Goal: Task Accomplishment & Management: Complete application form

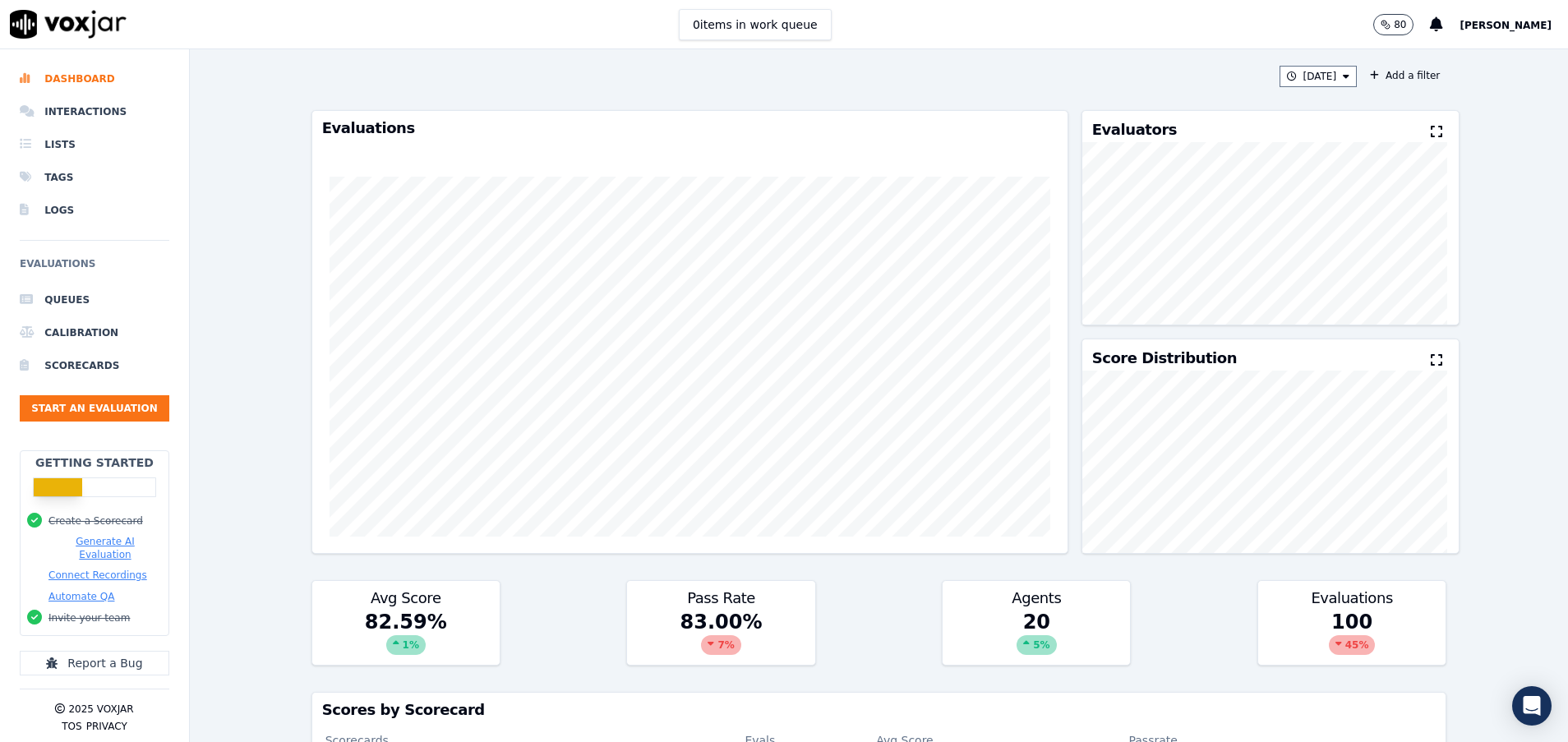
click at [130, 391] on ul "Queues Calibration Scorecards Start an Evaluation" at bounding box center [95, 359] width 150 height 151
click at [138, 411] on button "Start an Evaluation" at bounding box center [95, 408] width 150 height 26
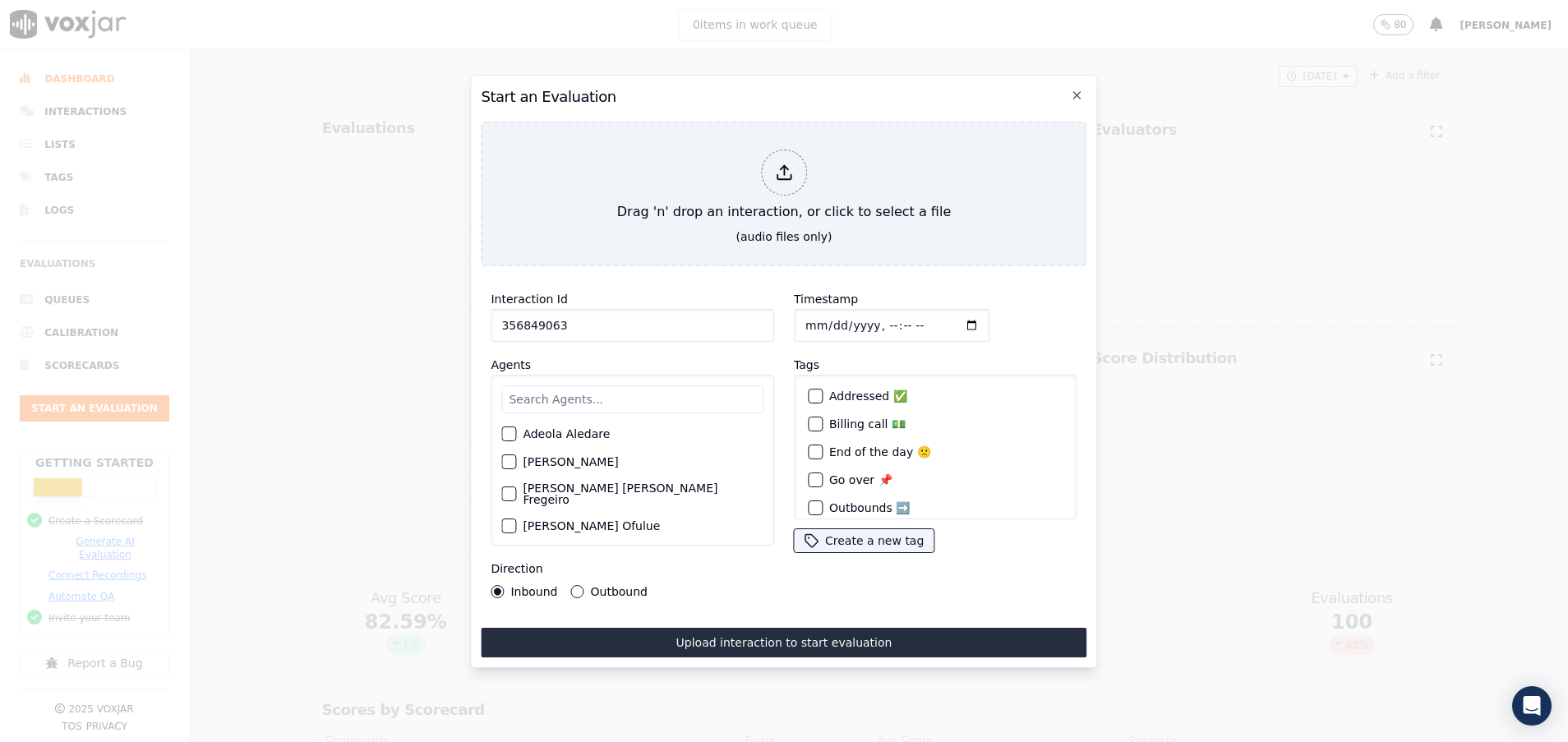
type input "356849063"
click at [607, 388] on input "text" at bounding box center [632, 399] width 262 height 28
type input "[PERSON_NAME]"
click at [605, 431] on label "[PERSON_NAME] [PERSON_NAME] Fregeiro" at bounding box center [643, 442] width 241 height 23
click at [516, 435] on button "[PERSON_NAME] [PERSON_NAME] Fregeiro" at bounding box center [508, 442] width 14 height 14
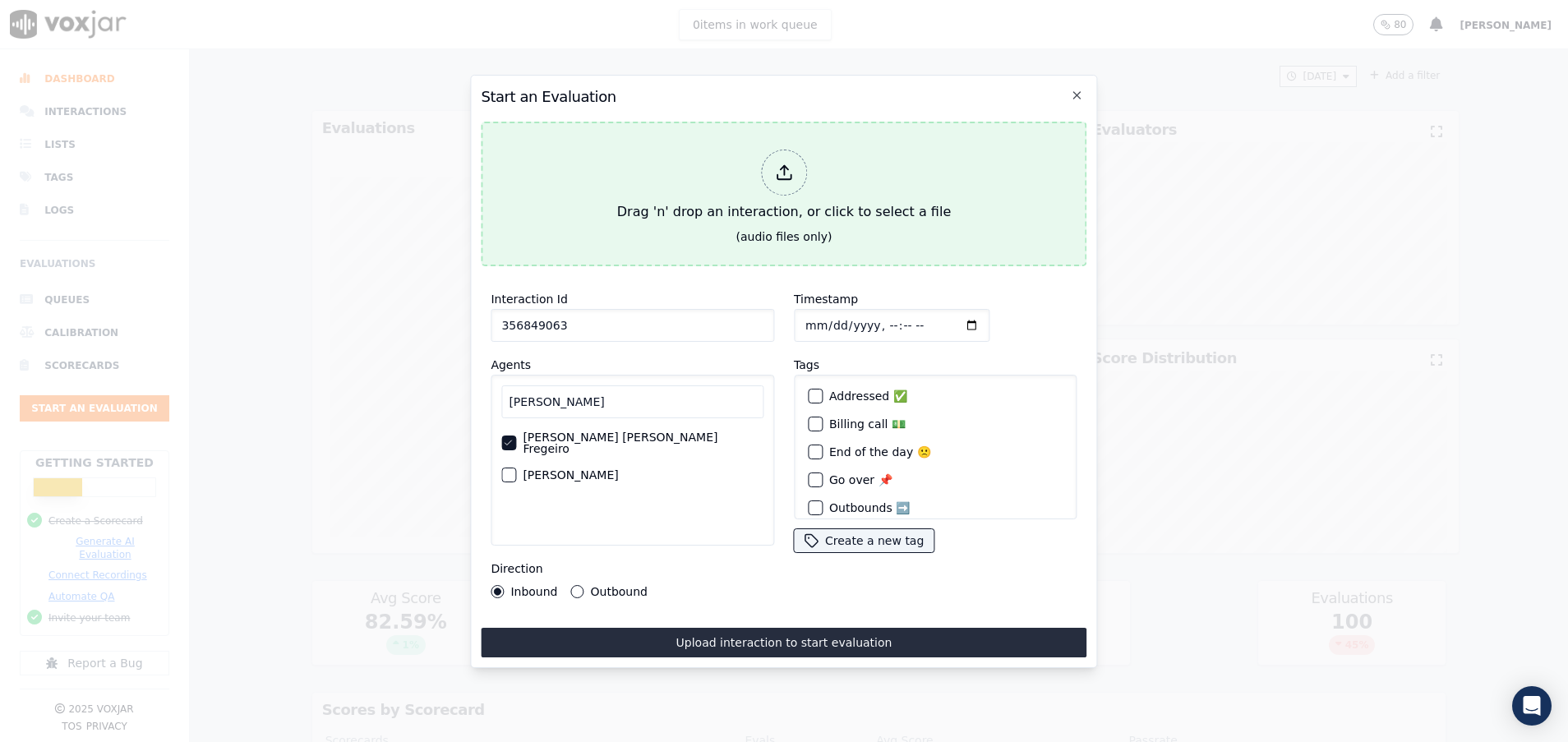
click at [666, 179] on div "Drag 'n' drop an interaction, or click to select a file" at bounding box center [784, 186] width 347 height 85
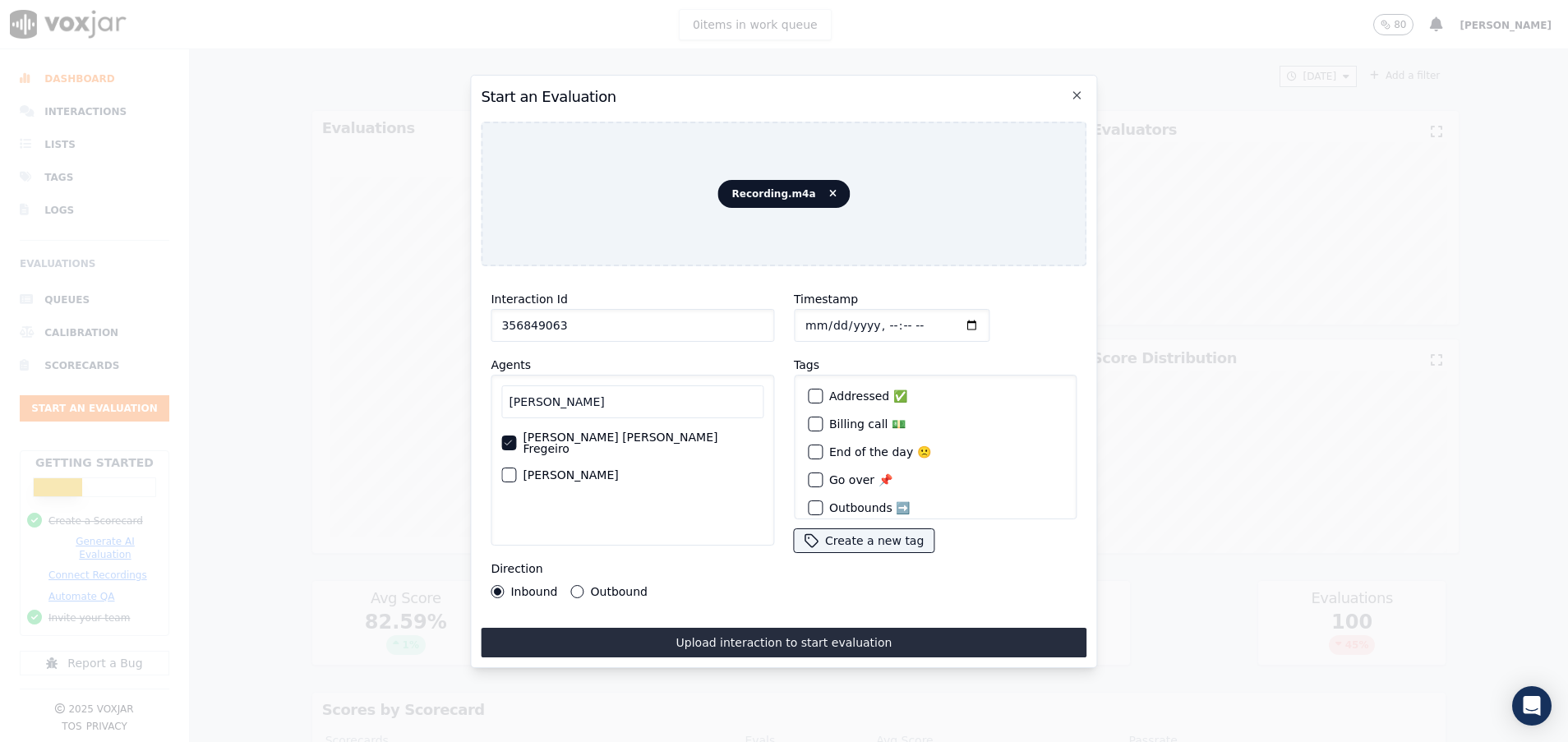
click at [579, 585] on button "Outbound" at bounding box center [577, 591] width 13 height 13
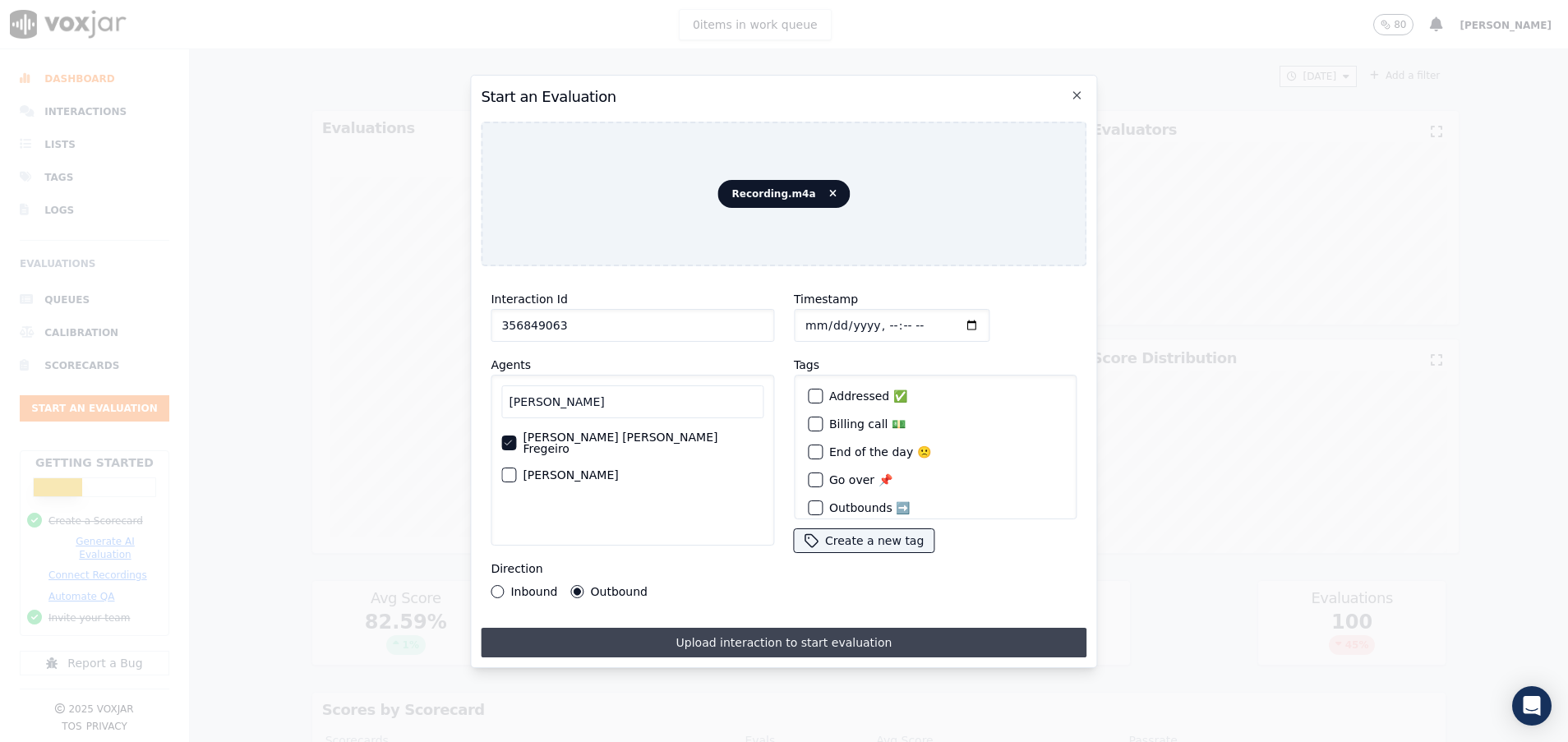
click at [663, 628] on button "Upload interaction to start evaluation" at bounding box center [783, 642] width 606 height 30
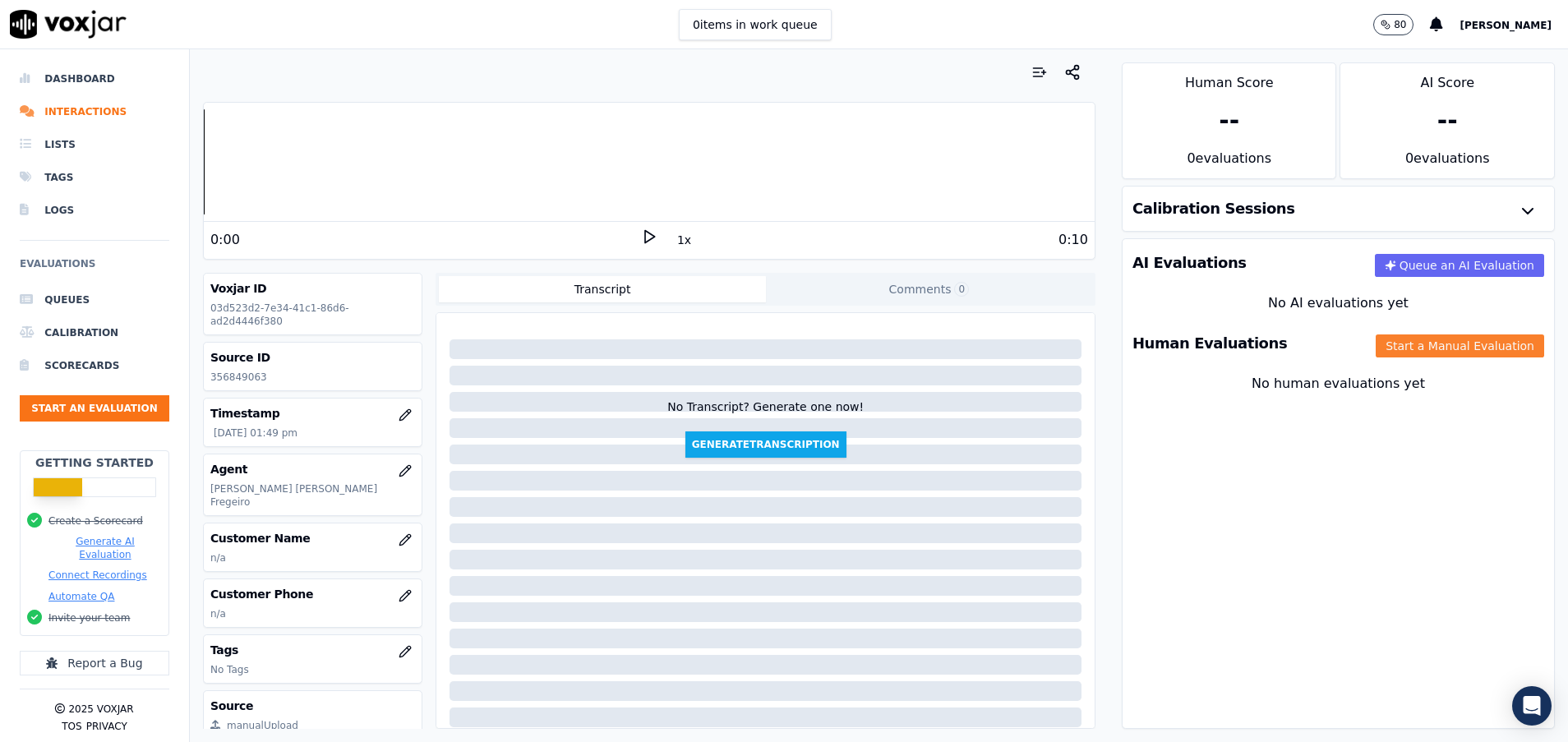
click at [1420, 354] on button "Start a Manual Evaluation" at bounding box center [1461, 346] width 169 height 23
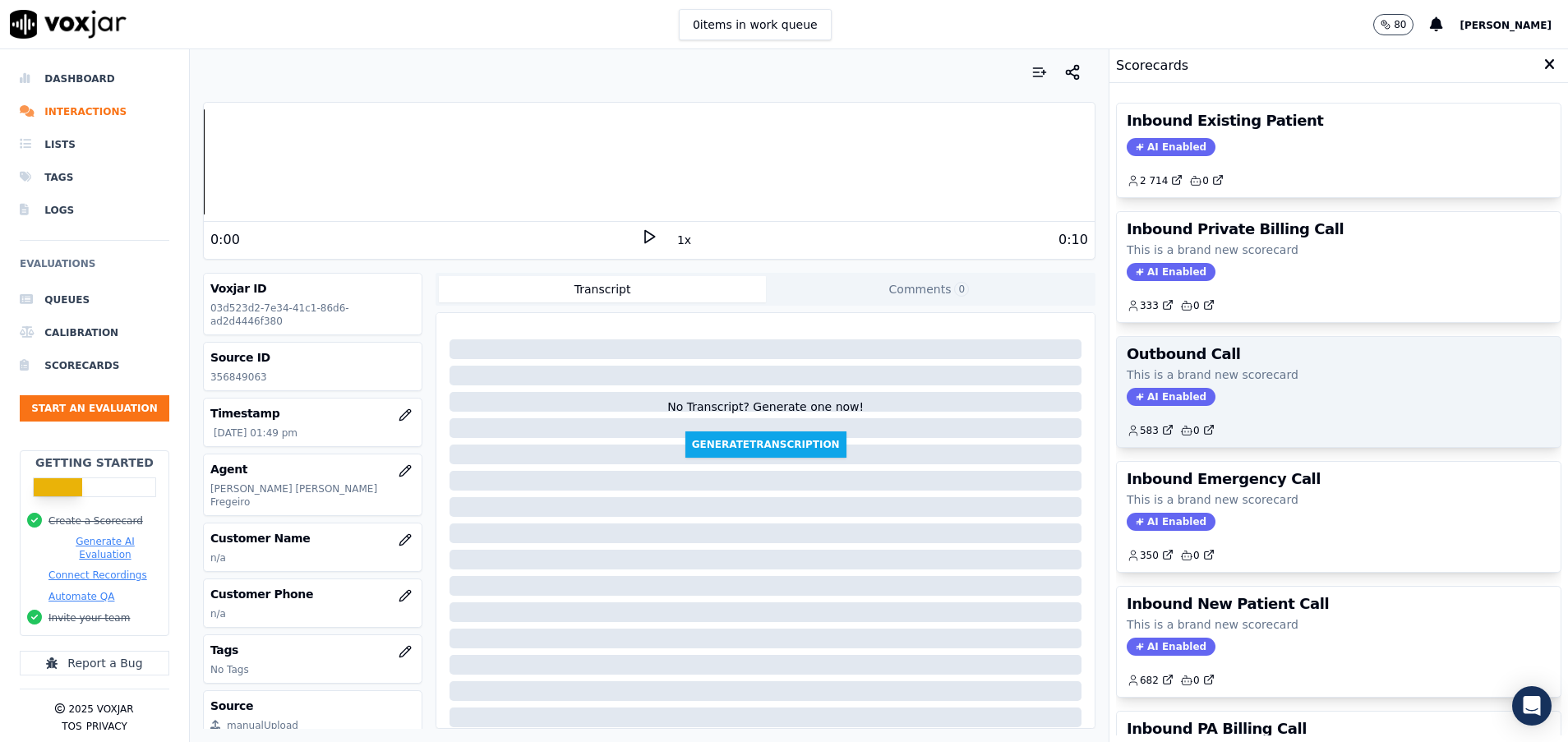
click at [1264, 364] on div "Outbound Call This is a brand new scorecard AI Enabled 583 0" at bounding box center [1339, 391] width 444 height 110
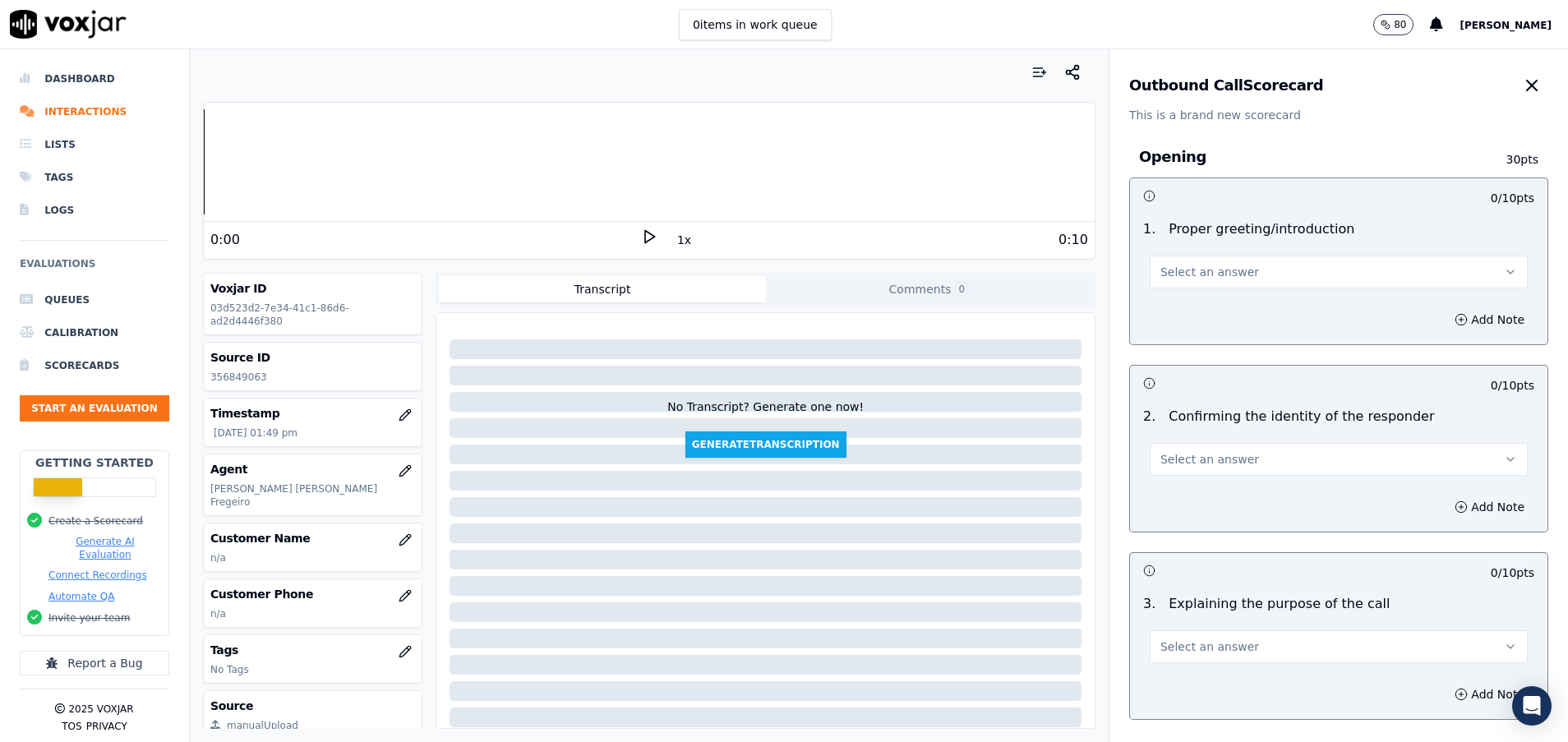
click at [1218, 272] on span "Select an answer" at bounding box center [1210, 272] width 99 height 16
click at [1219, 304] on div "Yes" at bounding box center [1297, 308] width 338 height 26
click at [1228, 477] on div "2 . Confirming the identity of the responder Select an answer" at bounding box center [1339, 441] width 418 height 82
click at [1220, 469] on button "Select an answer" at bounding box center [1339, 459] width 378 height 33
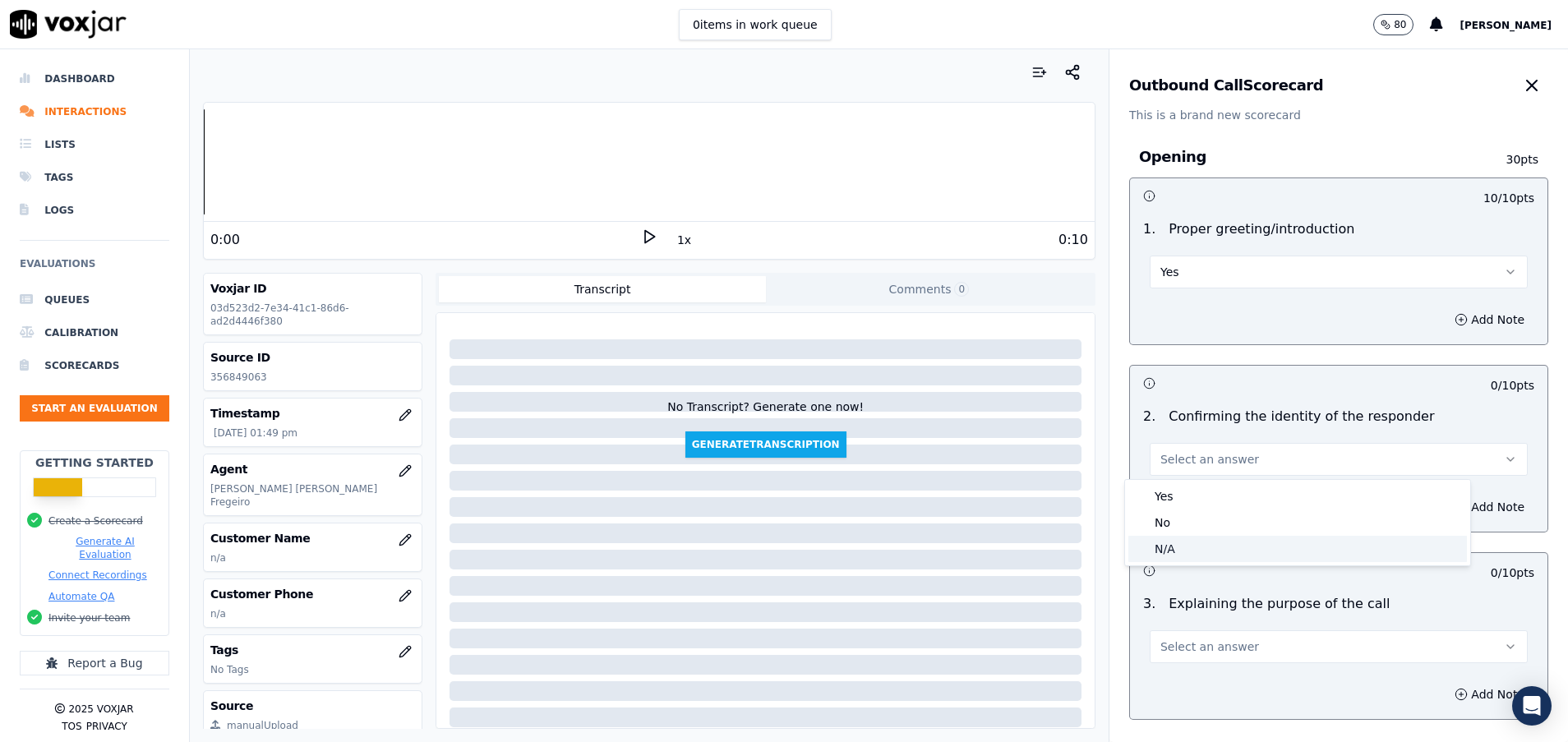
click at [1208, 544] on div "N/A" at bounding box center [1297, 549] width 338 height 26
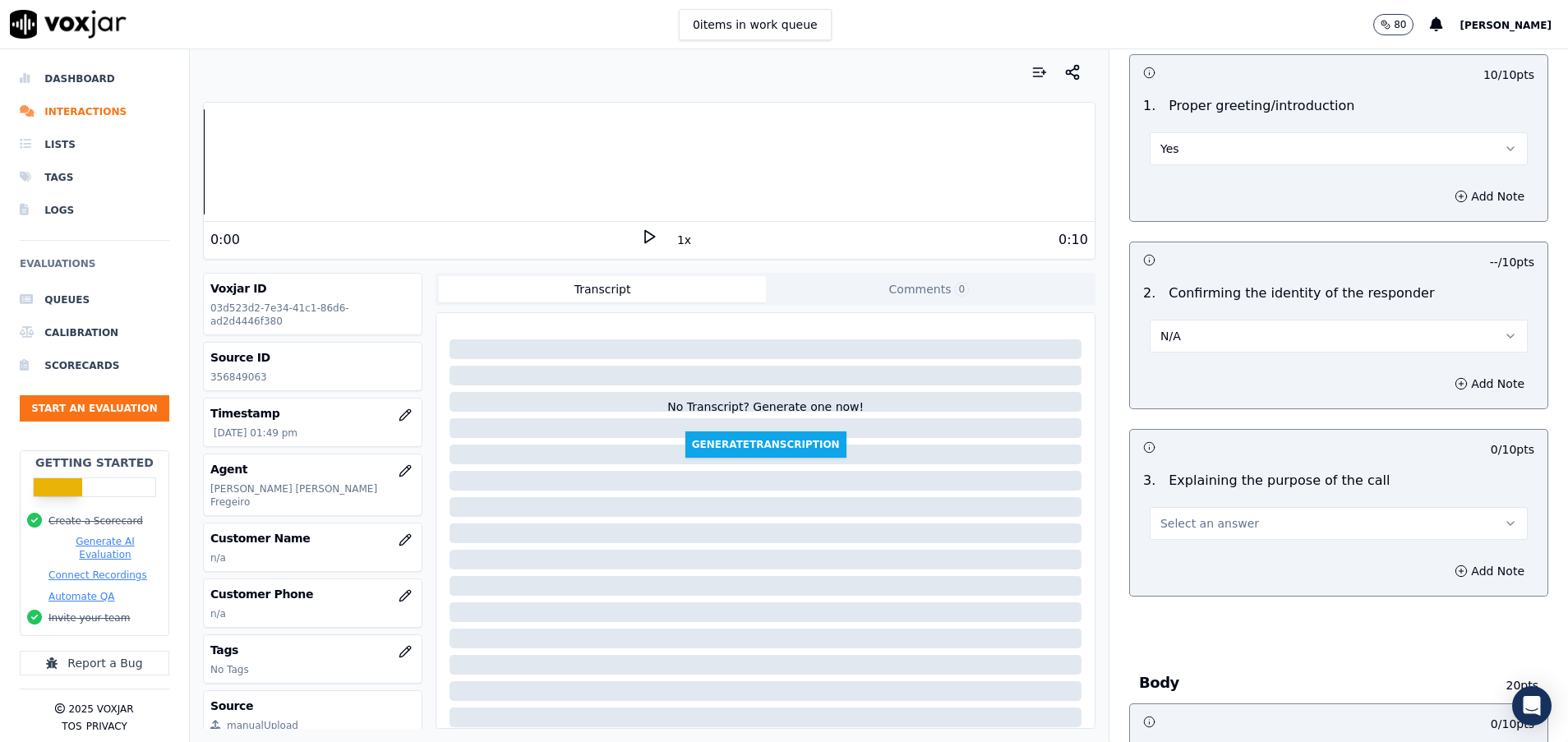
scroll to position [246, 0]
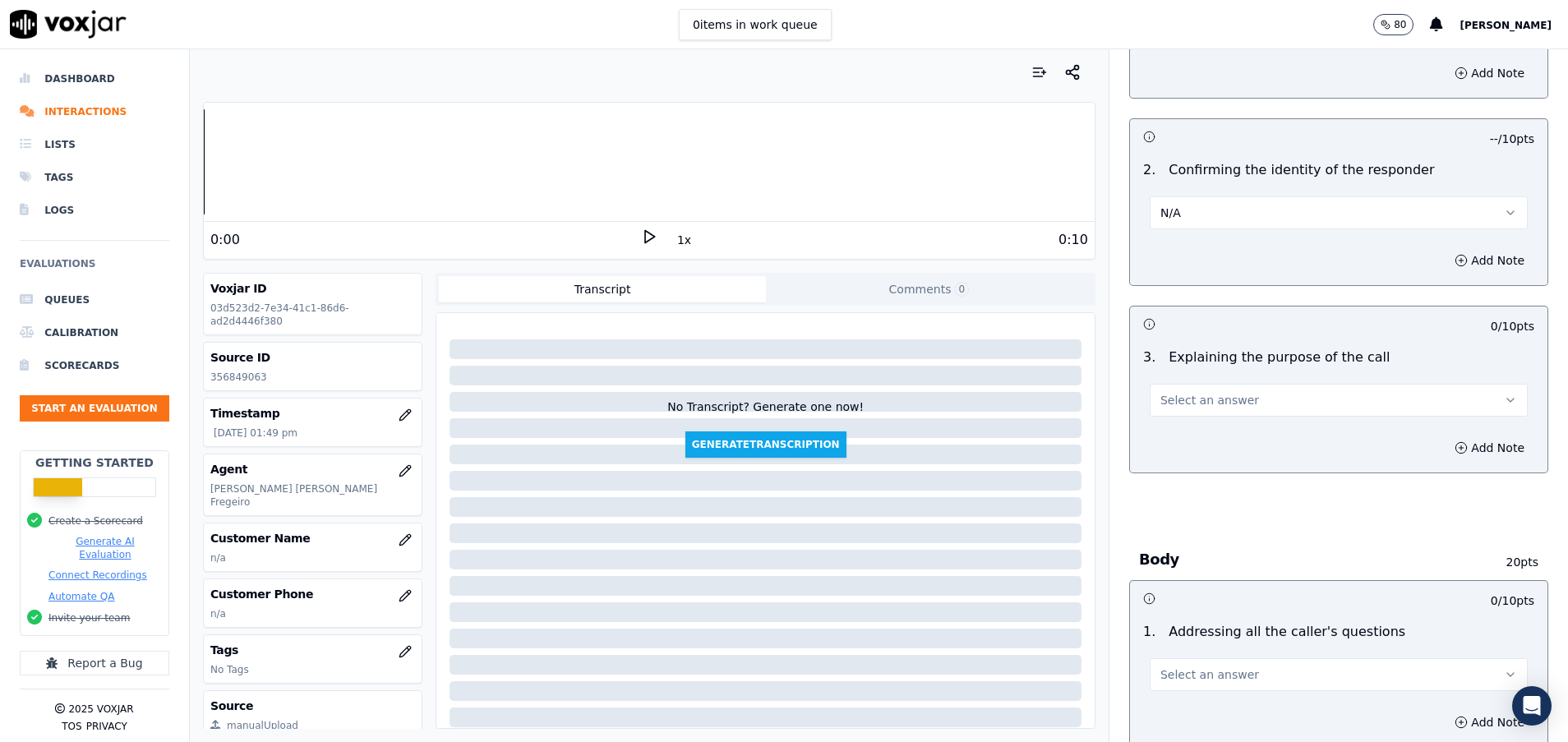
click at [1203, 394] on span "Select an answer" at bounding box center [1210, 400] width 99 height 16
click at [1199, 429] on div "Yes" at bounding box center [1297, 437] width 338 height 26
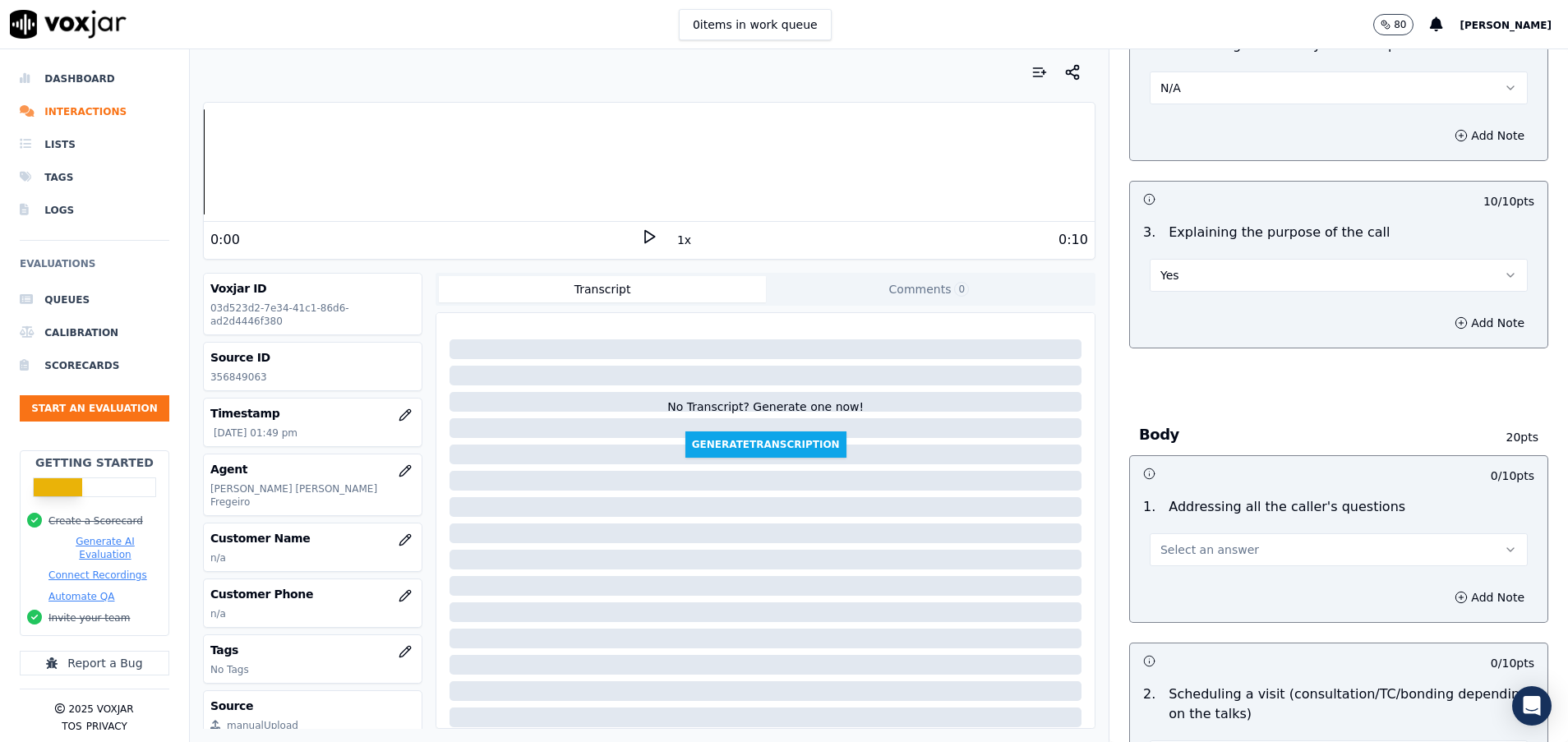
scroll to position [493, 0]
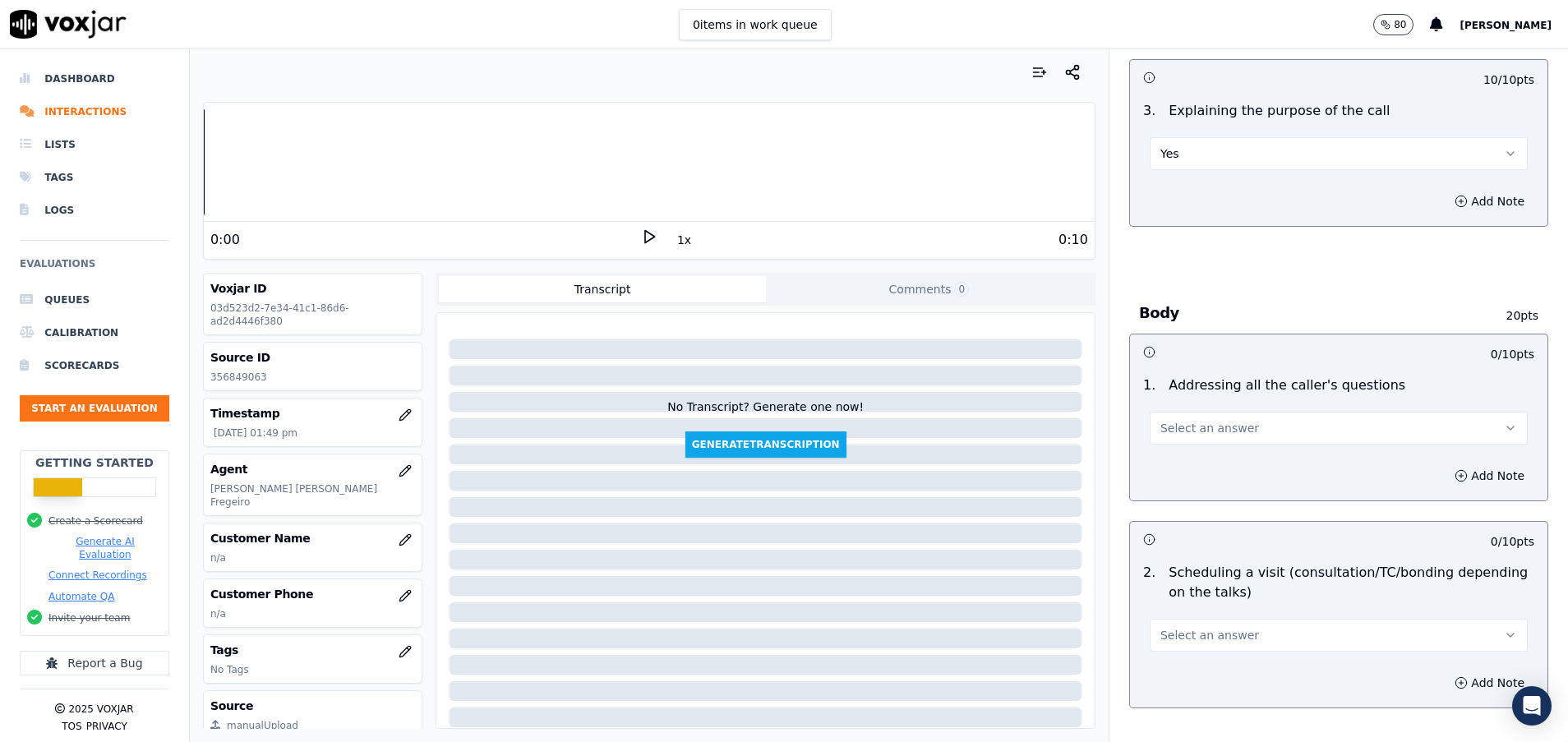
click at [1199, 429] on span "Select an answer" at bounding box center [1210, 428] width 99 height 16
click at [1193, 521] on div "N/A" at bounding box center [1297, 517] width 338 height 26
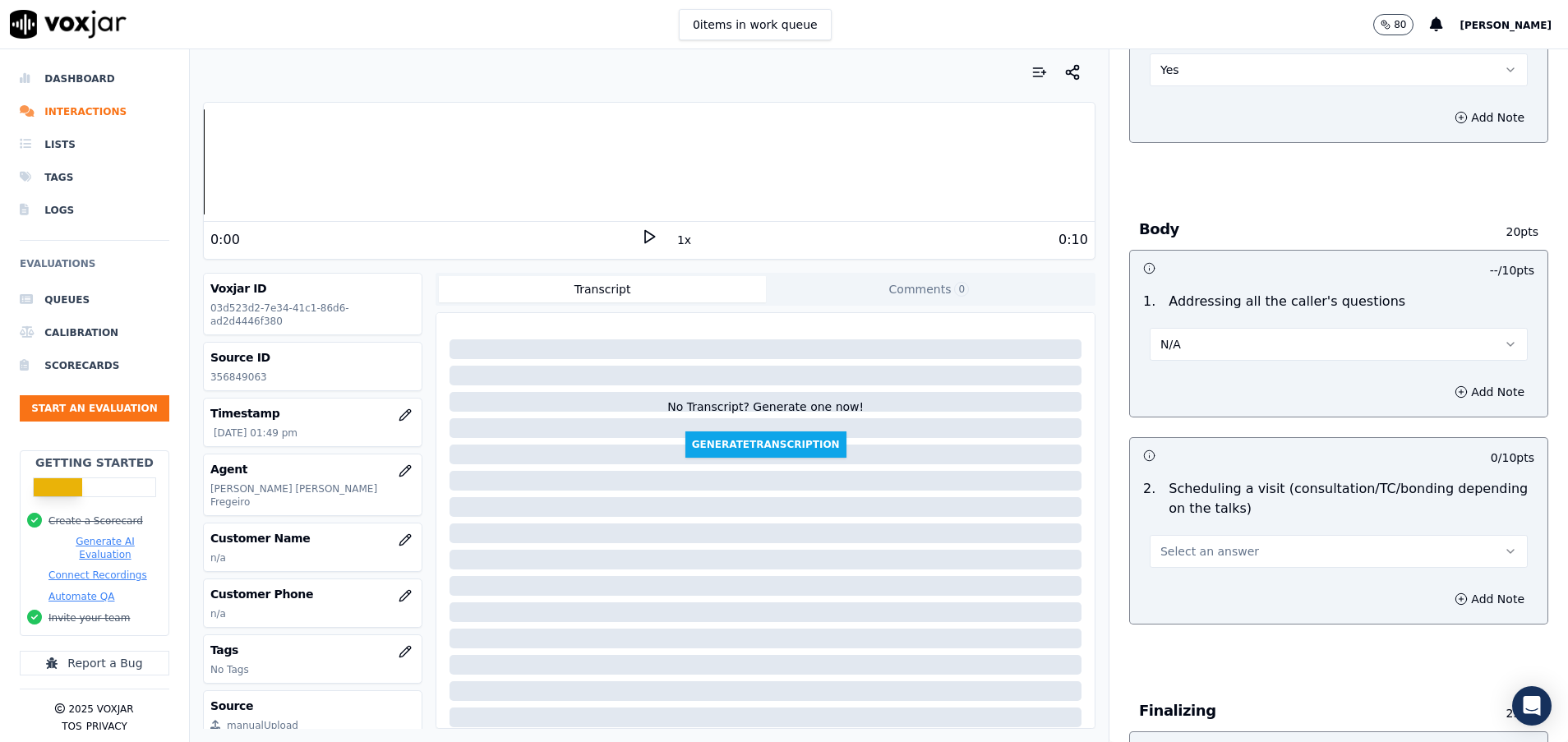
scroll to position [616, 0]
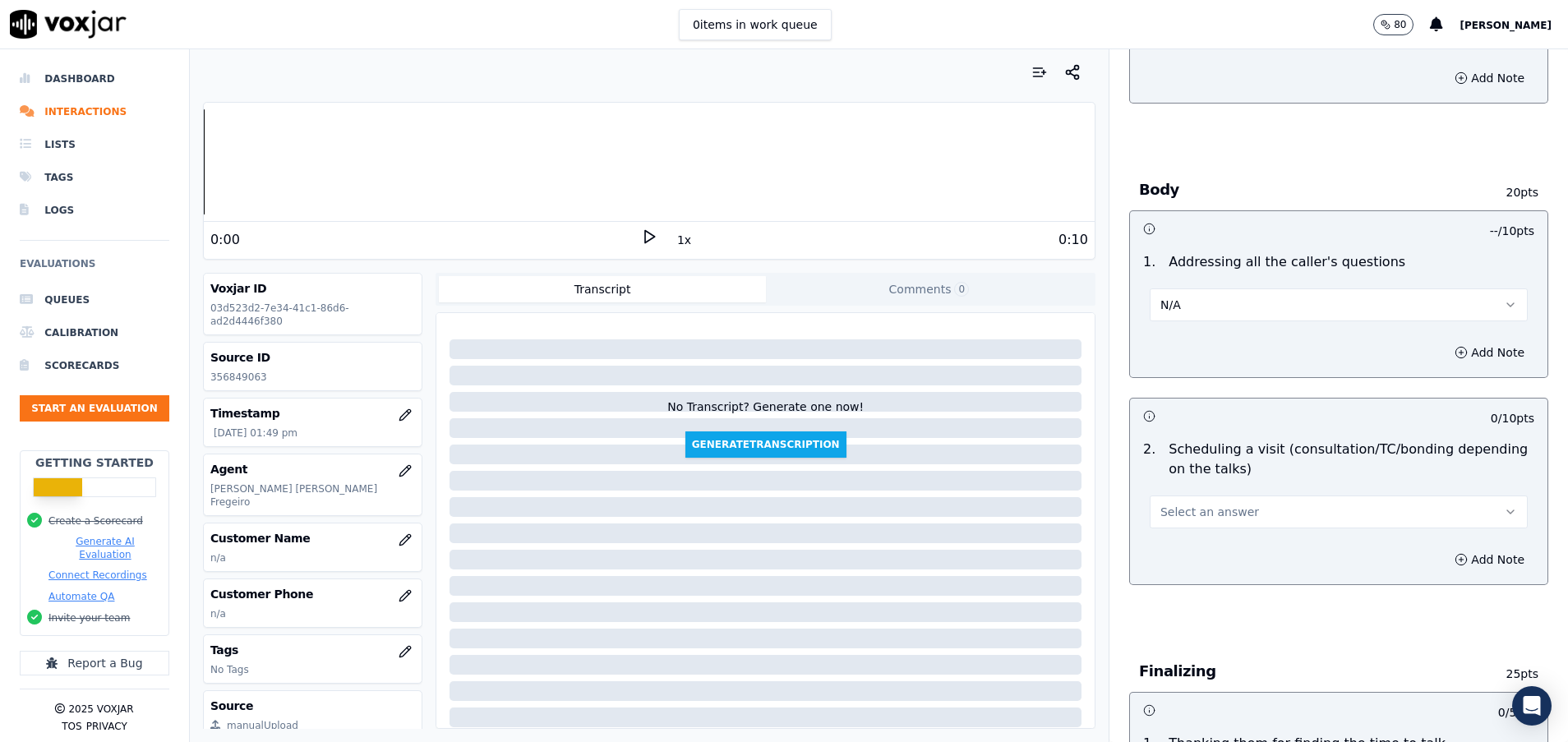
click at [1190, 506] on span "Select an answer" at bounding box center [1210, 511] width 99 height 16
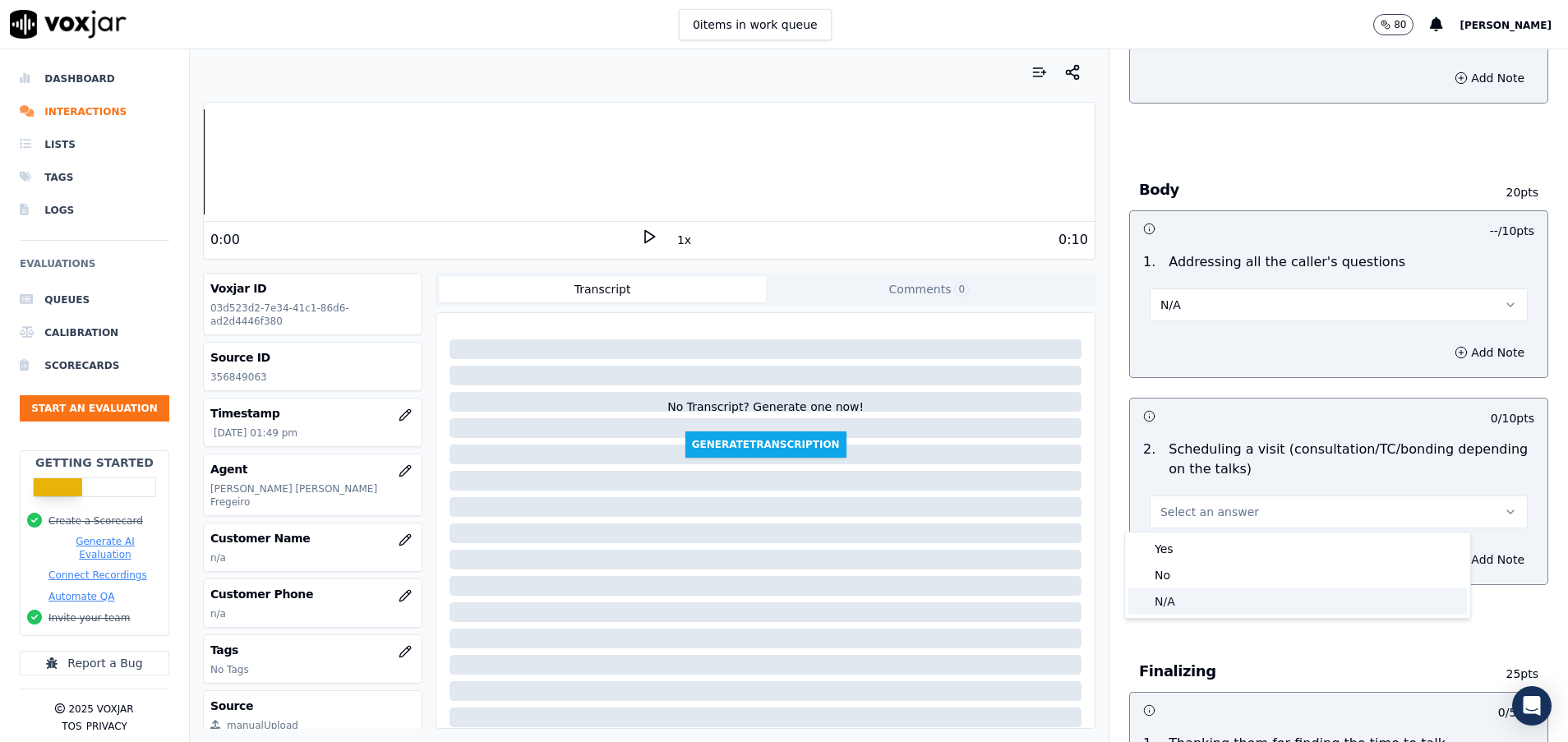
click at [1184, 598] on div "N/A" at bounding box center [1297, 601] width 338 height 26
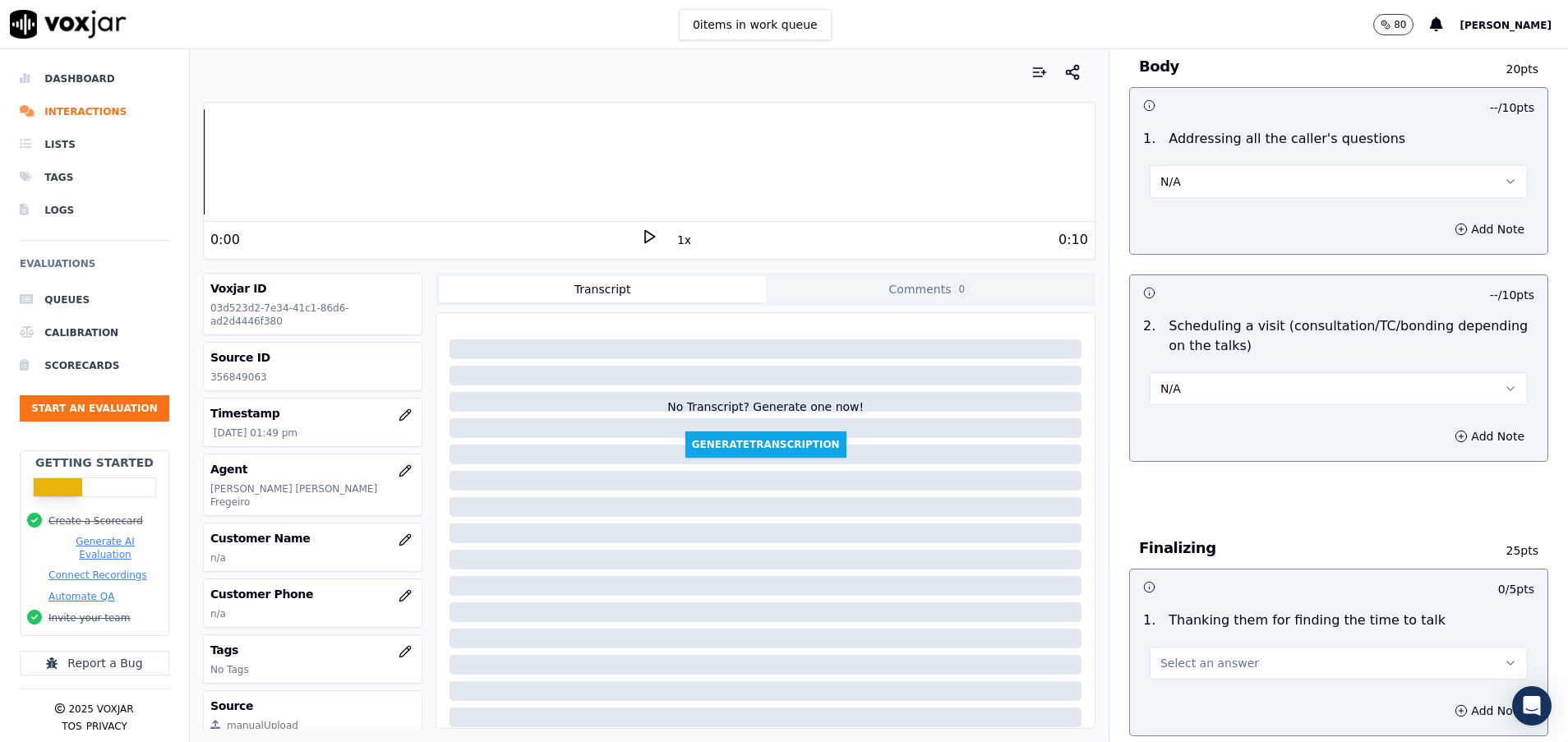
scroll to position [863, 0]
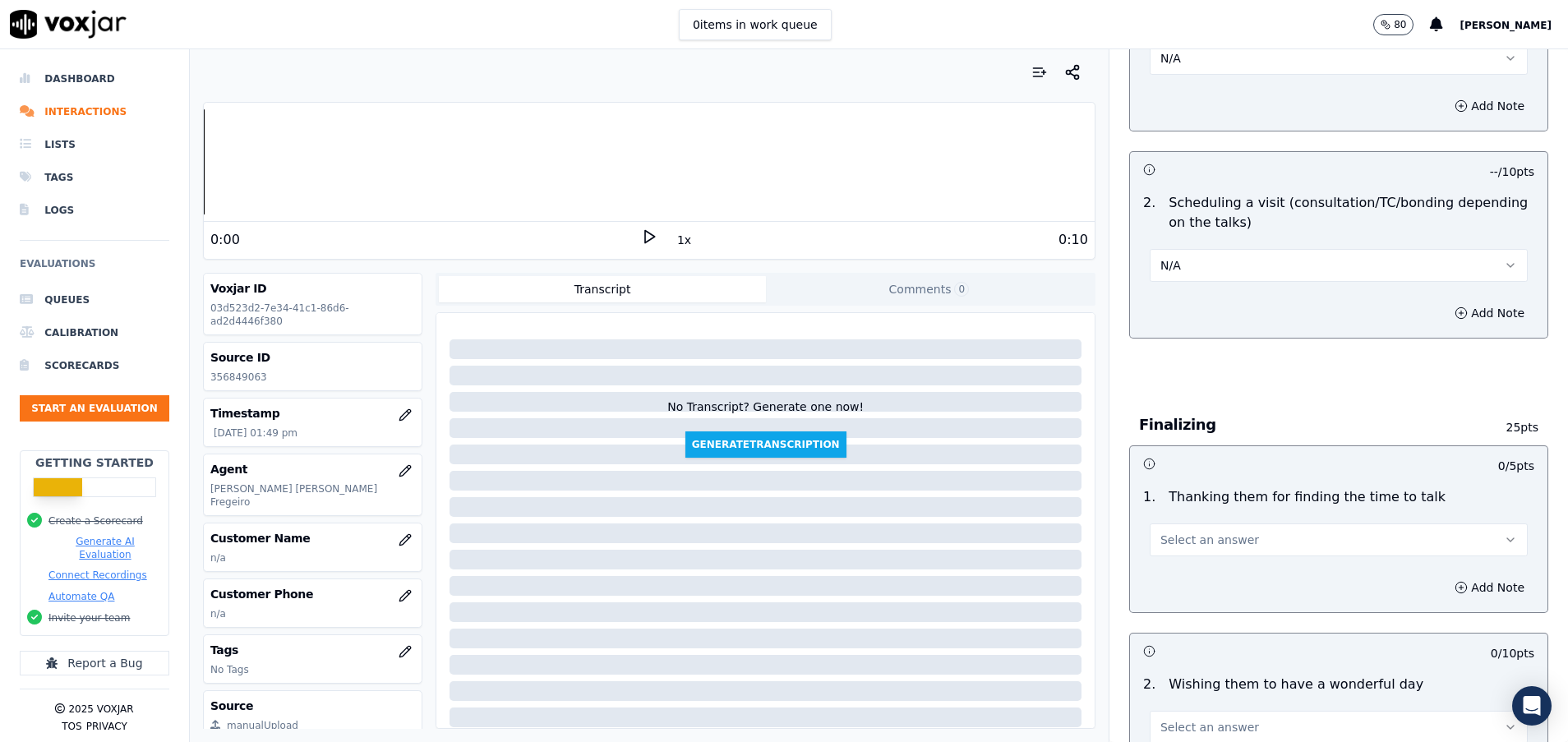
click at [1177, 537] on span "Select an answer" at bounding box center [1210, 539] width 99 height 16
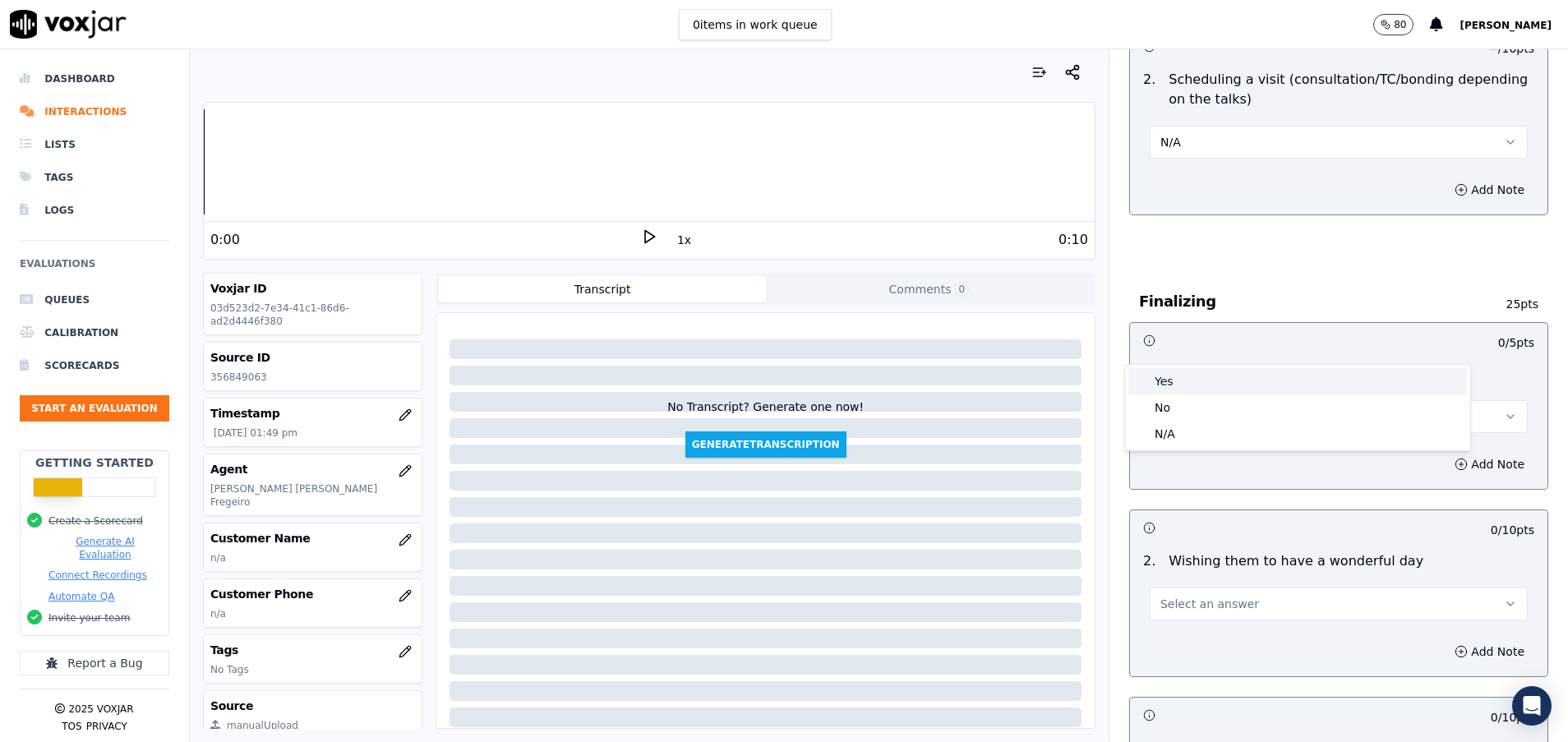
scroll to position [1109, 0]
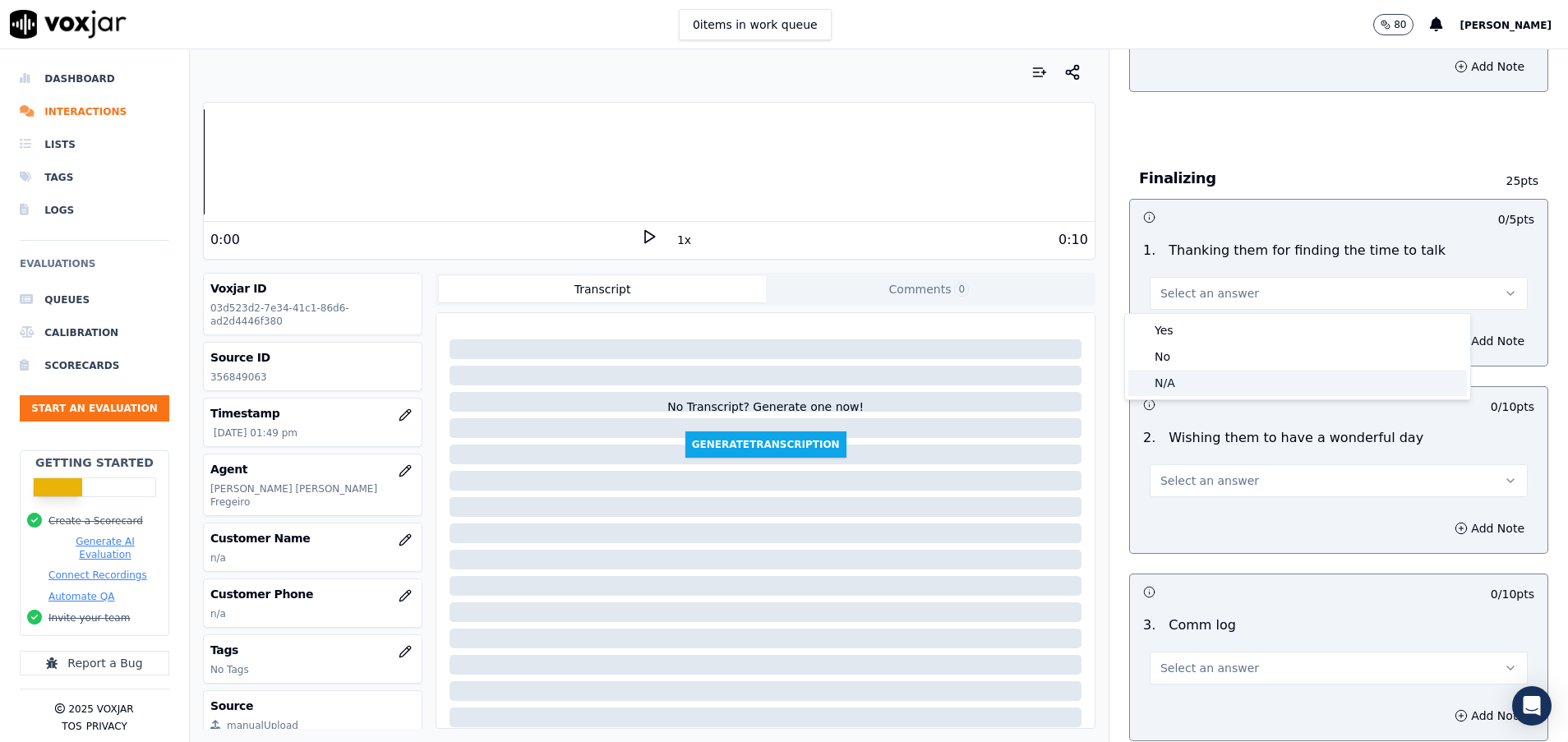
click at [1222, 380] on div "N/A" at bounding box center [1297, 383] width 338 height 26
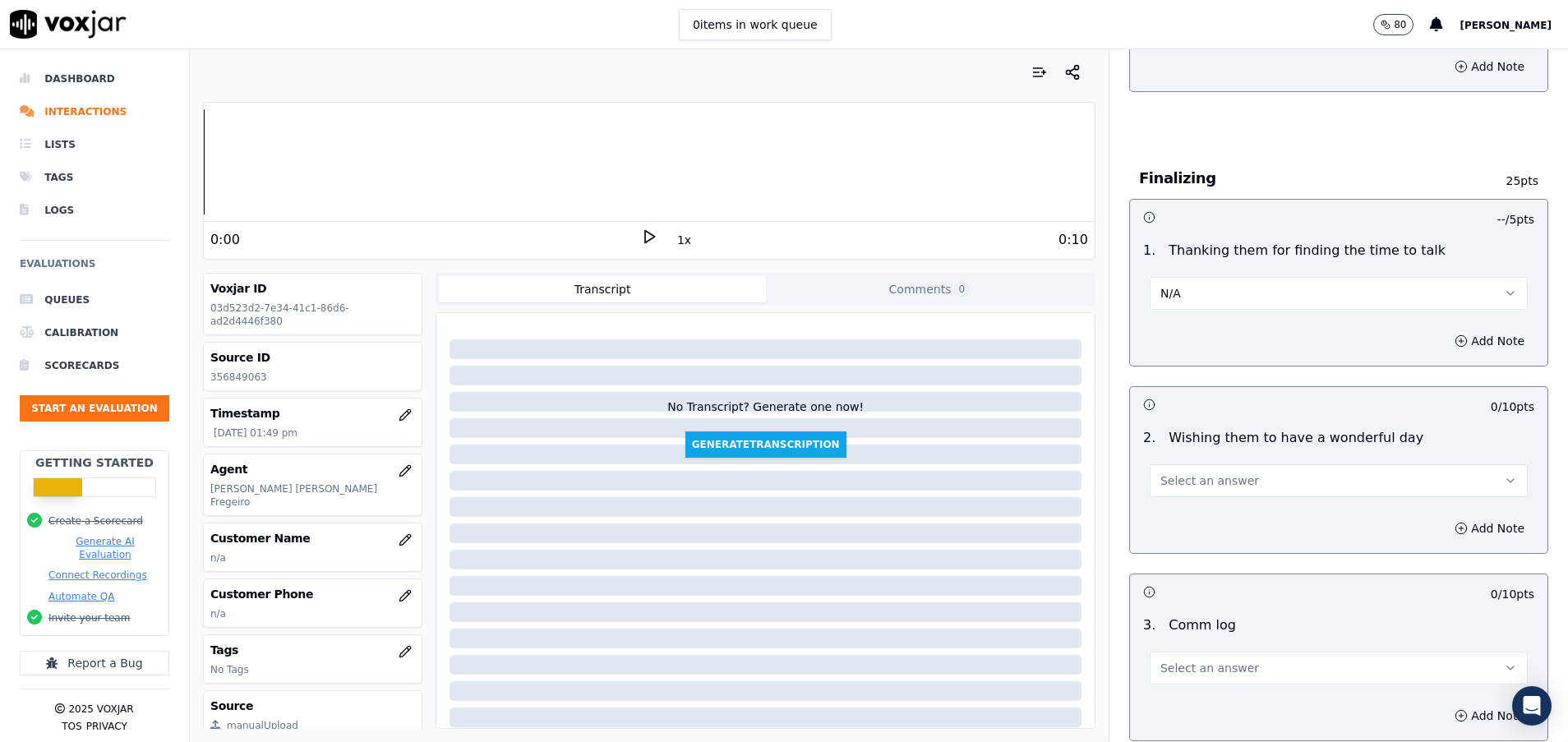
click at [1183, 486] on span "Select an answer" at bounding box center [1210, 480] width 99 height 16
click at [1182, 513] on div "Yes" at bounding box center [1297, 517] width 338 height 26
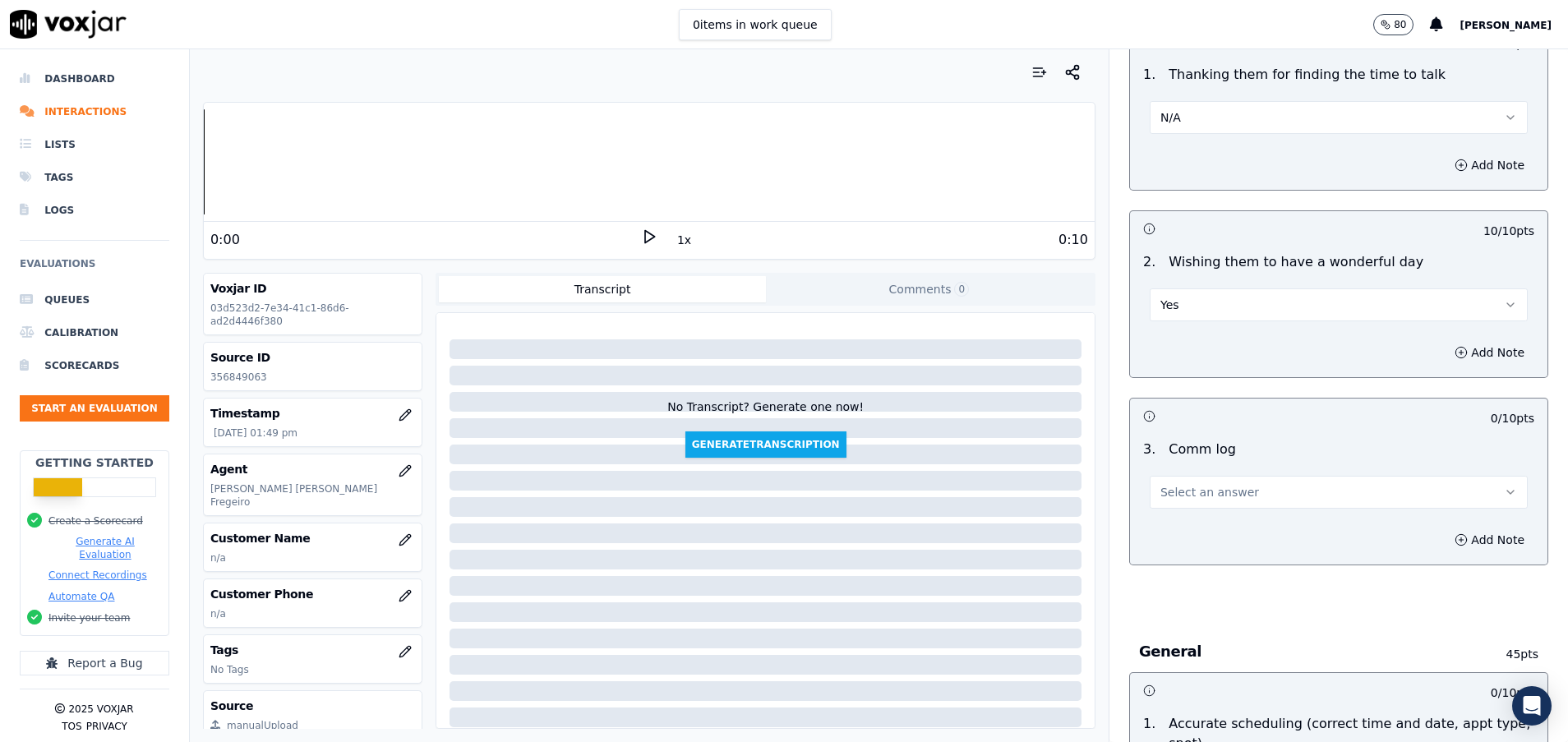
scroll to position [1355, 0]
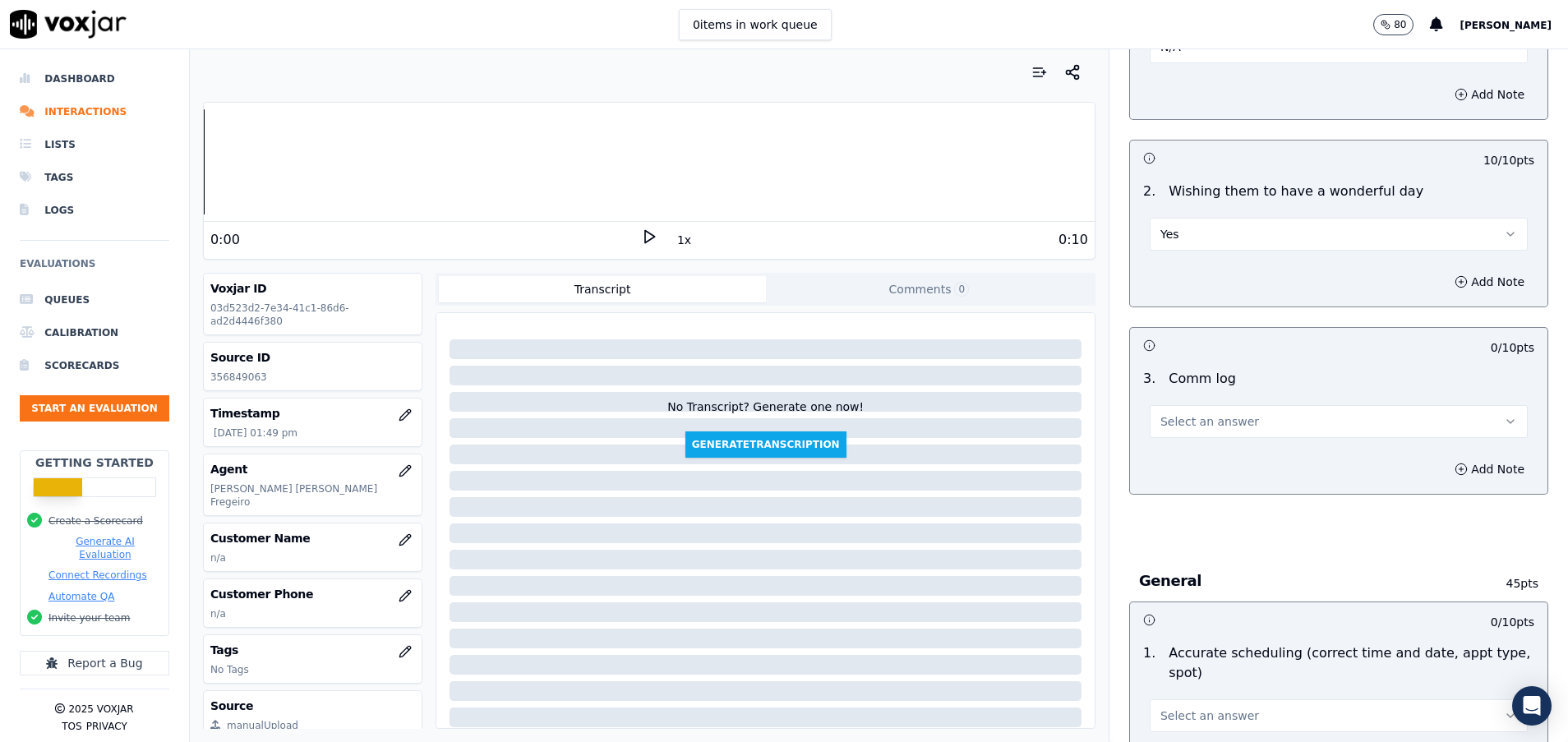
click at [1190, 422] on span "Select an answer" at bounding box center [1210, 421] width 99 height 16
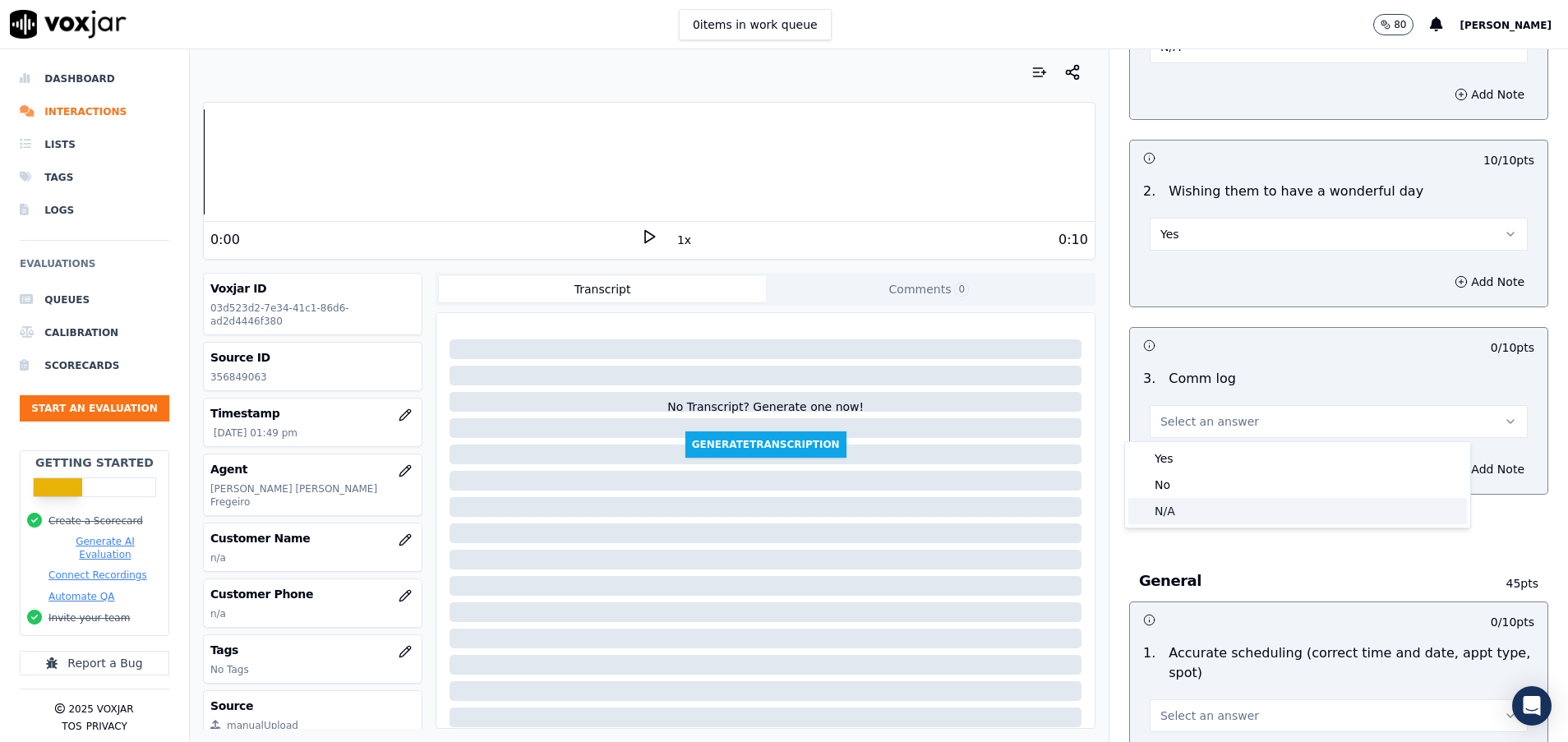
click at [1187, 506] on div "N/A" at bounding box center [1297, 511] width 338 height 26
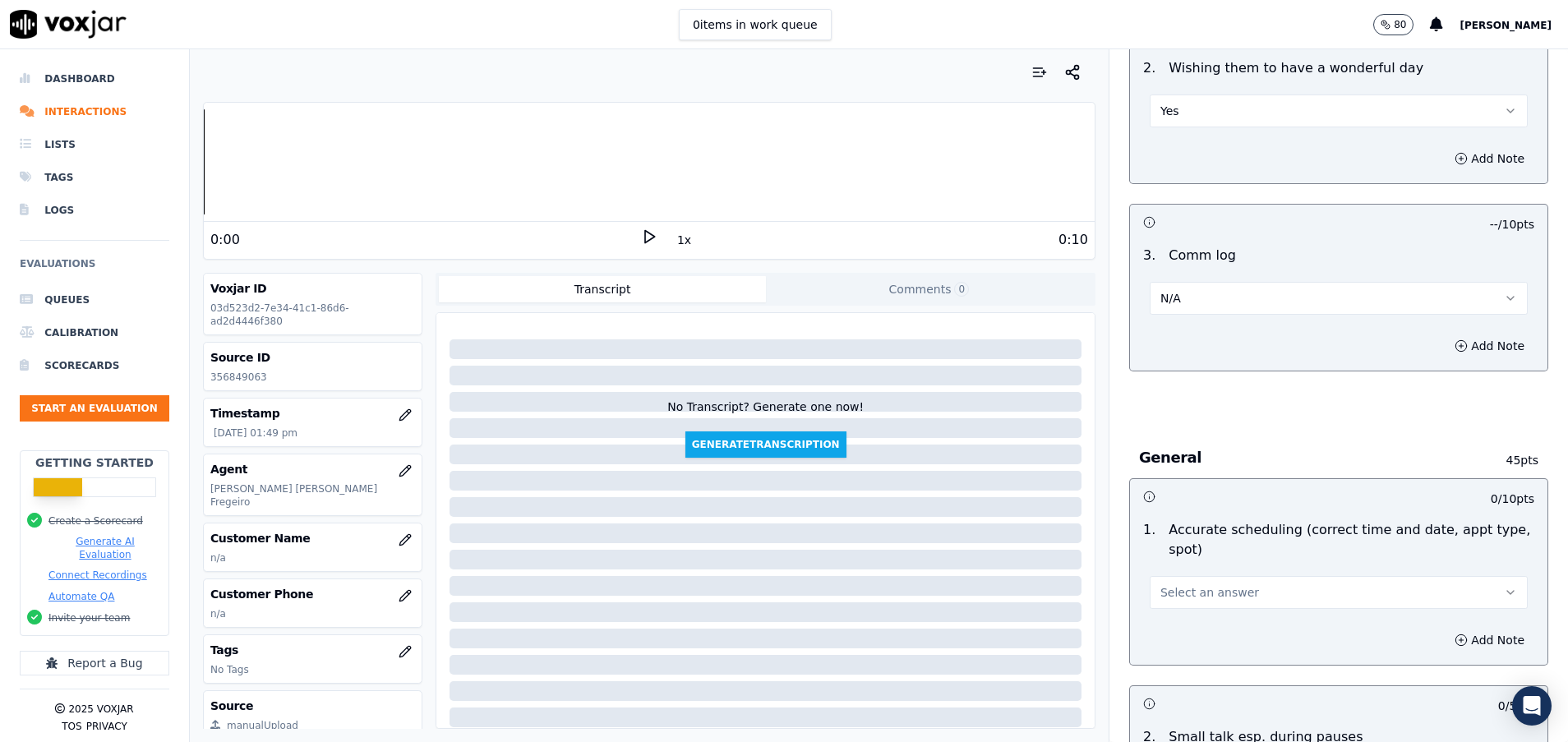
scroll to position [1602, 0]
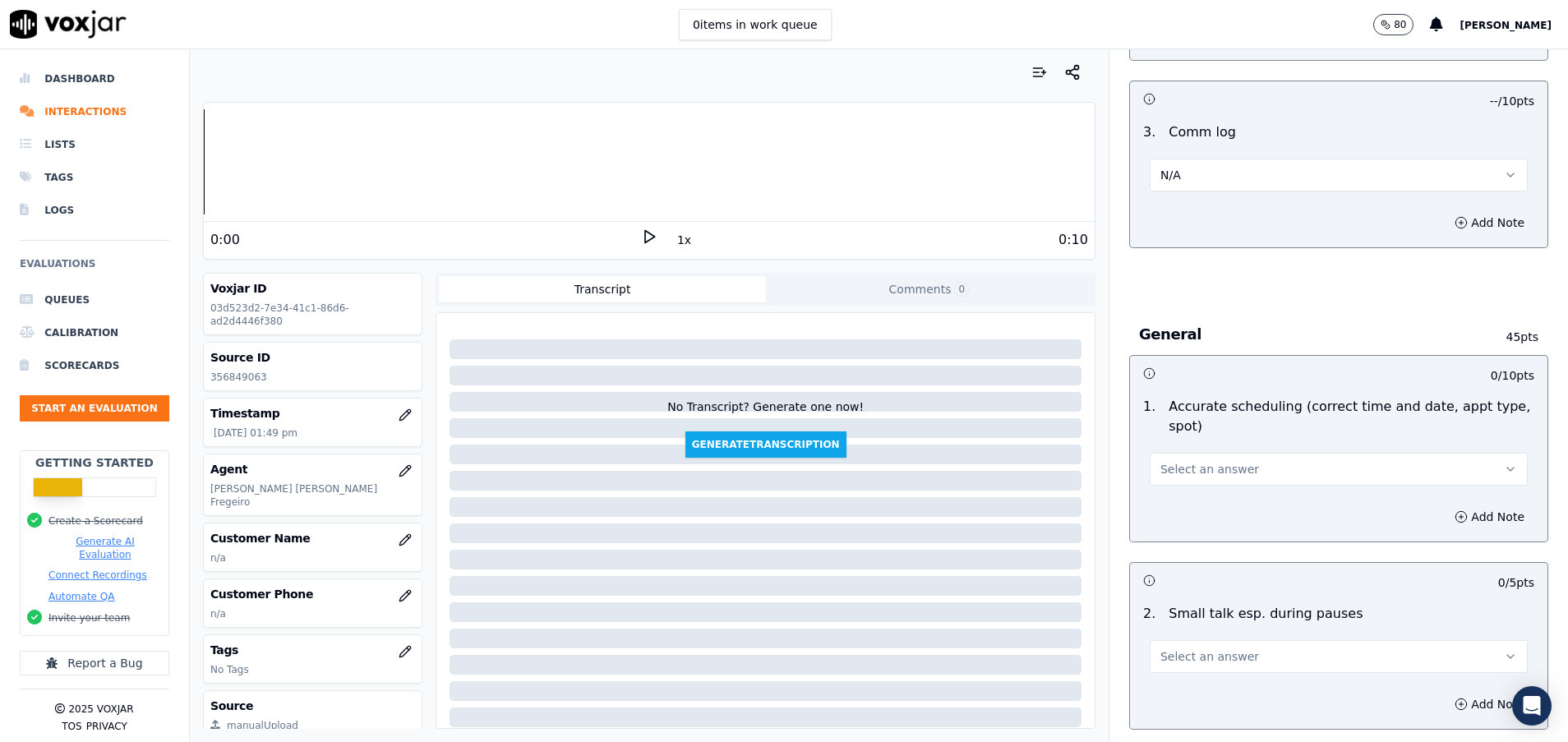
click at [1187, 482] on button "Select an answer" at bounding box center [1339, 469] width 378 height 33
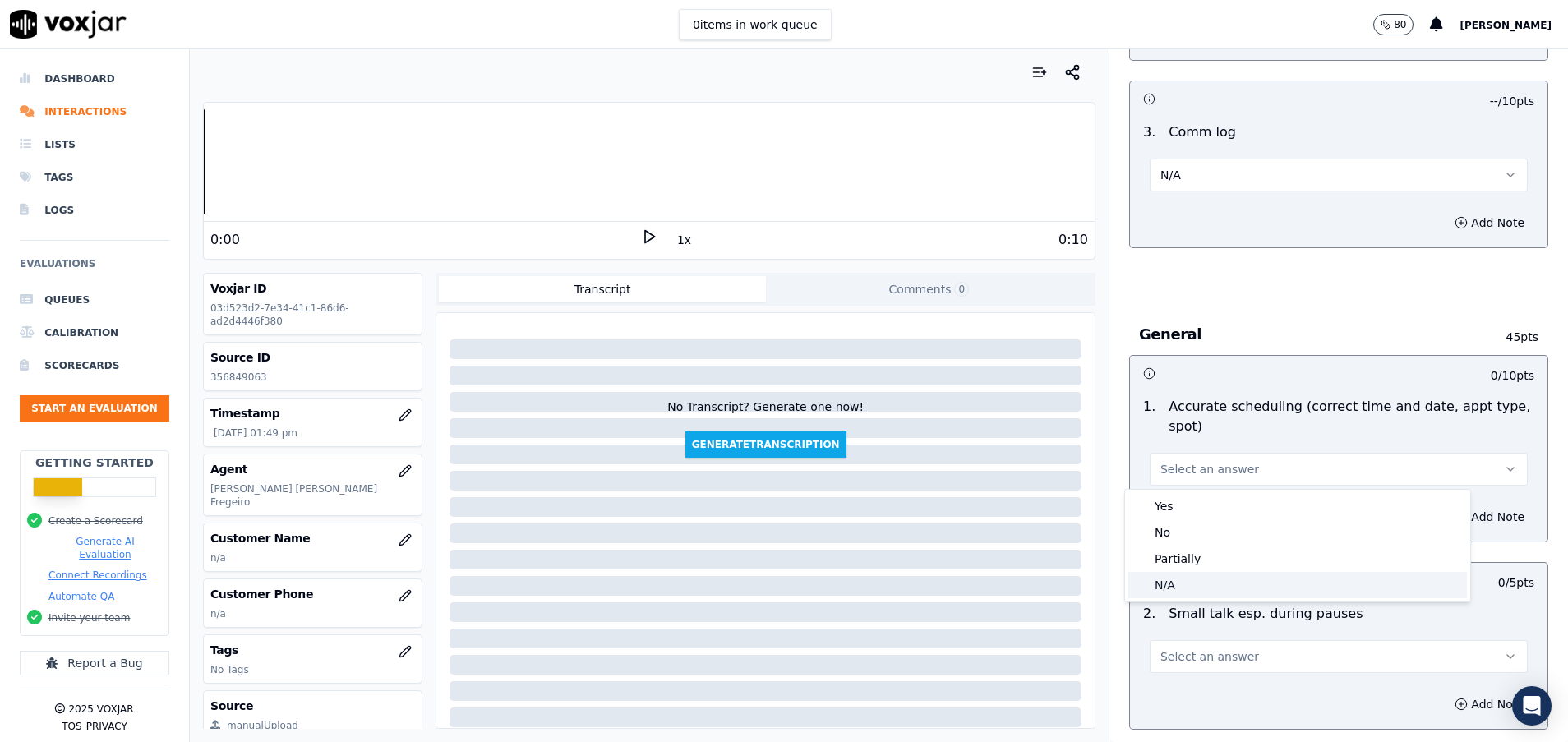
click at [1187, 577] on div "N/A" at bounding box center [1297, 584] width 338 height 26
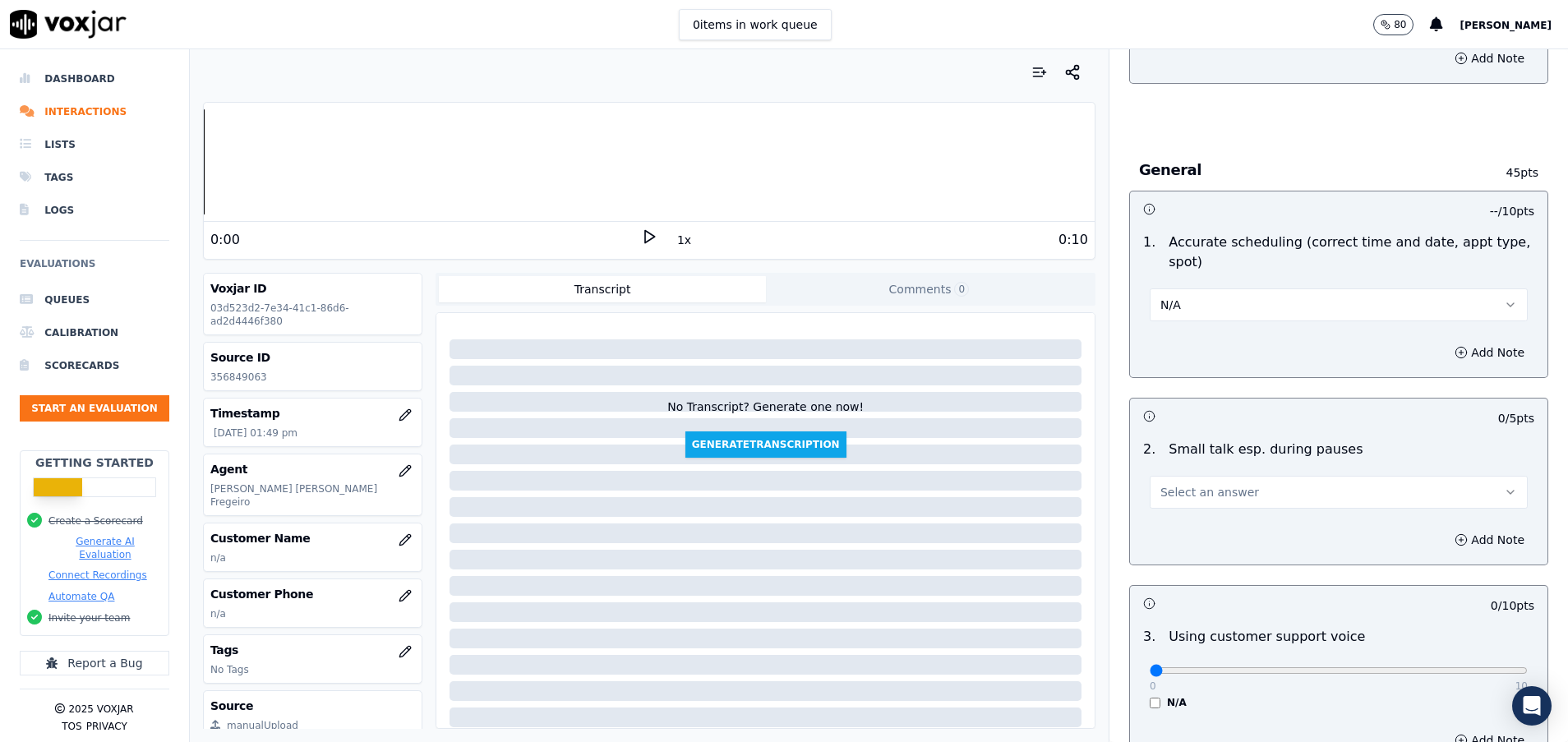
scroll to position [1849, 0]
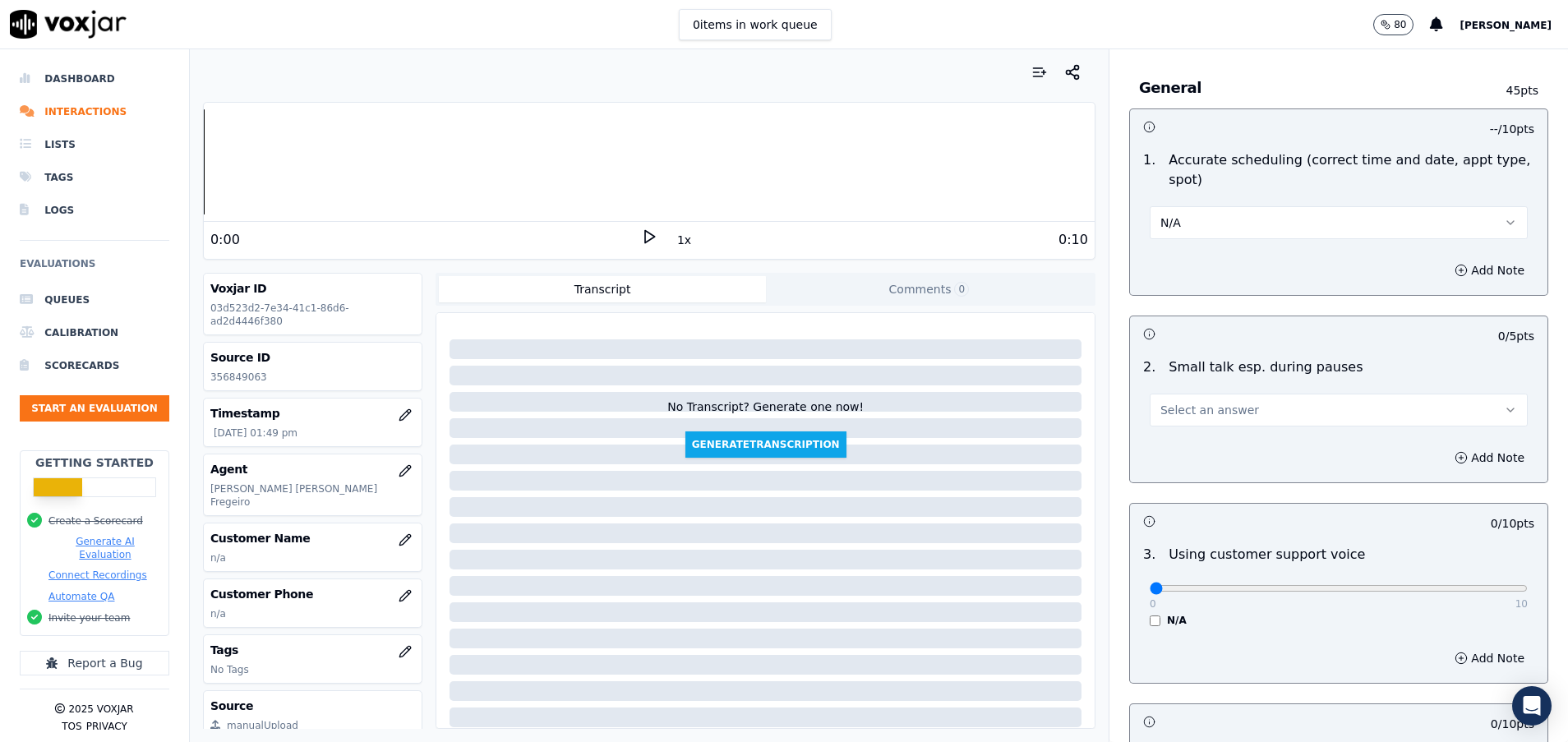
click at [1184, 408] on span "Select an answer" at bounding box center [1210, 410] width 99 height 16
click at [1190, 497] on div "N/A" at bounding box center [1297, 499] width 338 height 26
drag, startPoint x: 1139, startPoint y: 580, endPoint x: 1359, endPoint y: 604, distance: 221.3
click at [1356, 603] on div "0 10 N/A" at bounding box center [1339, 595] width 405 height 62
drag, startPoint x: 1359, startPoint y: 604, endPoint x: 1461, endPoint y: 590, distance: 103.0
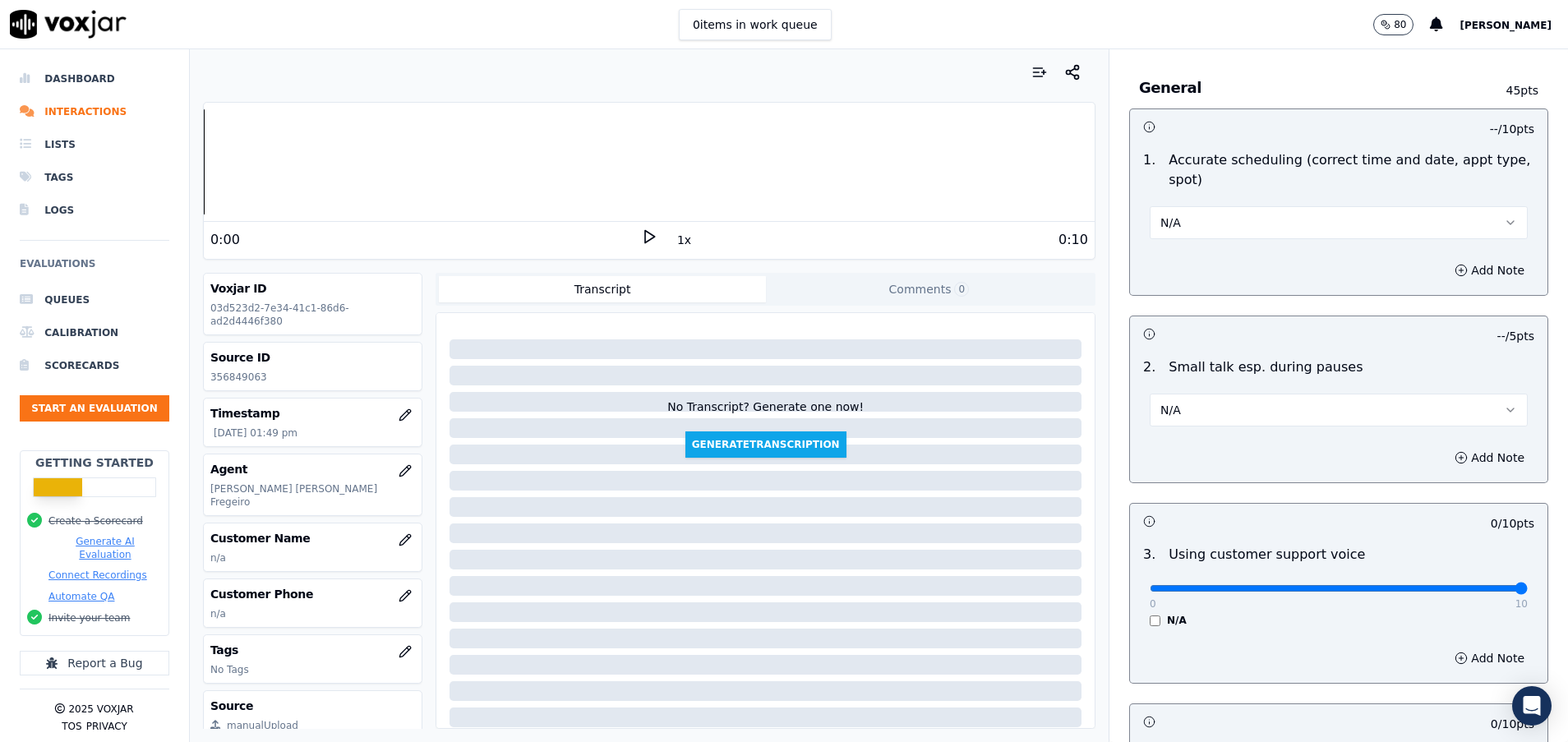
type input "10"
click at [1461, 590] on input "range" at bounding box center [1339, 589] width 378 height 7
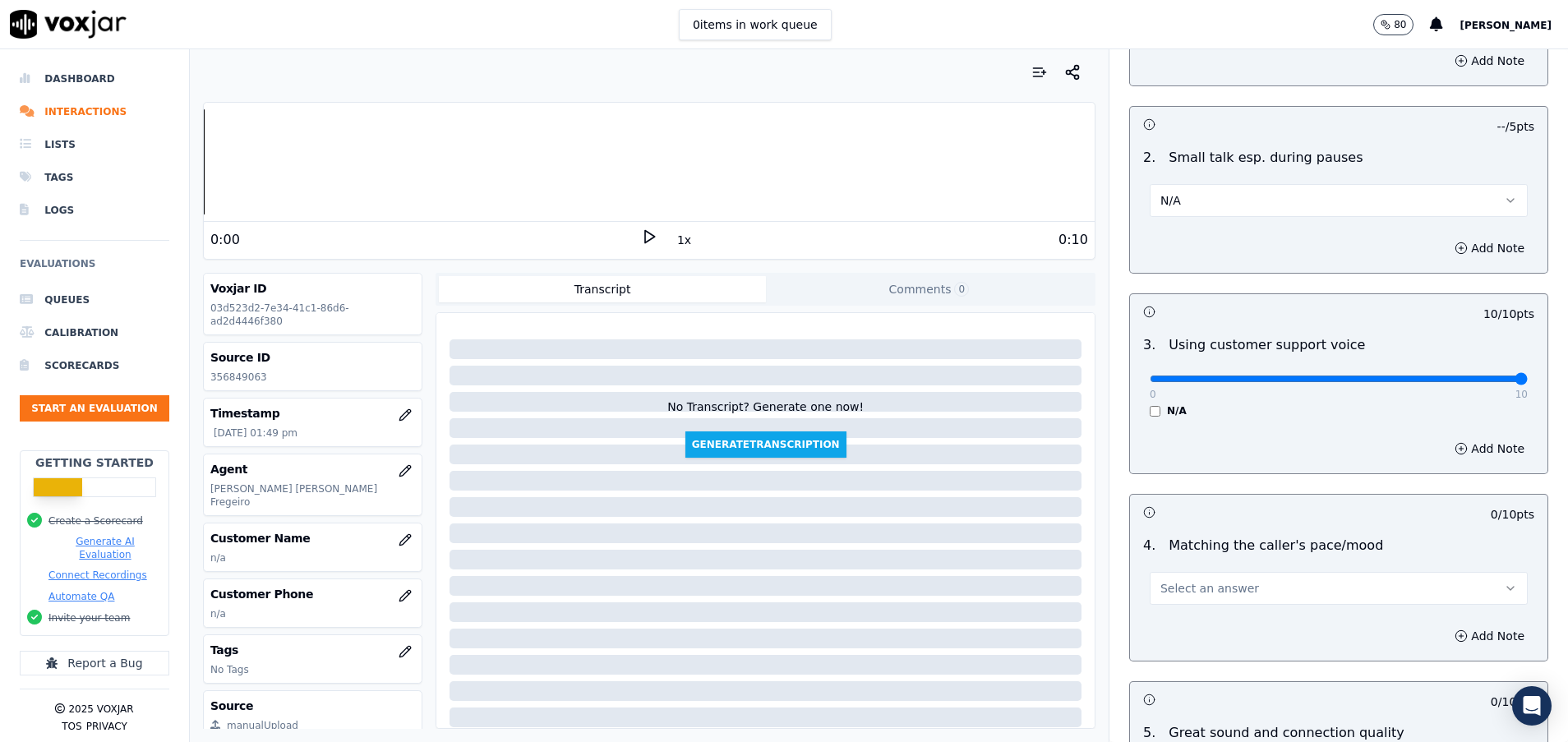
scroll to position [2096, 0]
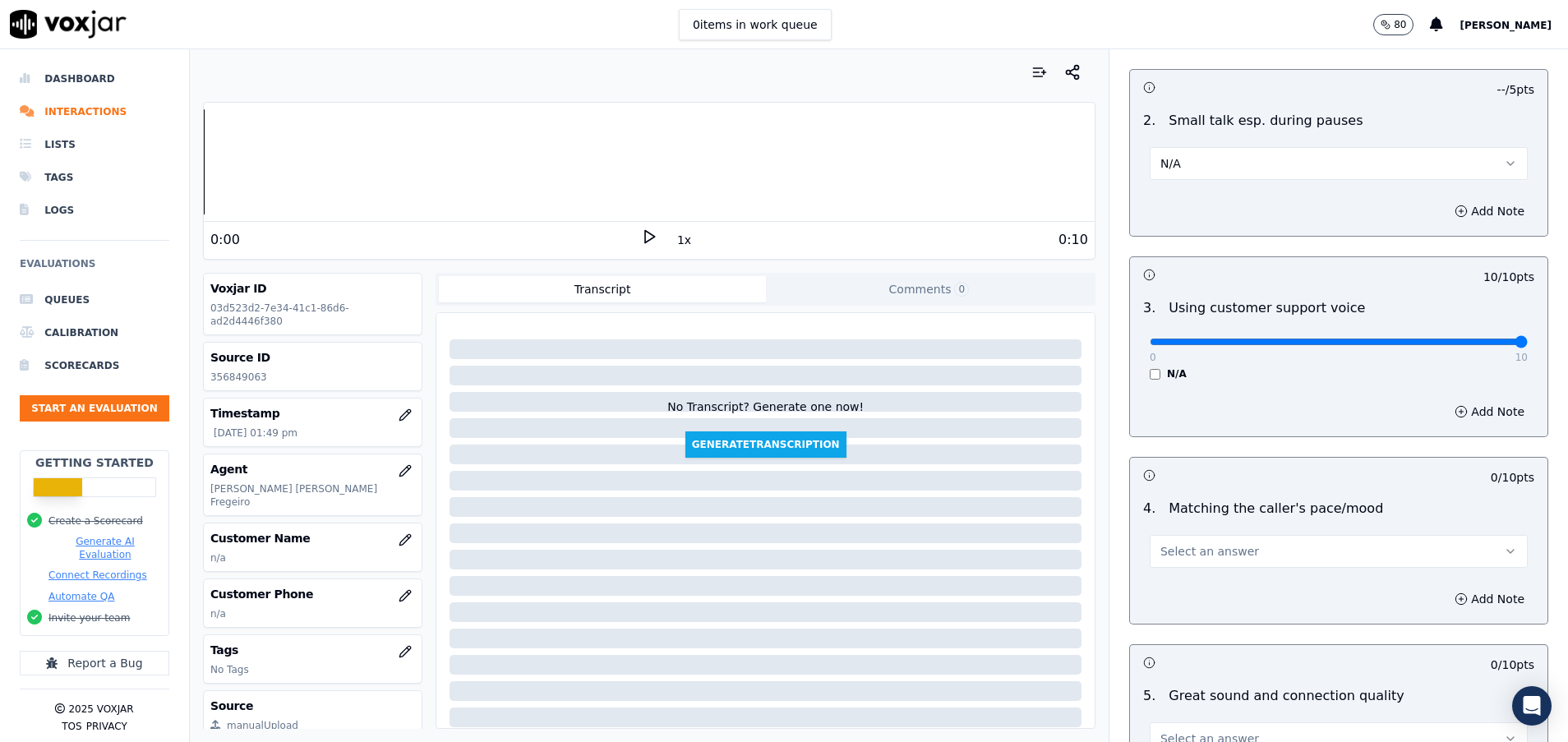
click at [1213, 549] on span "Select an answer" at bounding box center [1210, 551] width 99 height 16
click at [1211, 637] on div "N/A" at bounding box center [1297, 641] width 338 height 26
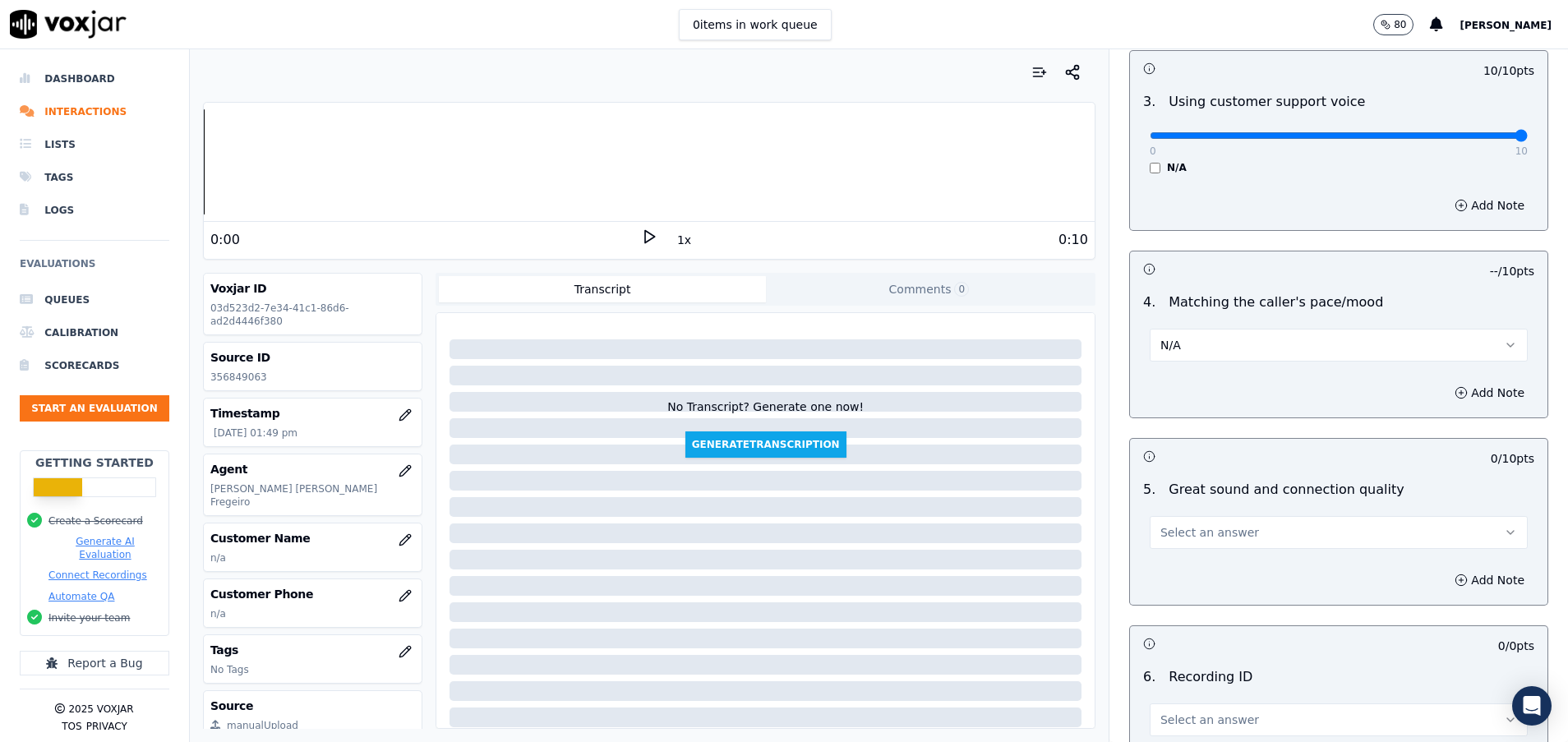
scroll to position [2342, 0]
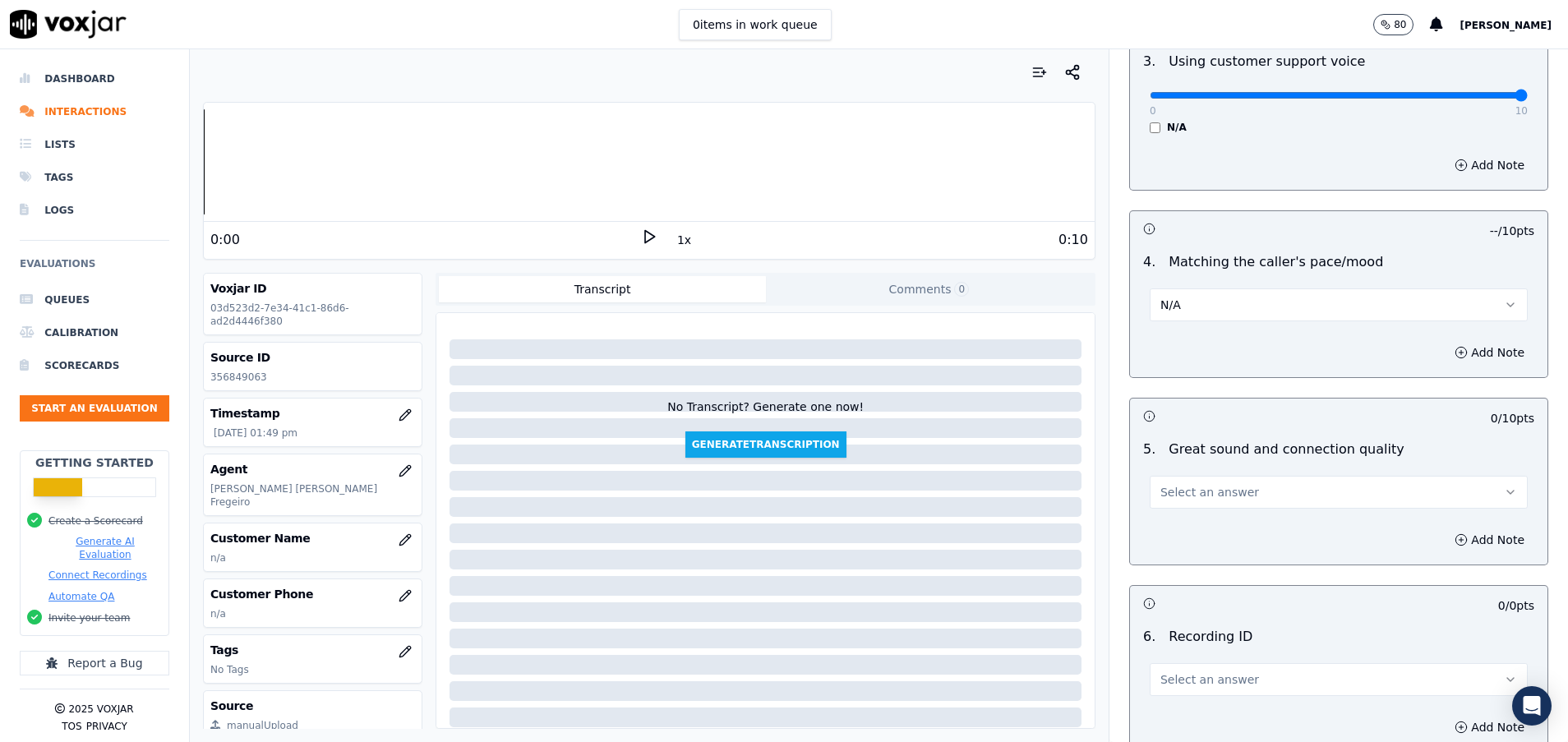
click at [1192, 486] on span "Select an answer" at bounding box center [1210, 492] width 99 height 16
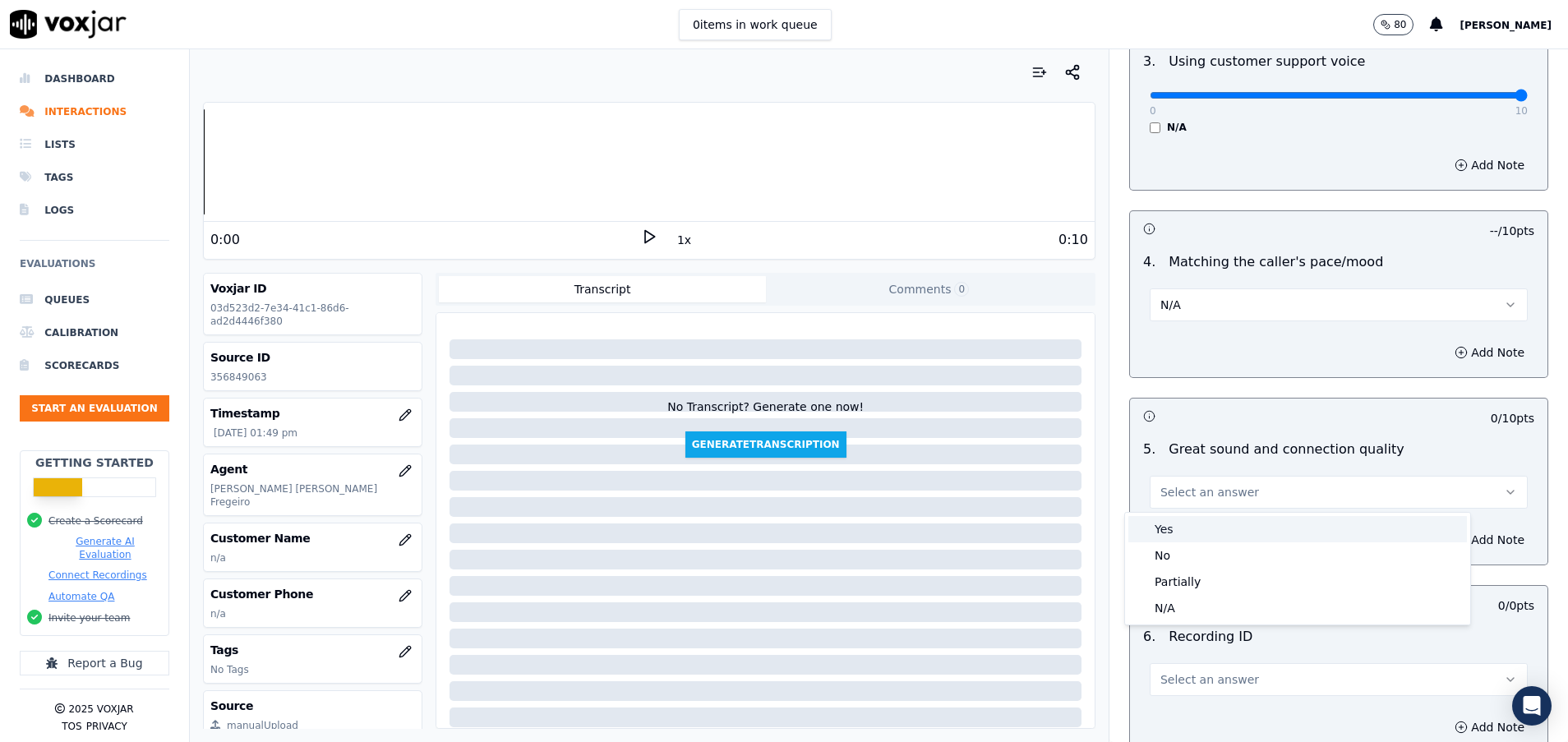
click at [1192, 521] on div "Yes" at bounding box center [1297, 529] width 338 height 26
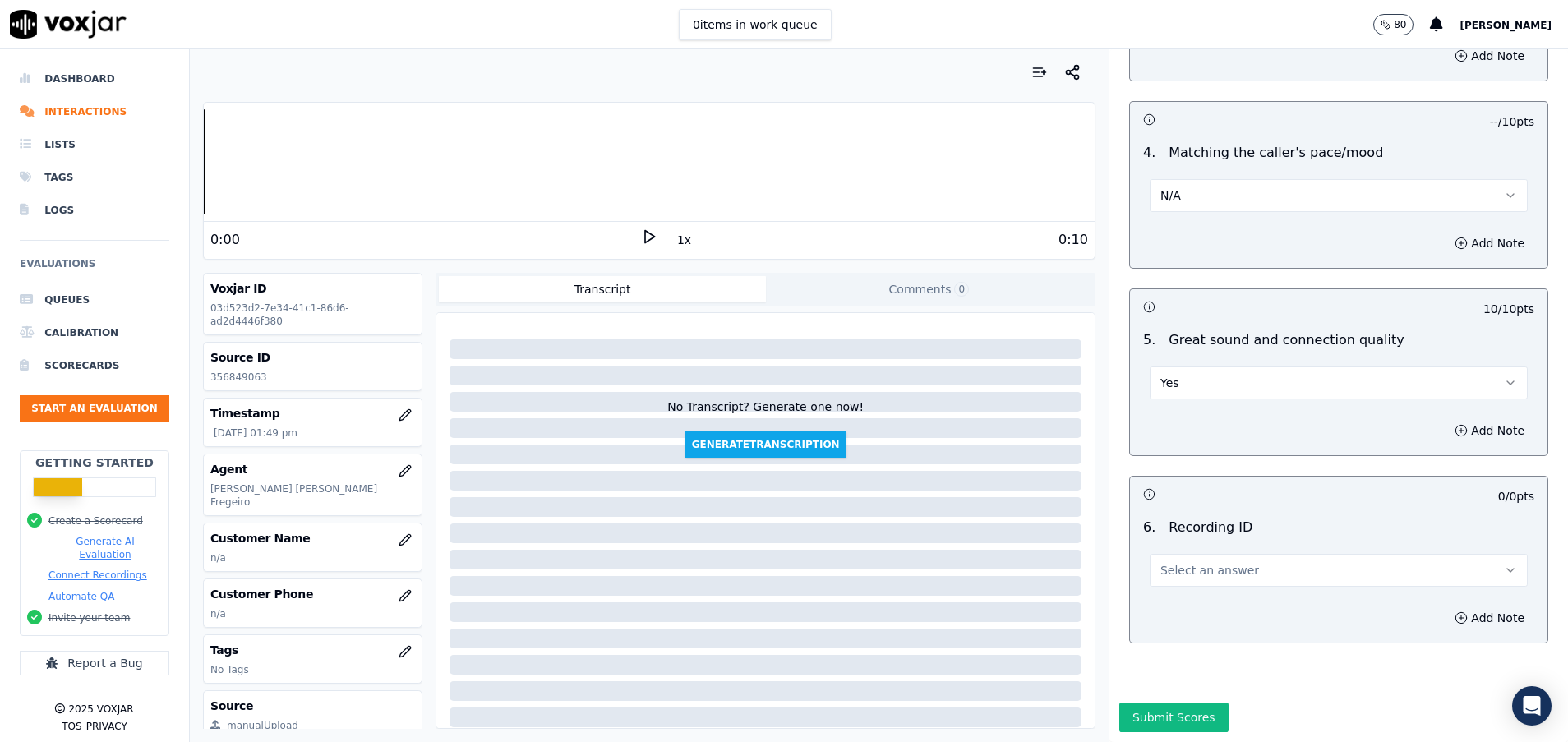
scroll to position [2508, 0]
click at [1192, 562] on span "Select an answer" at bounding box center [1210, 570] width 99 height 16
click at [1192, 558] on div "N/A" at bounding box center [1297, 560] width 338 height 26
click at [1157, 703] on button "Submit Scores" at bounding box center [1174, 717] width 109 height 30
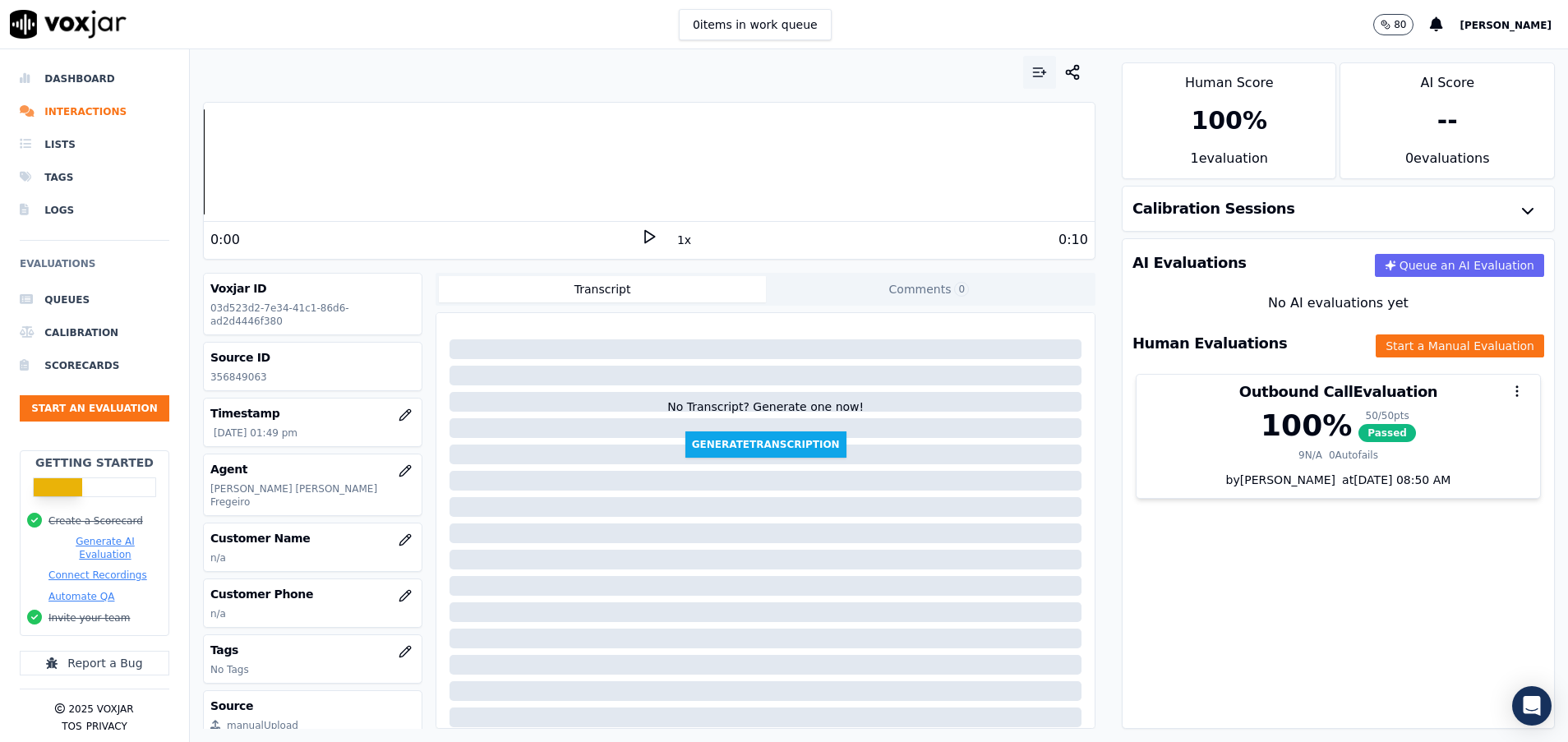
click at [1031, 78] on icon "button" at bounding box center [1039, 72] width 16 height 16
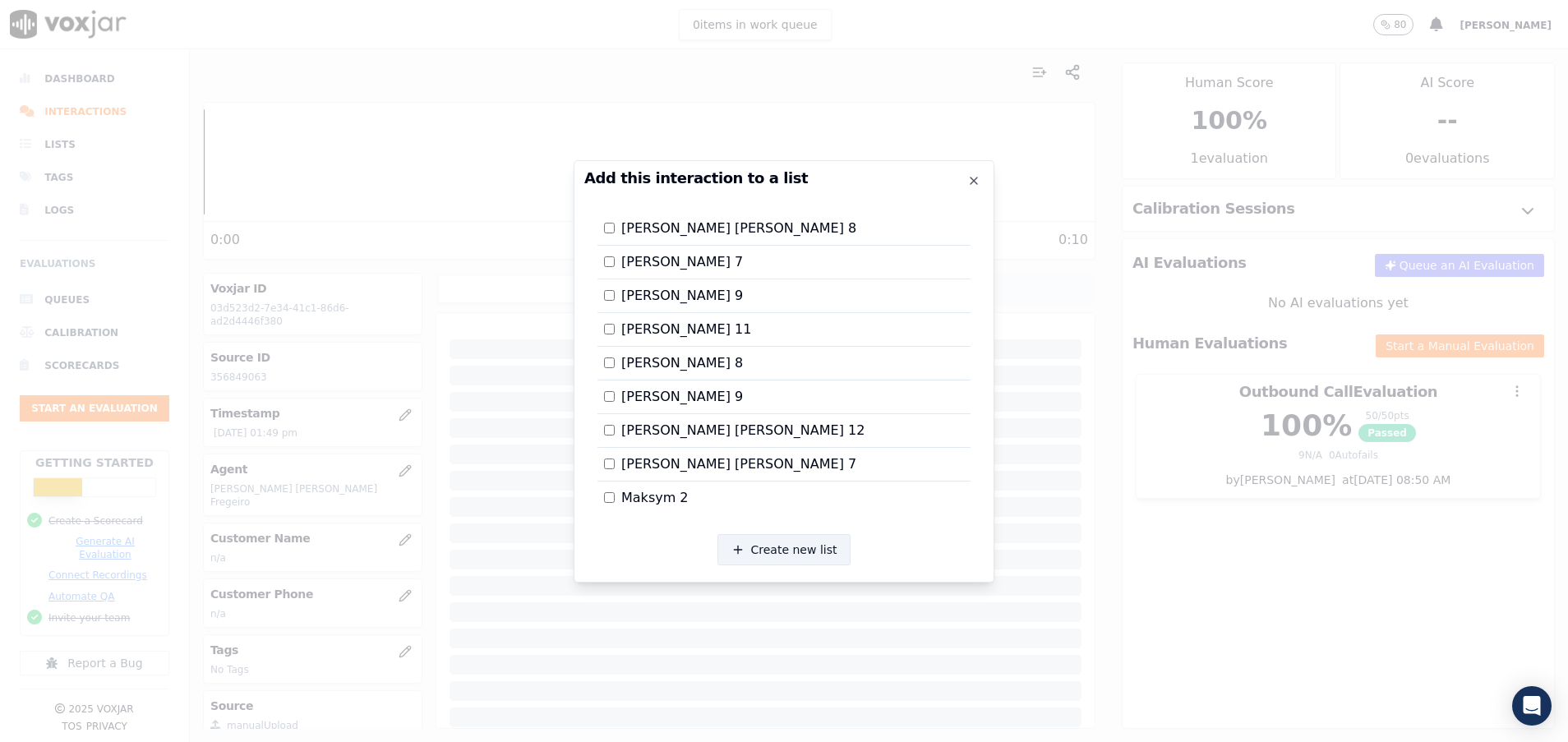
click at [767, 554] on button "Create new list" at bounding box center [784, 549] width 134 height 32
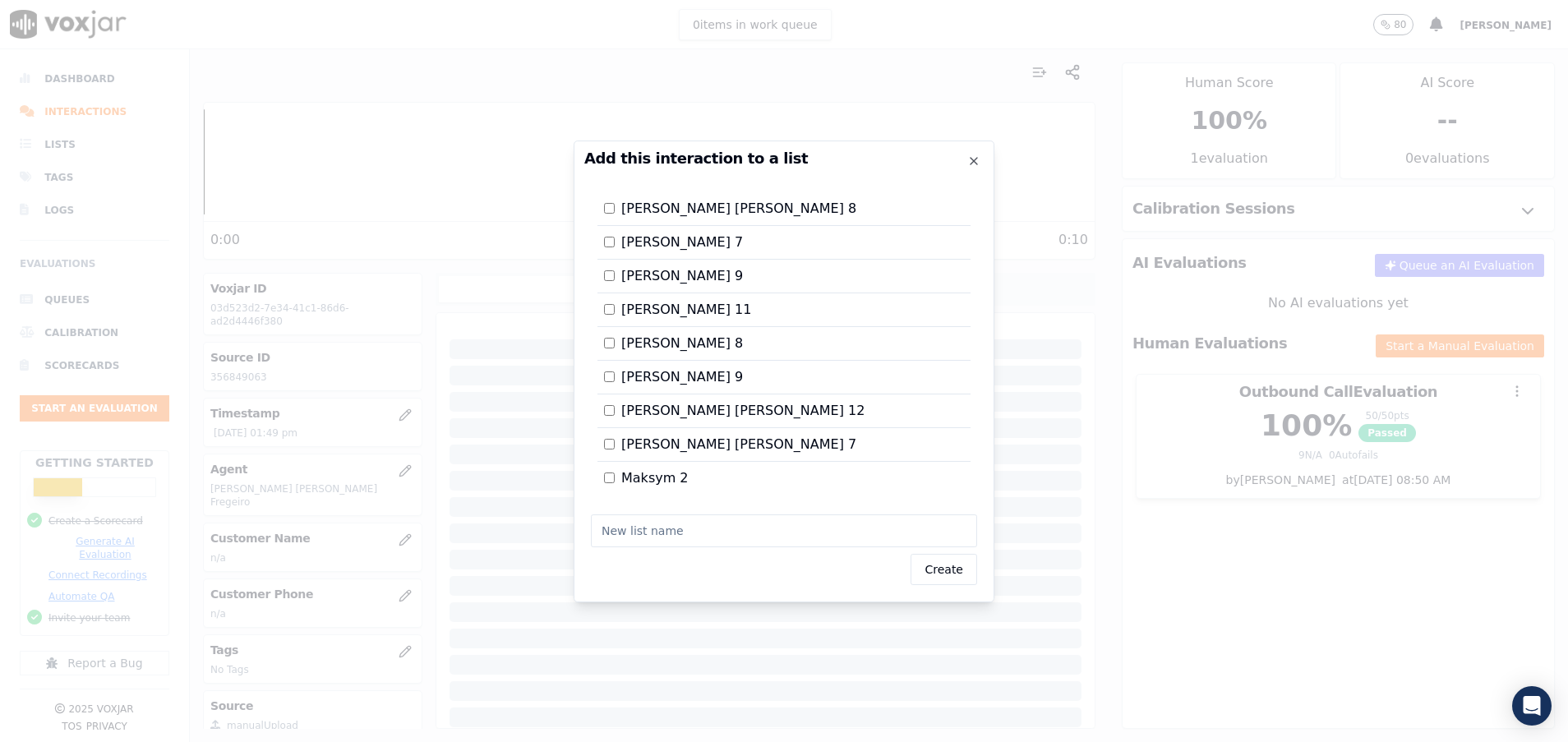
click at [661, 532] on input "text" at bounding box center [783, 531] width 386 height 33
type input "S"
type input "[PERSON_NAME] [PERSON_NAME] 14"
click at [942, 574] on button "Create" at bounding box center [944, 569] width 66 height 32
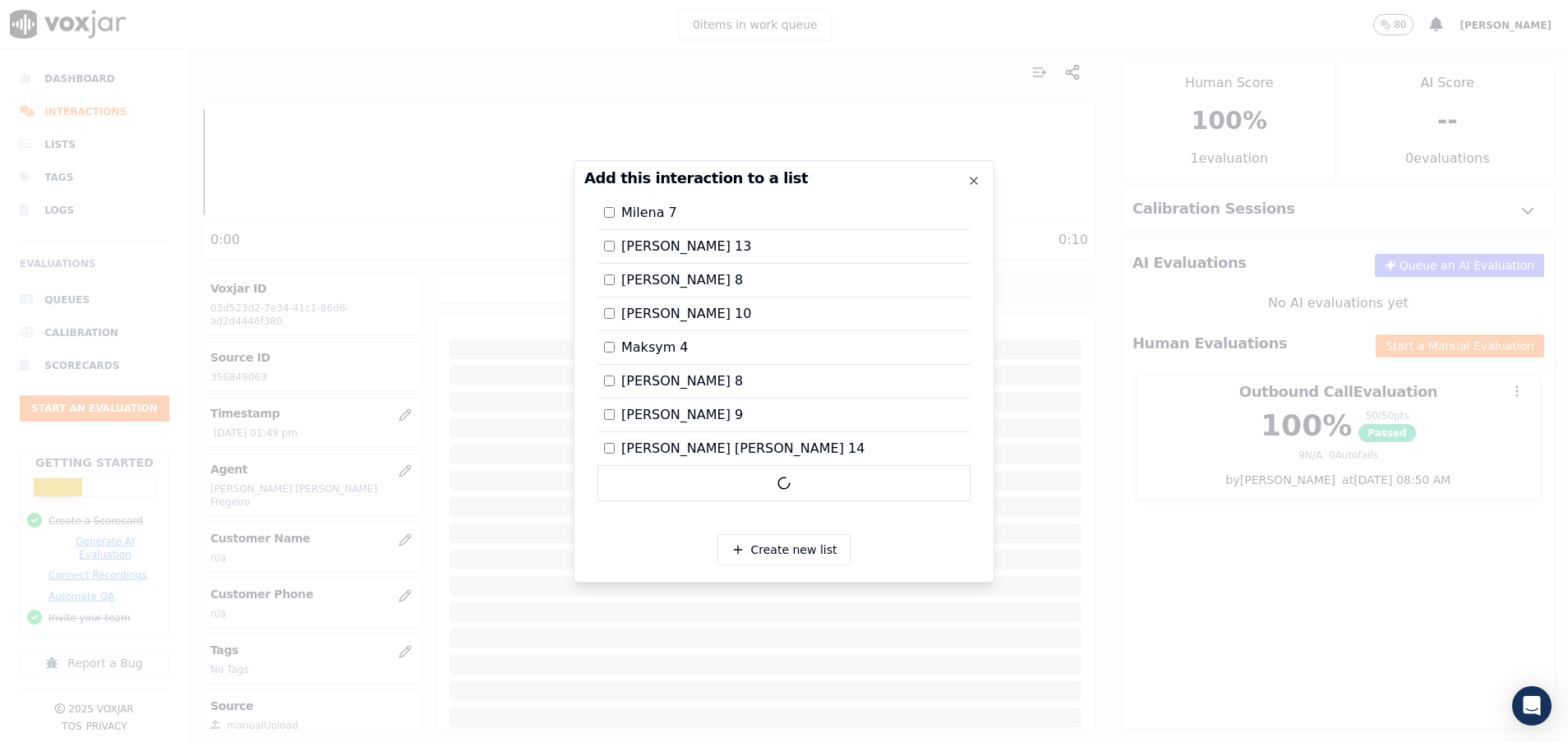
scroll to position [473, 0]
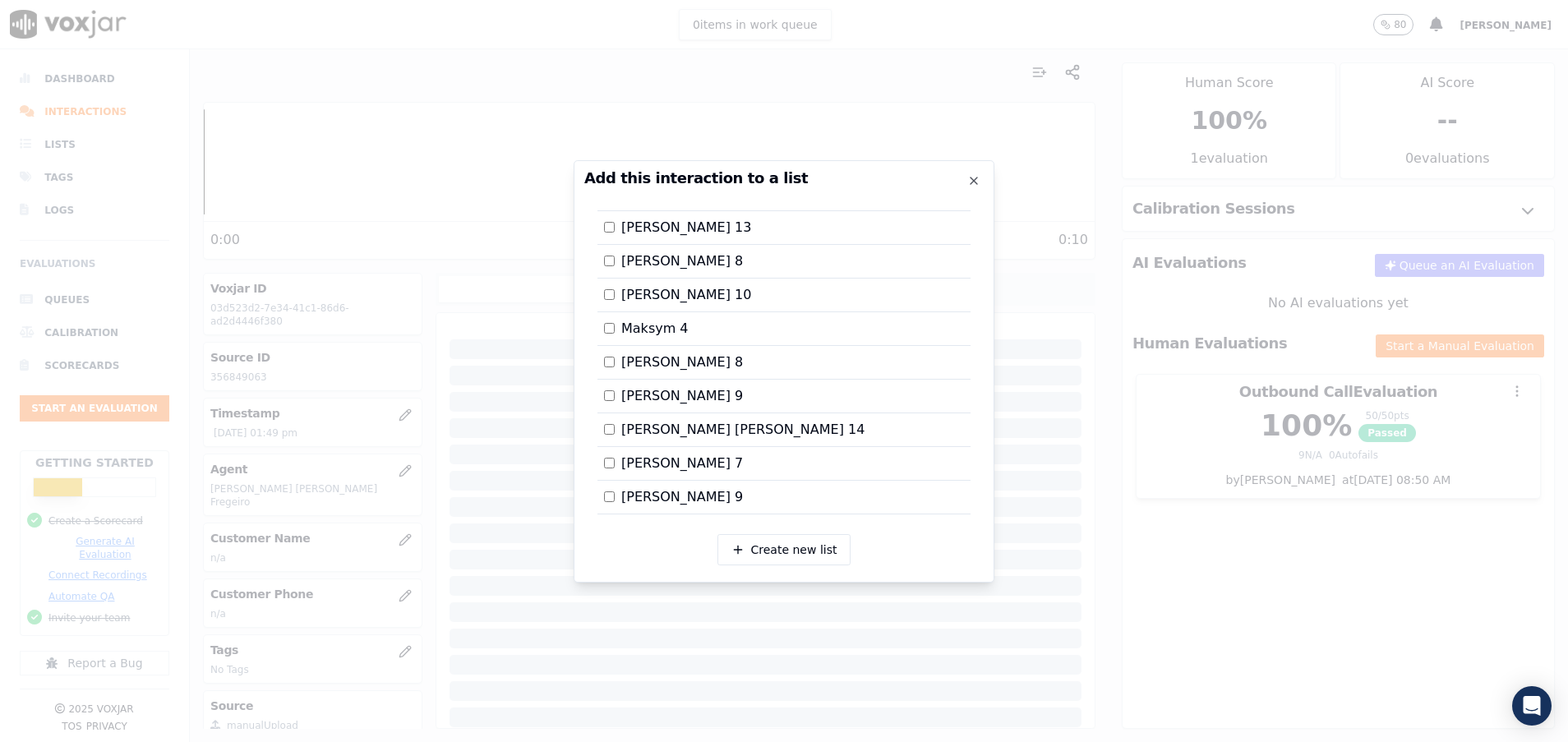
click at [1287, 604] on div at bounding box center [784, 371] width 1568 height 742
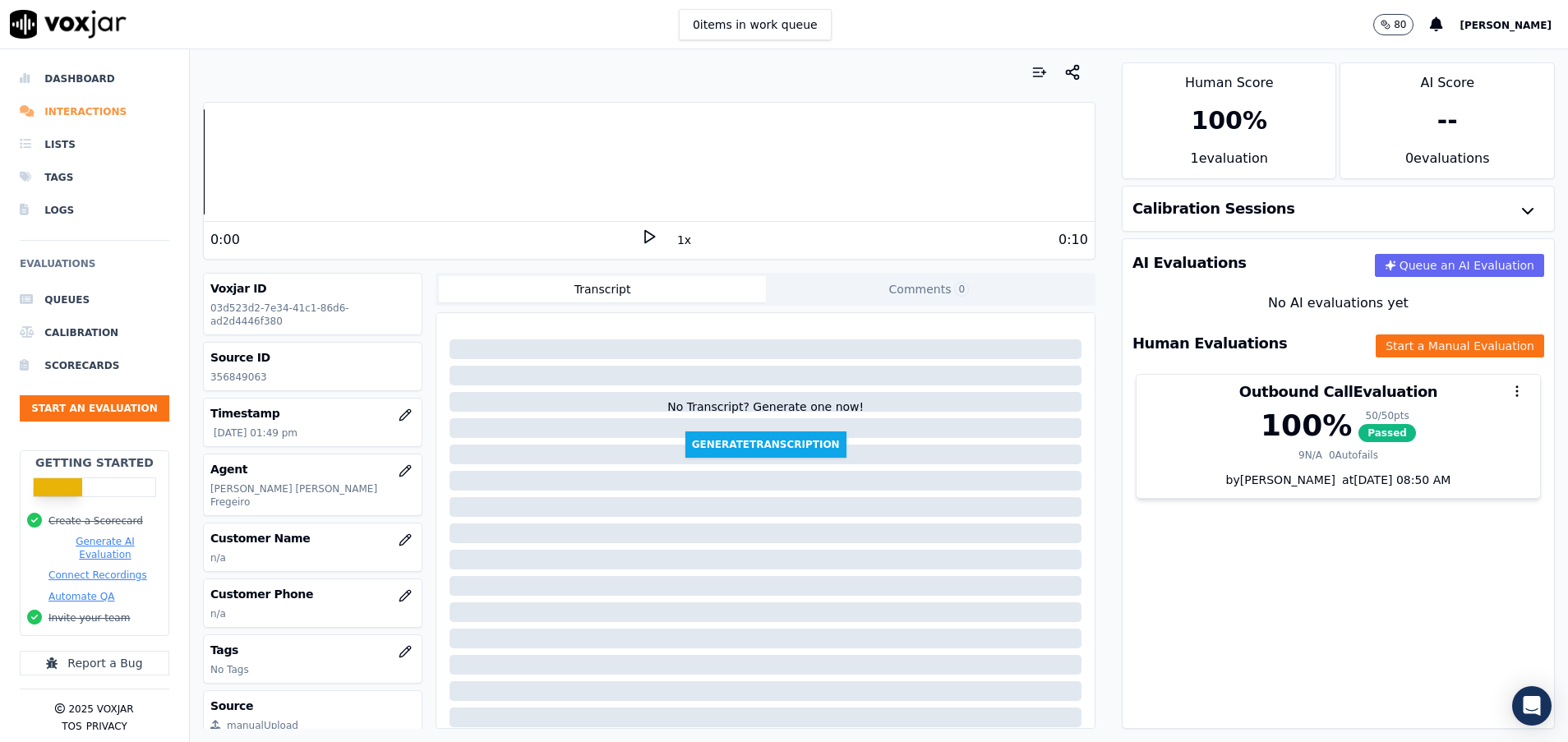
click at [101, 105] on li "Interactions" at bounding box center [95, 112] width 150 height 33
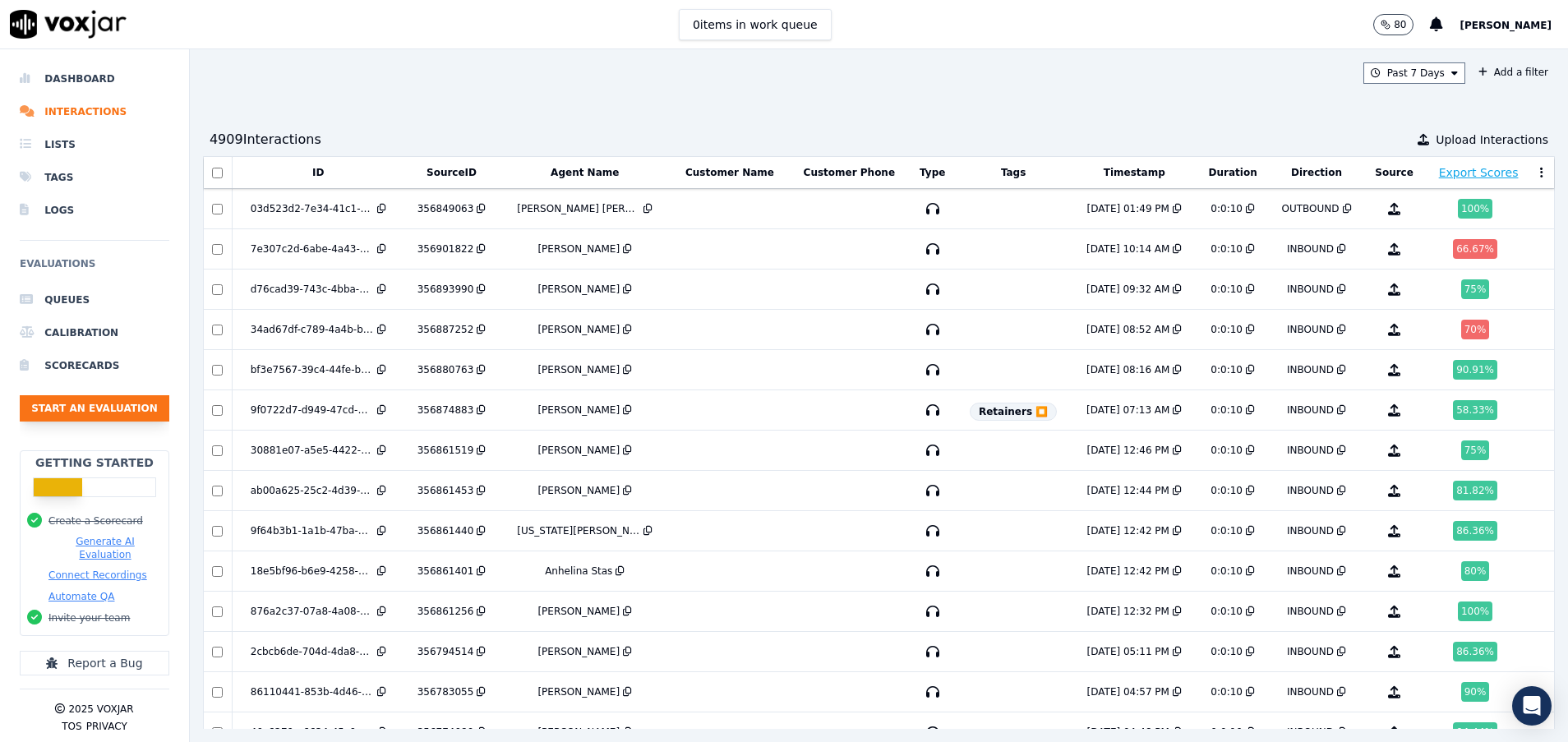
click at [74, 398] on button "Start an Evaluation" at bounding box center [95, 408] width 150 height 26
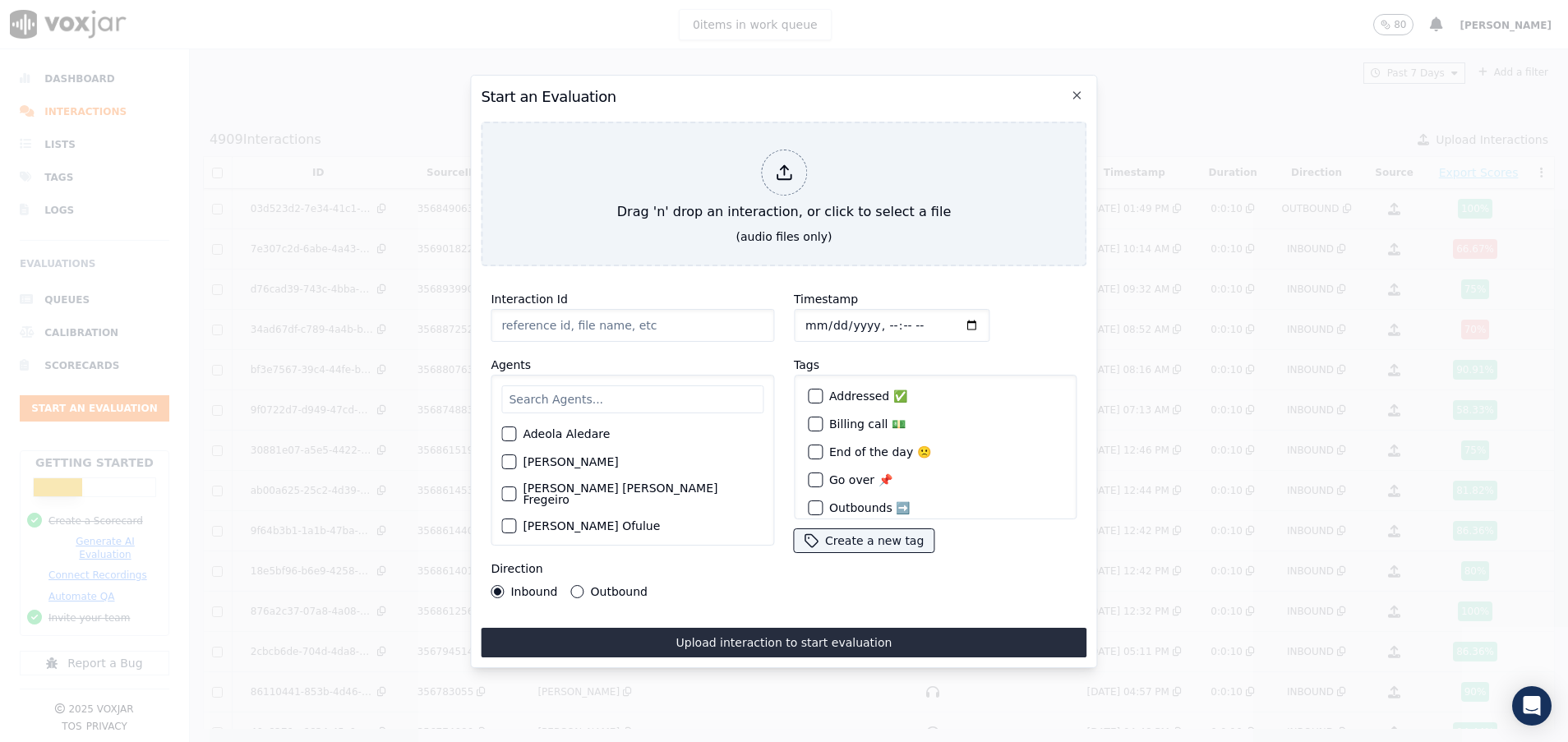
paste input "356969345"
type input "356969345"
click at [516, 388] on input "text" at bounding box center [632, 399] width 262 height 28
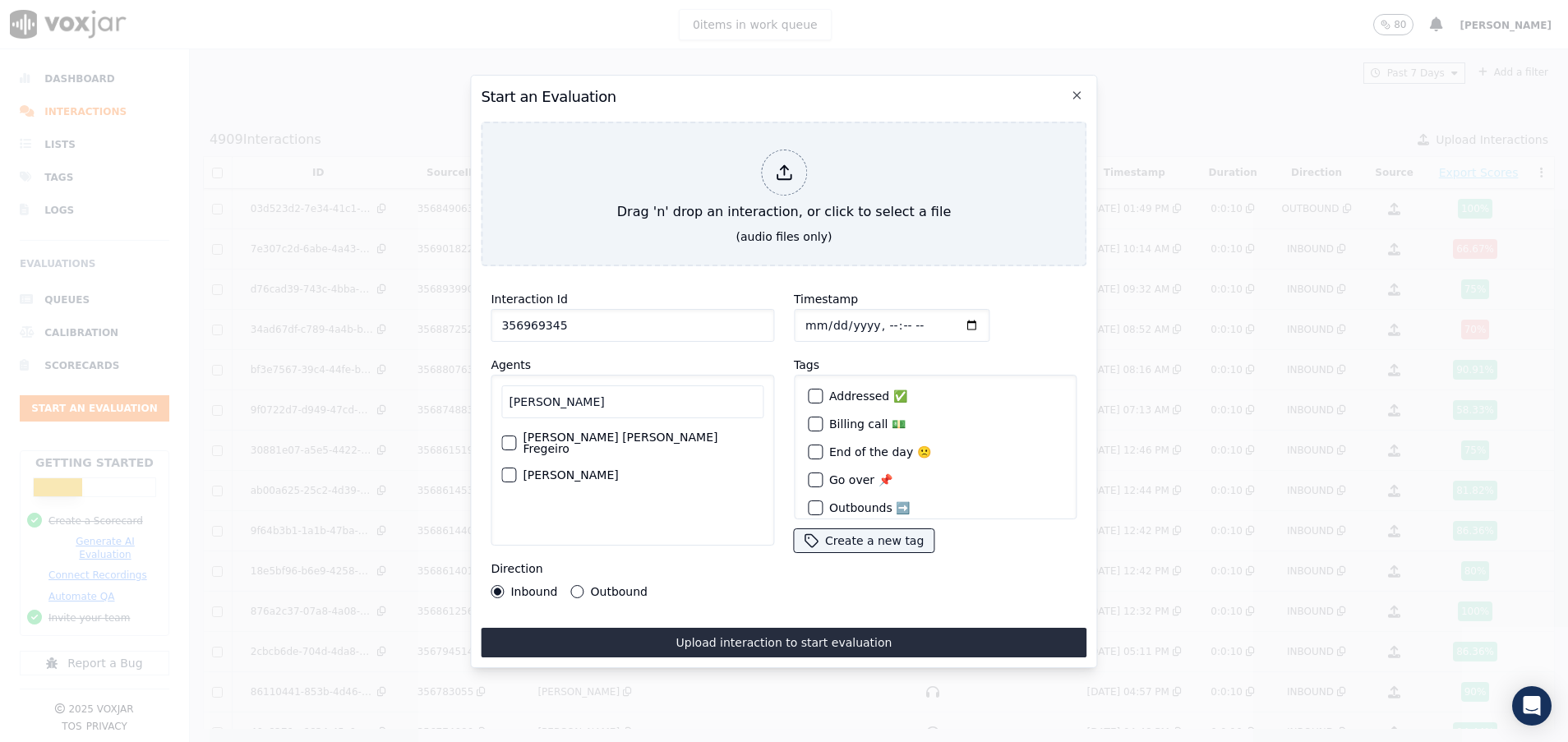
type input "[PERSON_NAME]"
click at [509, 437] on div "button" at bounding box center [508, 443] width 12 height 12
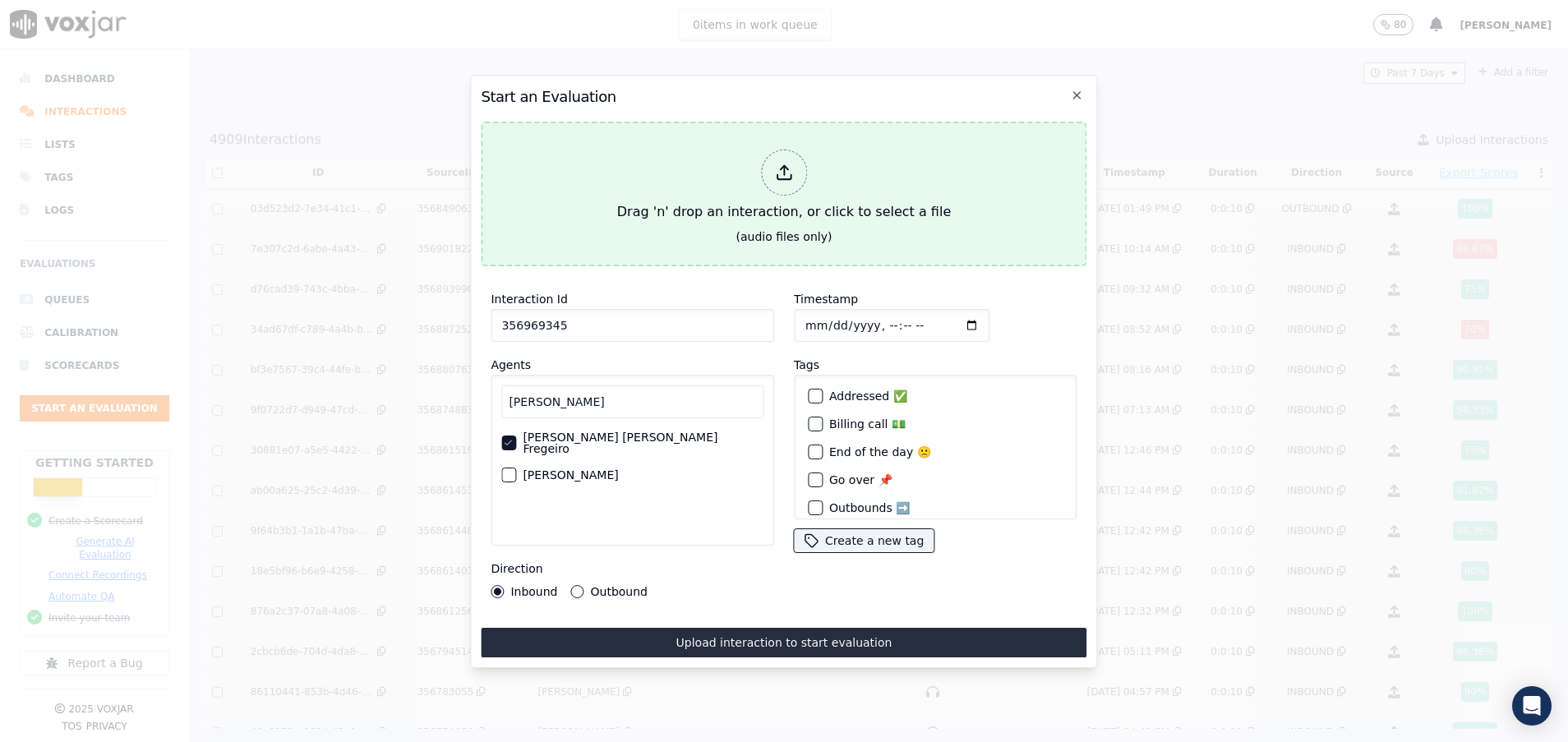
click at [726, 200] on div "Drag 'n' drop an interaction, or click to select a file" at bounding box center [784, 186] width 347 height 85
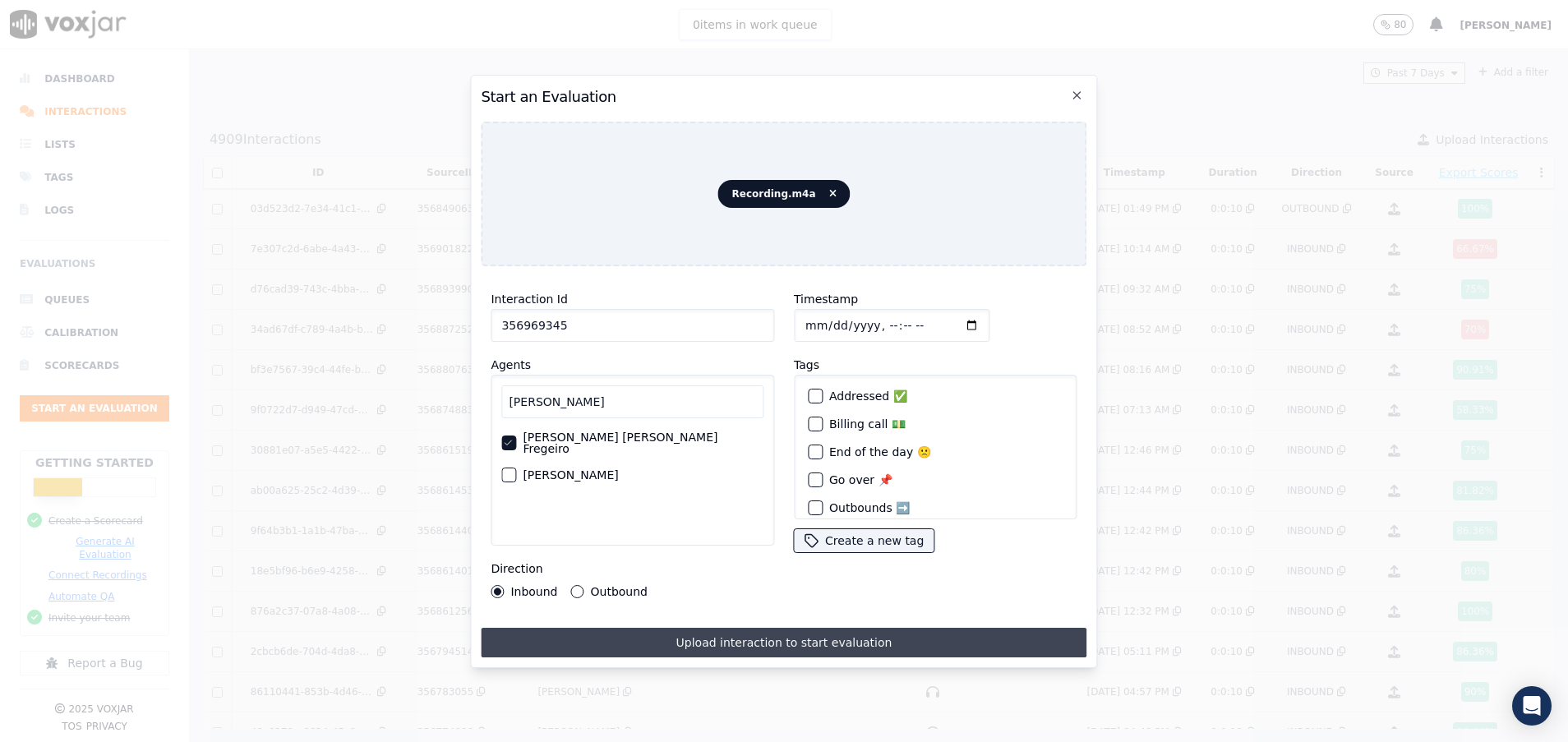
click at [669, 628] on button "Upload interaction to start evaluation" at bounding box center [783, 642] width 606 height 30
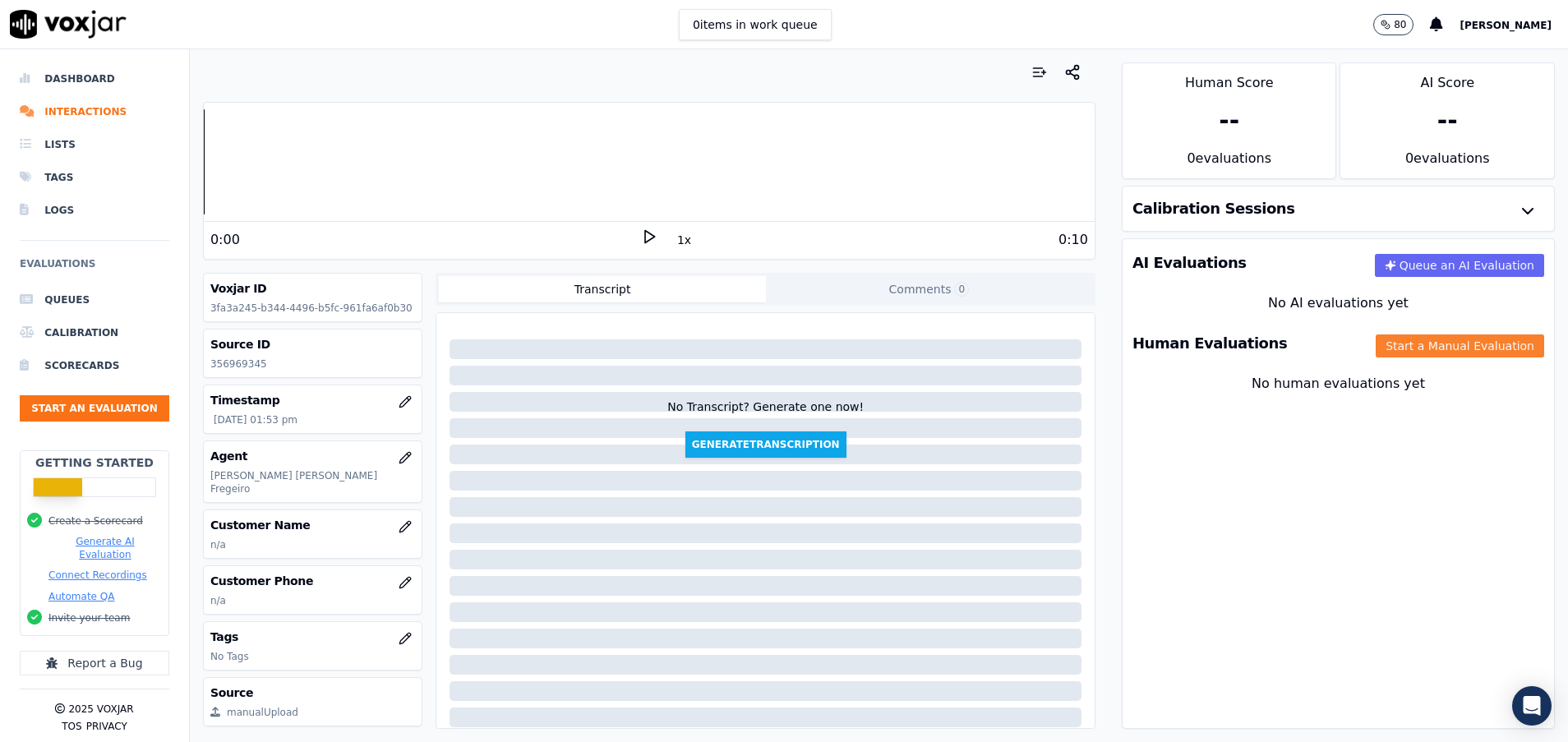
click at [1383, 354] on button "Start a Manual Evaluation" at bounding box center [1461, 346] width 169 height 23
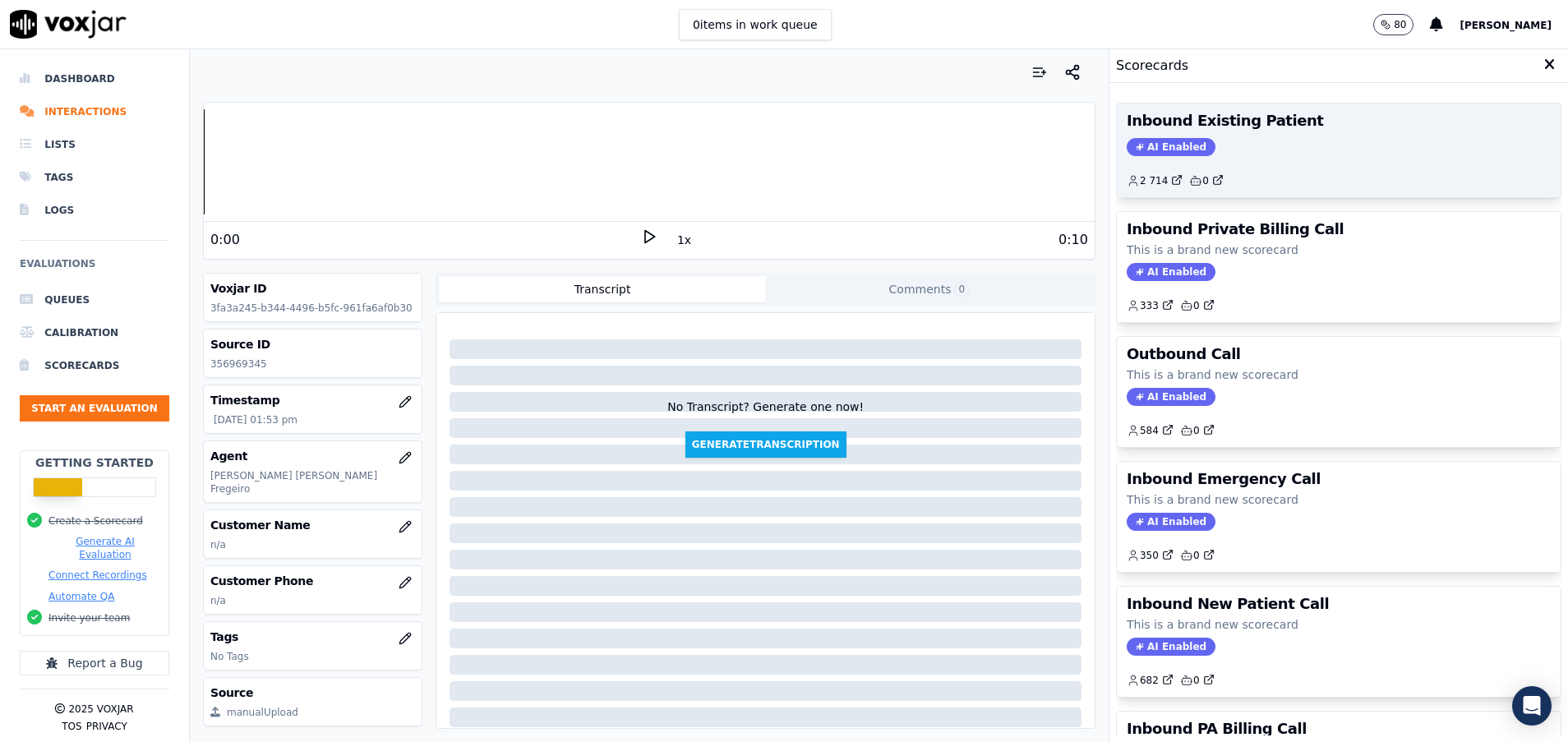
click at [1277, 135] on div "Inbound Existing Patient AI Enabled 2 714 0" at bounding box center [1339, 151] width 444 height 94
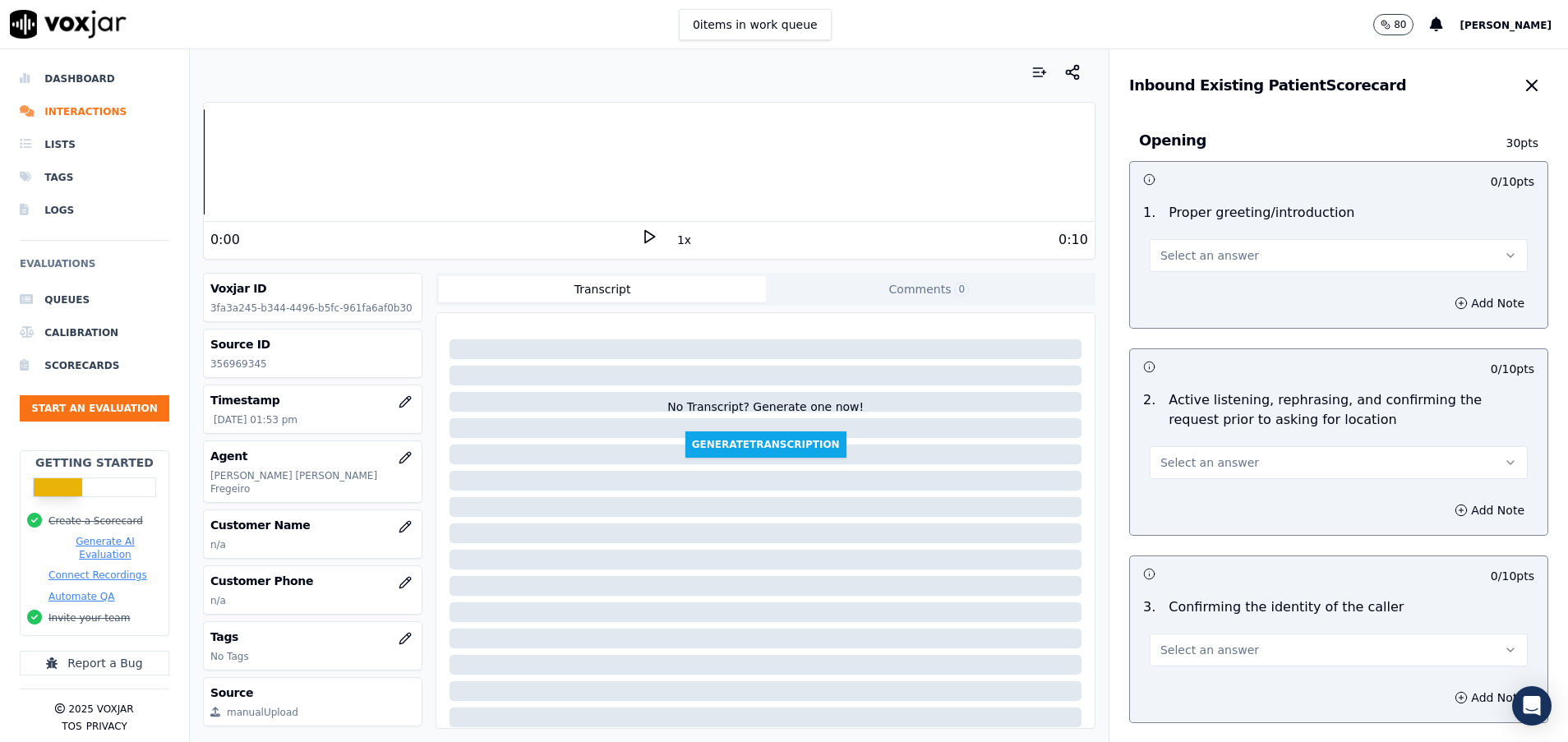
click at [1216, 264] on button "Select an answer" at bounding box center [1339, 256] width 378 height 33
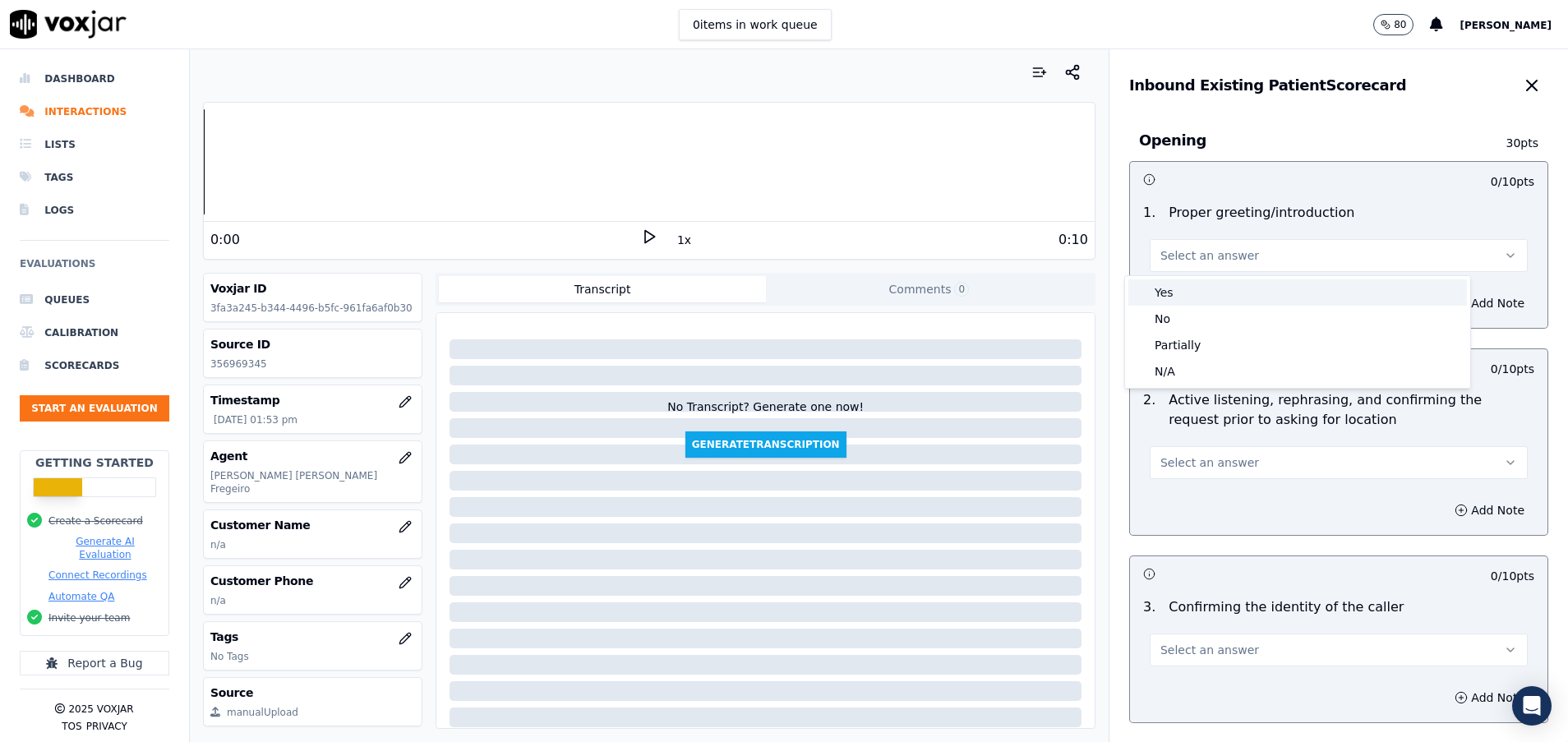
click at [1204, 288] on div "Yes" at bounding box center [1297, 292] width 338 height 26
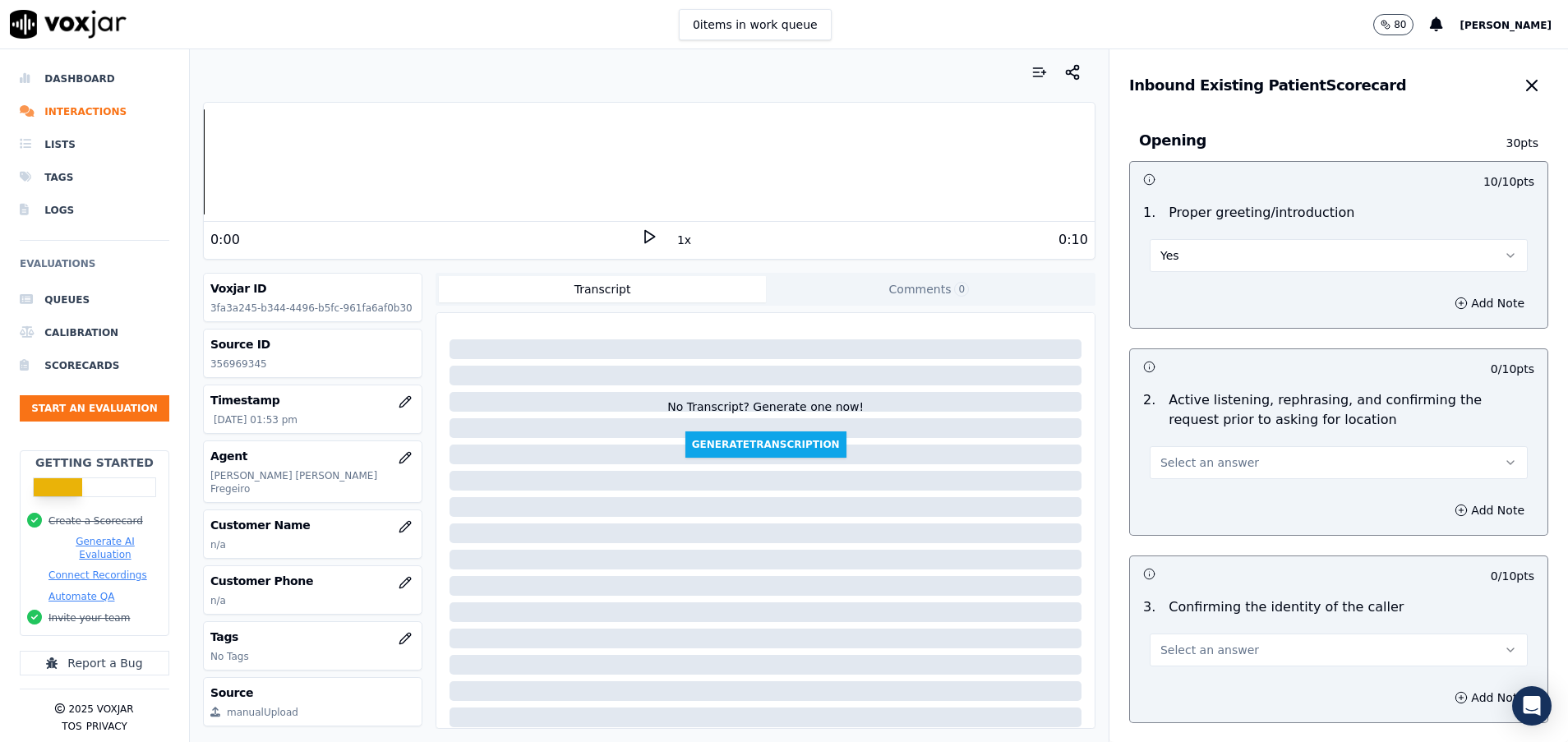
click at [1192, 462] on span "Select an answer" at bounding box center [1210, 462] width 99 height 16
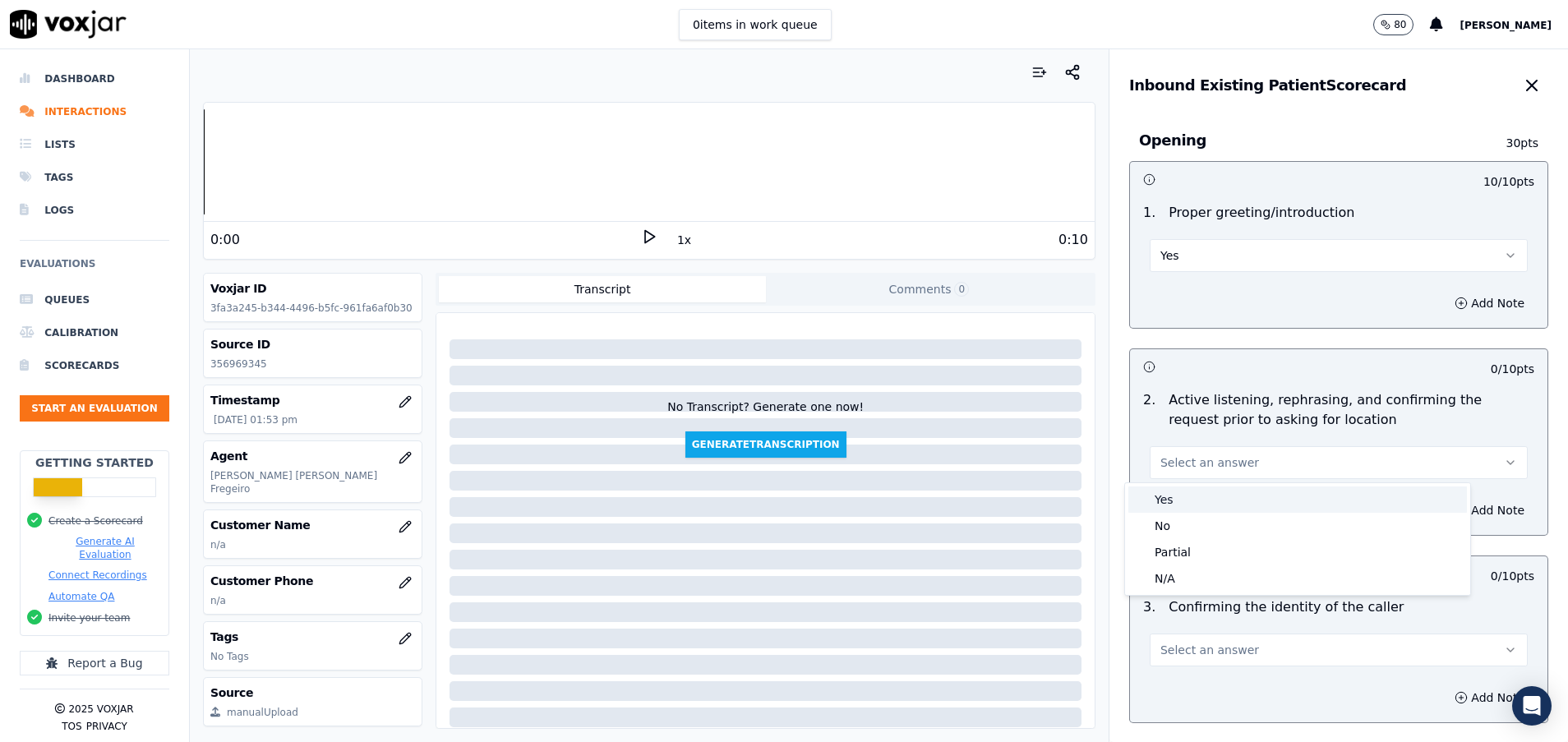
click at [1193, 495] on div "Yes" at bounding box center [1297, 499] width 338 height 26
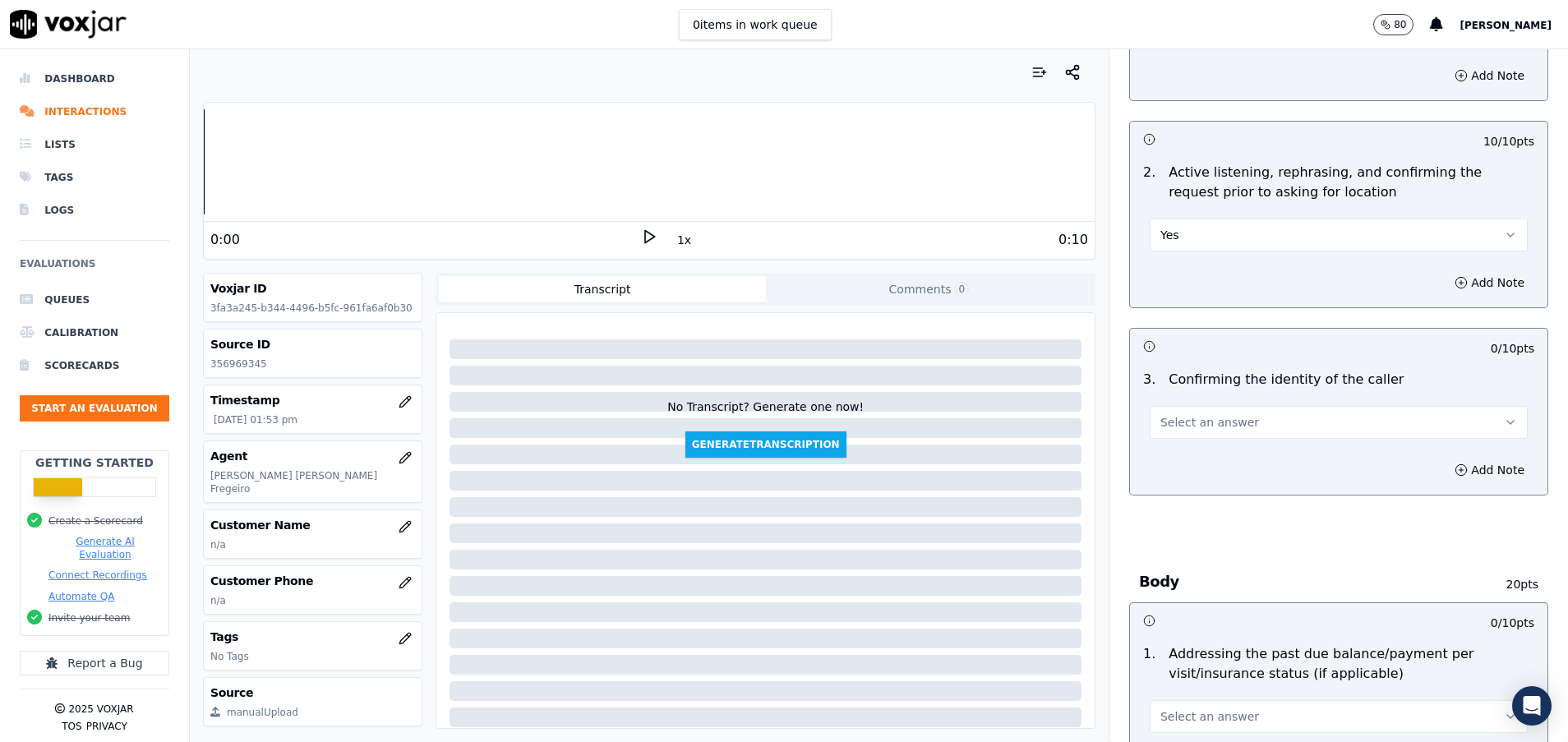
scroll to position [246, 0]
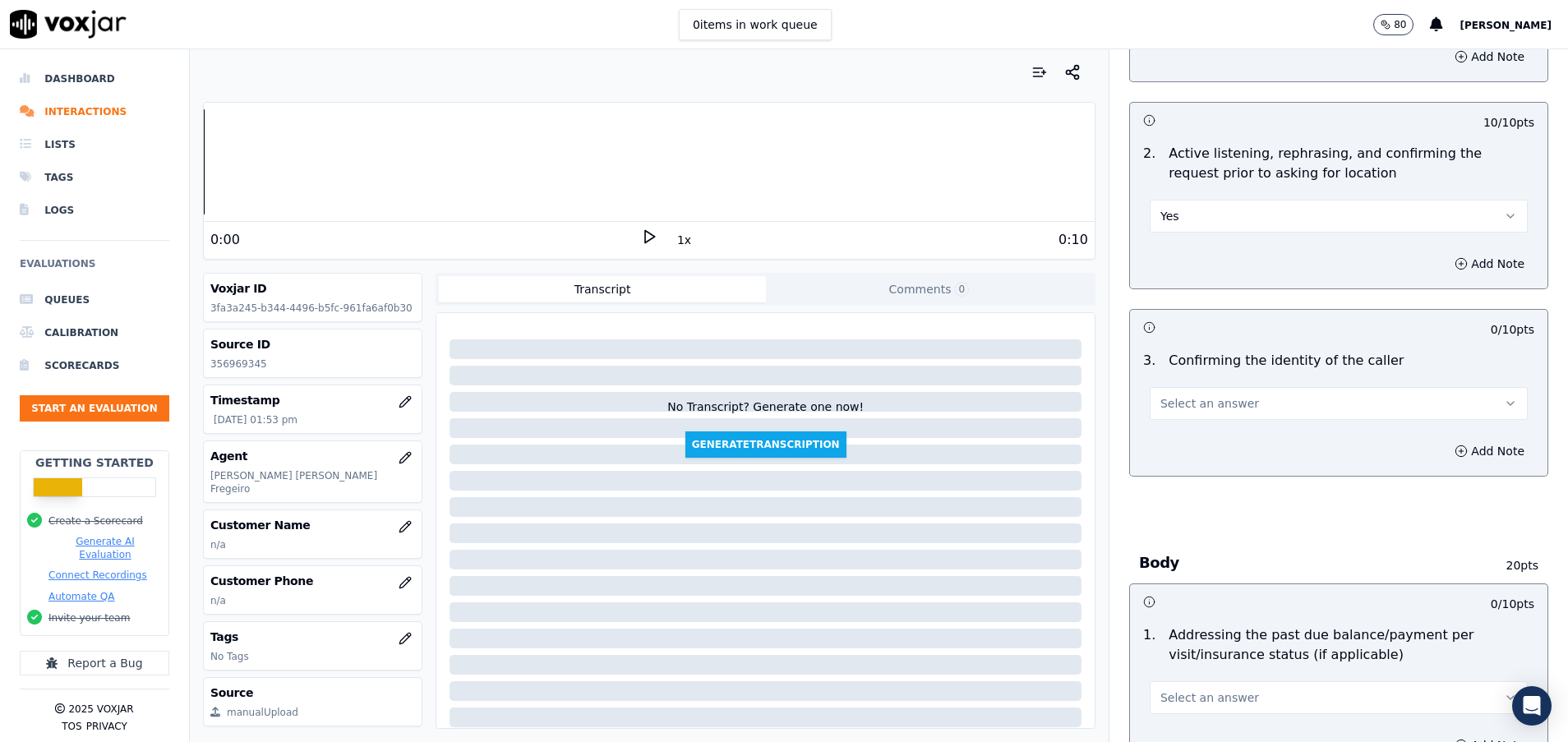
click at [1333, 411] on button "Select an answer" at bounding box center [1339, 403] width 378 height 33
click at [1224, 435] on div "Yes" at bounding box center [1297, 440] width 338 height 26
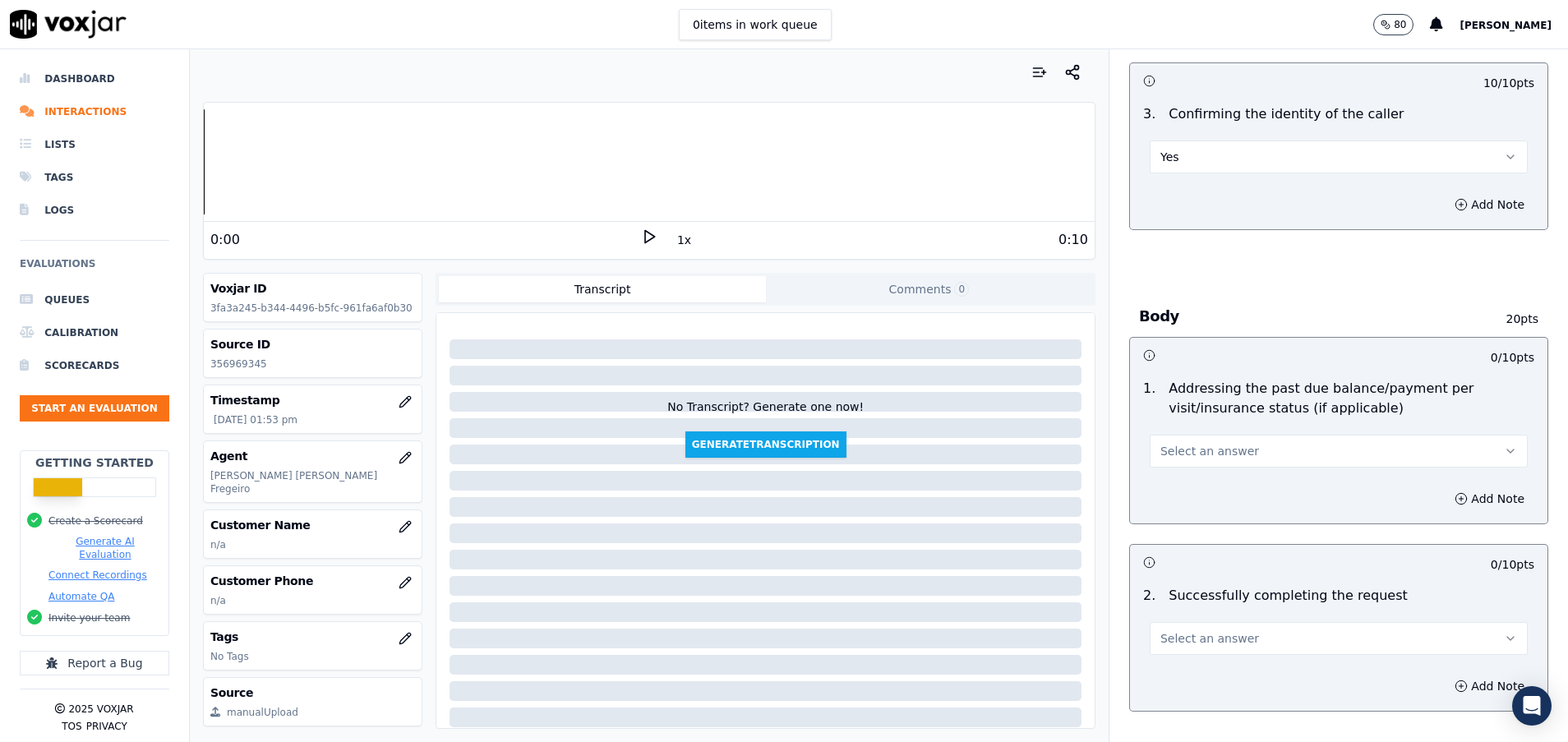
scroll to position [616, 0]
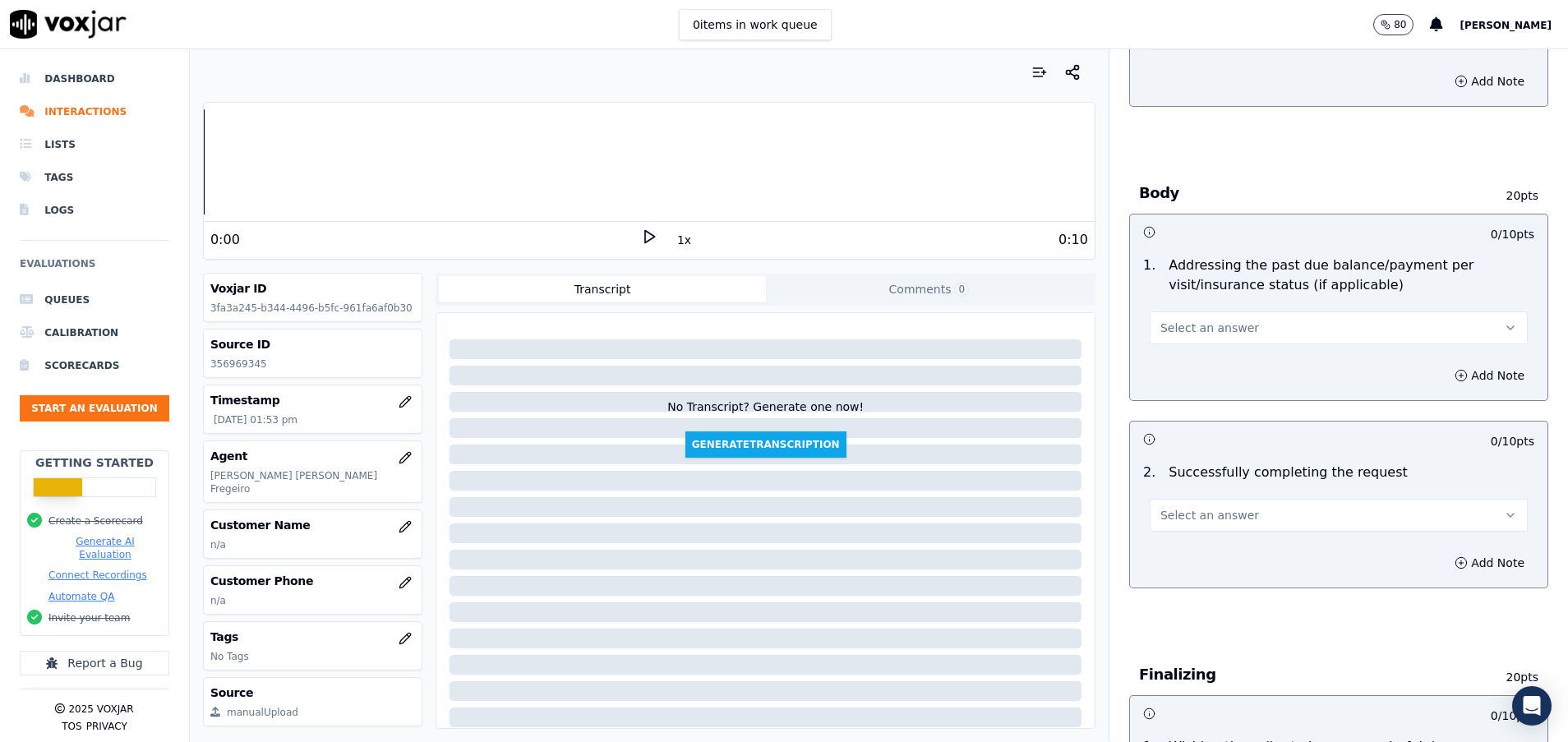
click at [1193, 323] on span "Select an answer" at bounding box center [1210, 327] width 99 height 16
click at [1218, 416] on div "N/A" at bounding box center [1297, 417] width 338 height 26
click at [1161, 322] on span "N/A" at bounding box center [1171, 327] width 20 height 16
click at [1163, 365] on div "Yes" at bounding box center [1297, 365] width 338 height 26
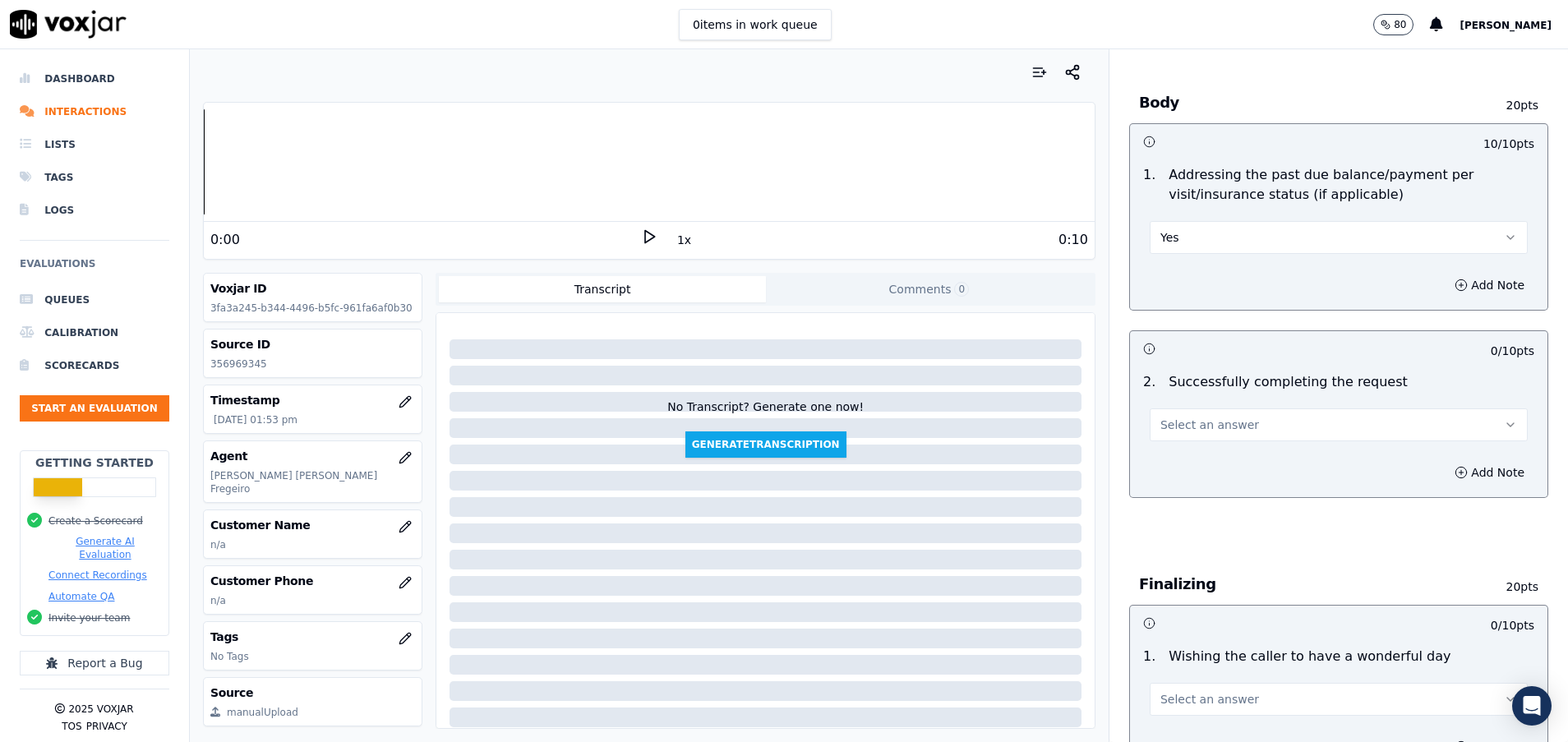
scroll to position [739, 0]
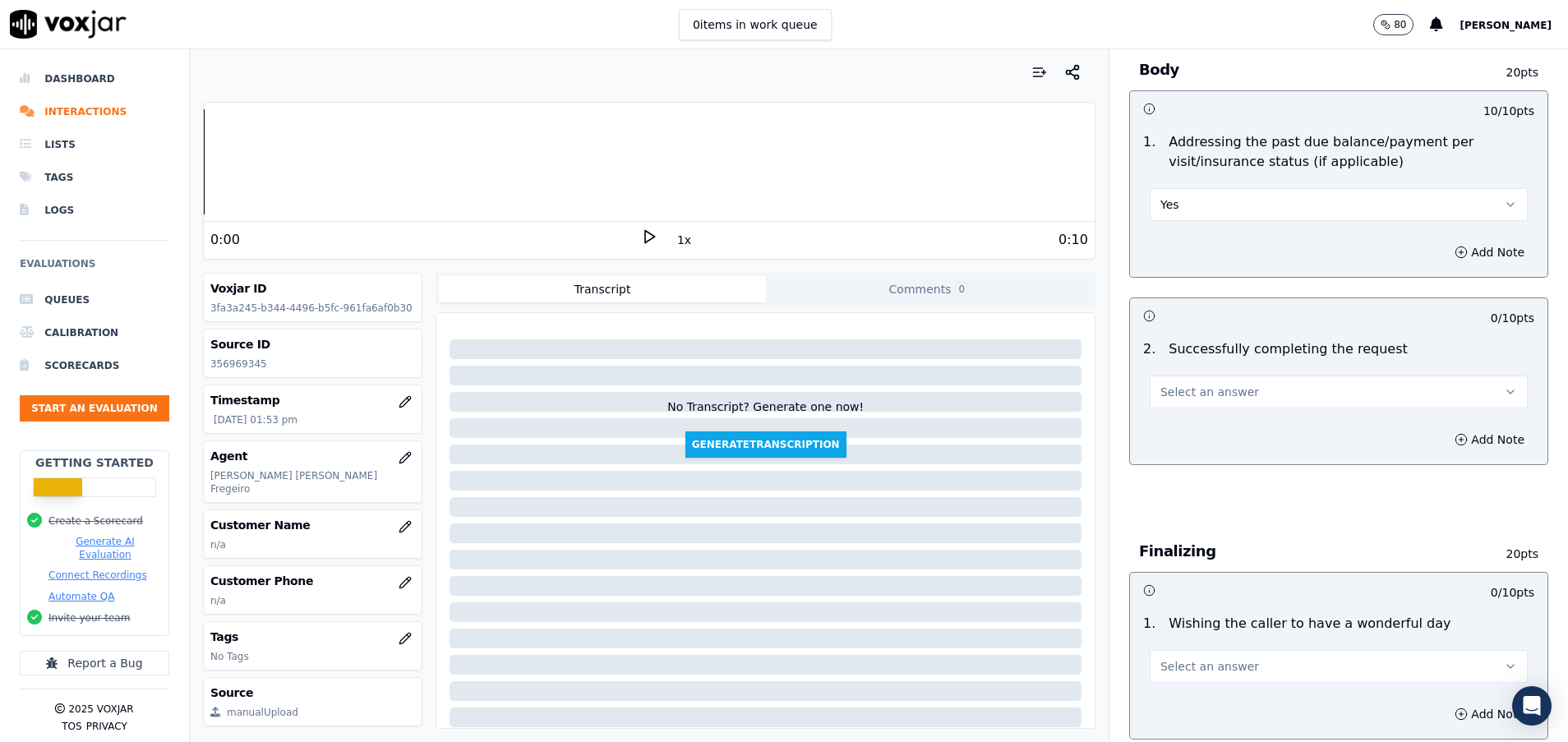
click at [1262, 396] on button "Select an answer" at bounding box center [1339, 392] width 378 height 33
click at [1233, 430] on div "Yes" at bounding box center [1297, 429] width 338 height 26
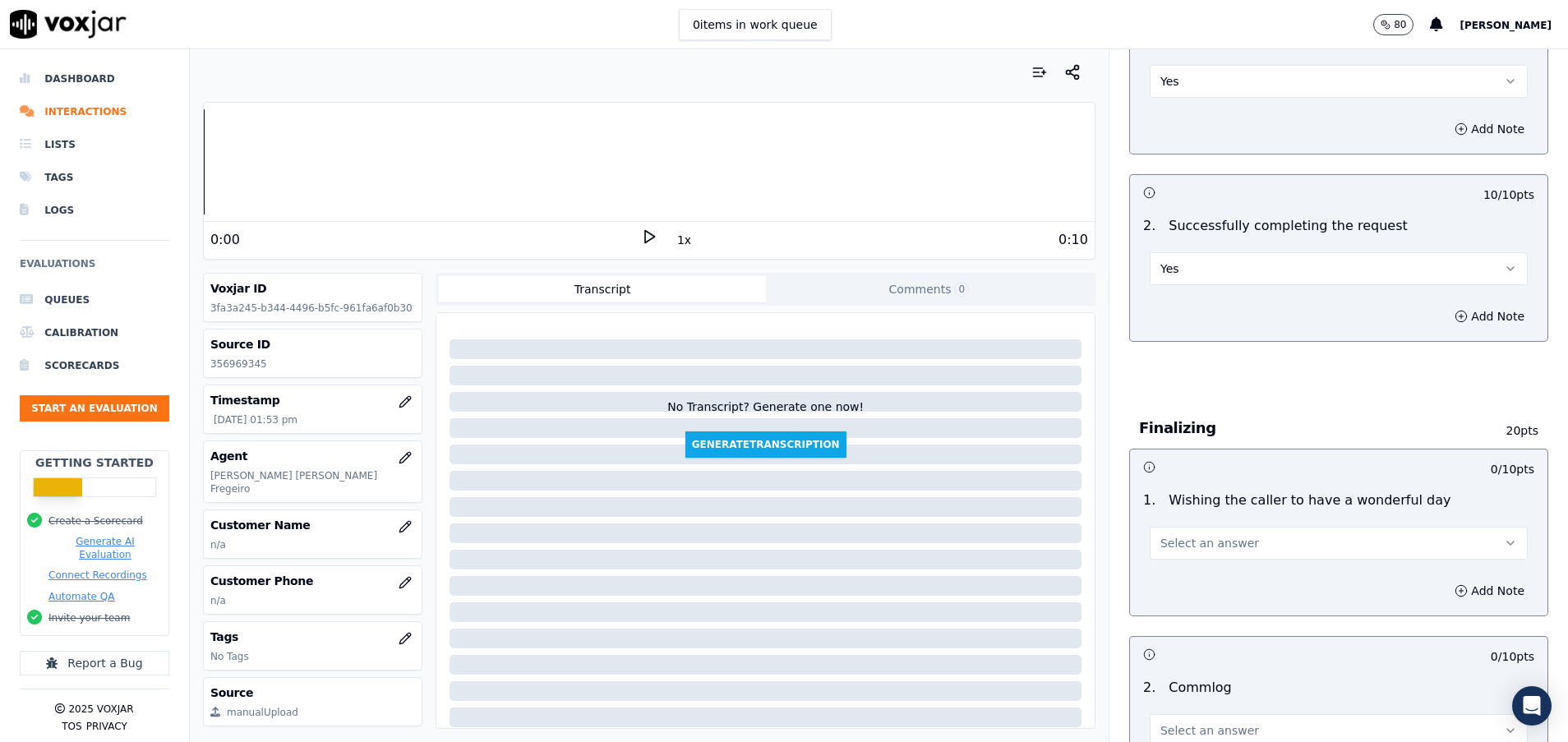
scroll to position [986, 0]
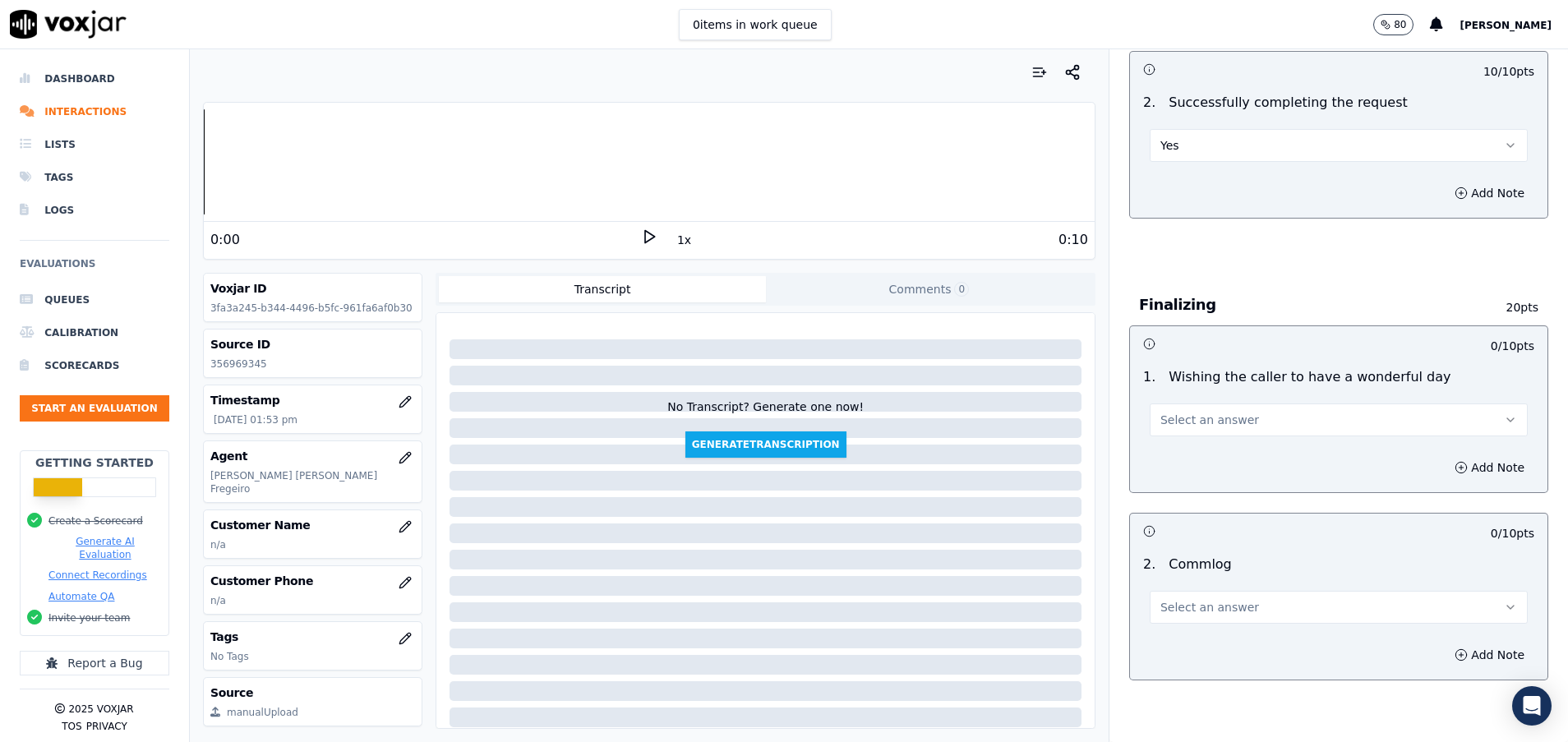
click at [1189, 608] on span "Select an answer" at bounding box center [1210, 607] width 99 height 16
click at [1176, 680] on div "No" at bounding box center [1297, 670] width 338 height 26
click at [1170, 429] on button "Select an answer" at bounding box center [1339, 420] width 378 height 33
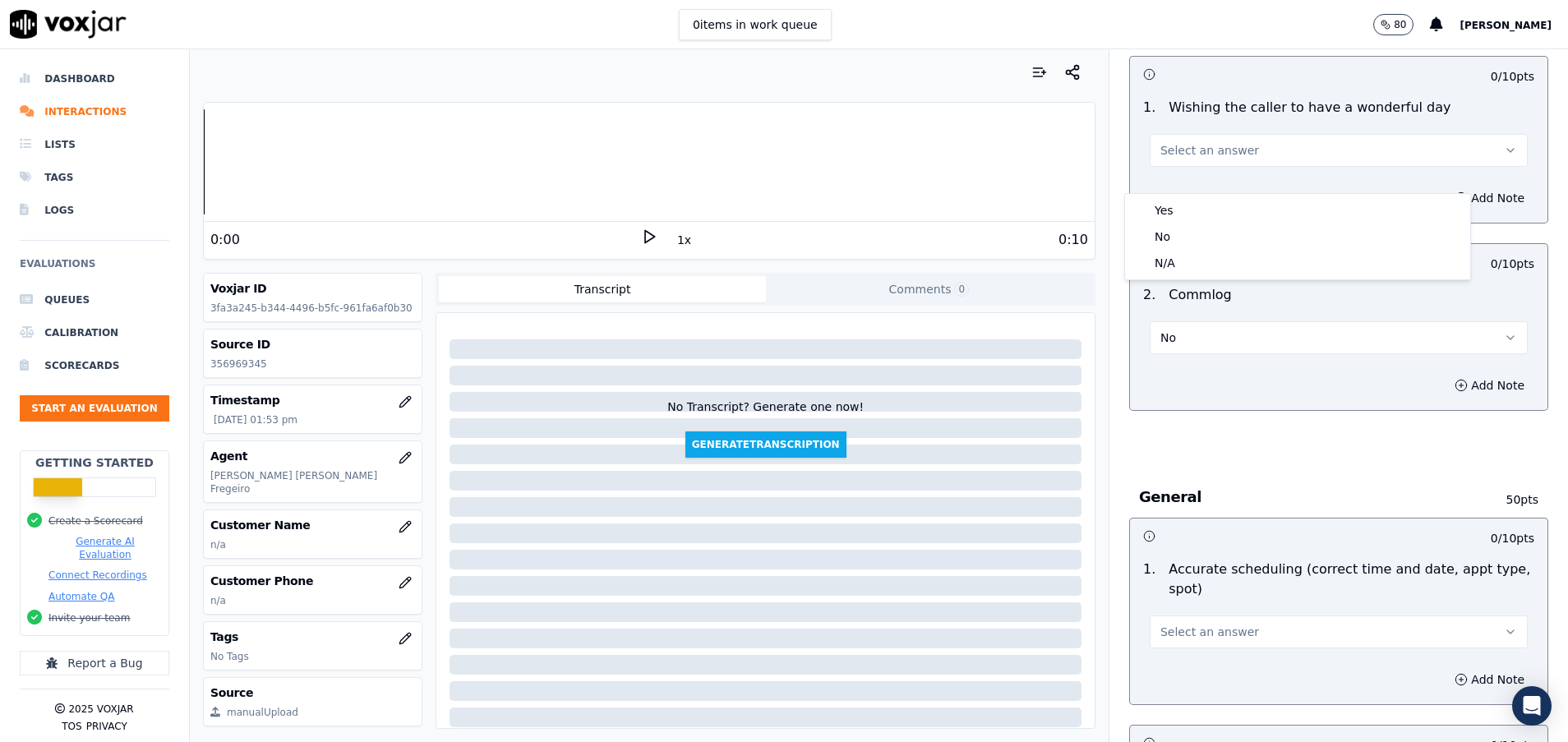
scroll to position [1233, 0]
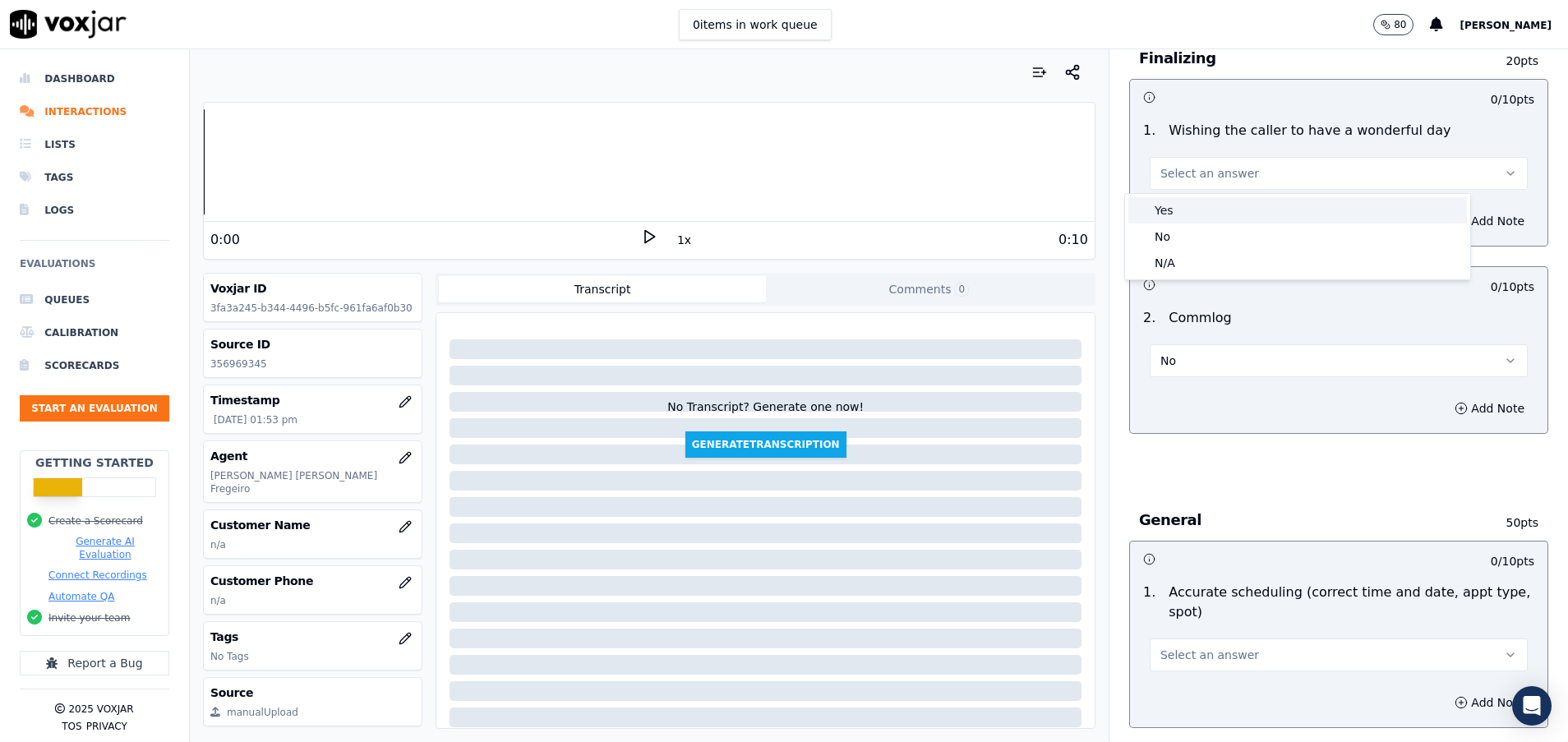
click at [1208, 204] on div "Yes" at bounding box center [1297, 210] width 338 height 26
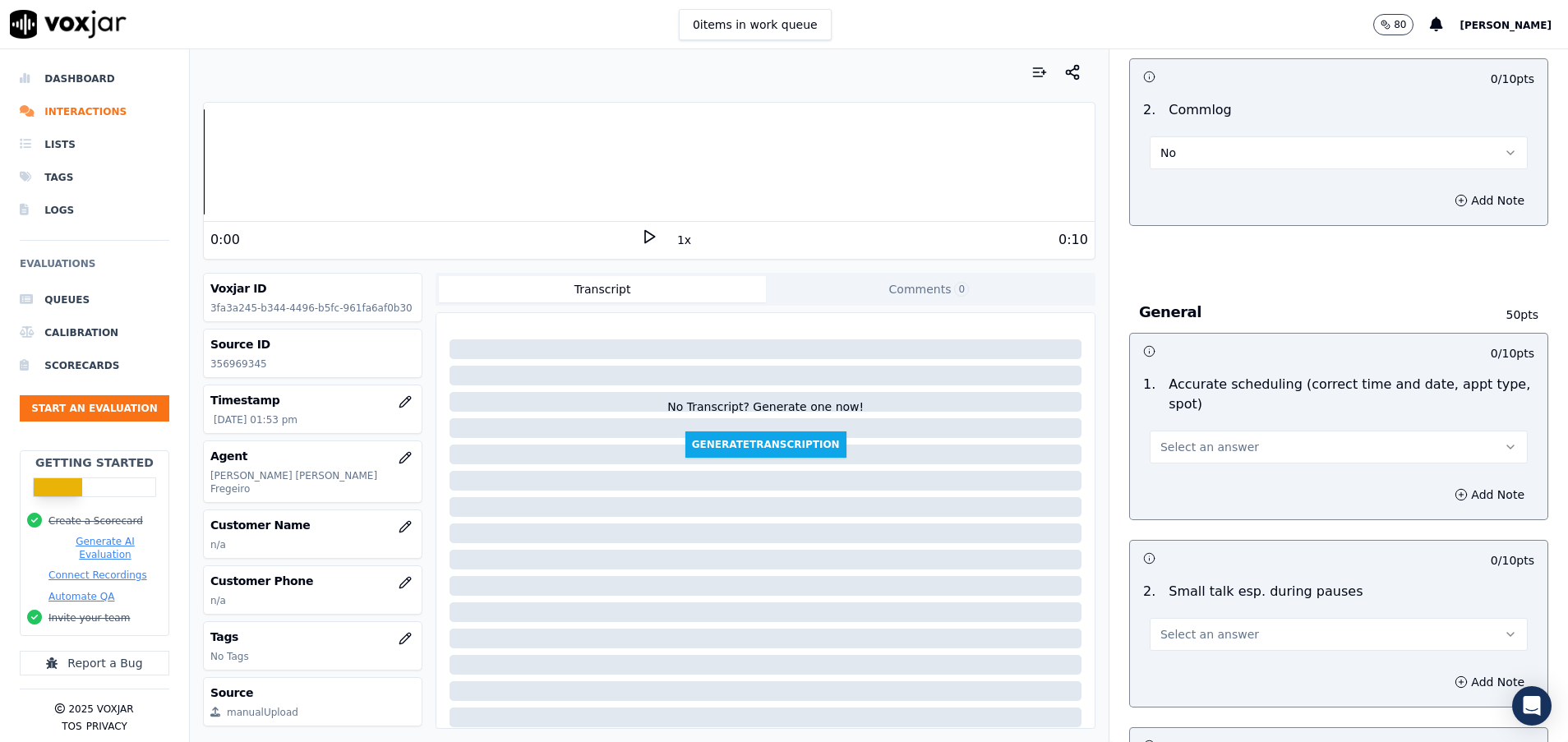
scroll to position [1479, 0]
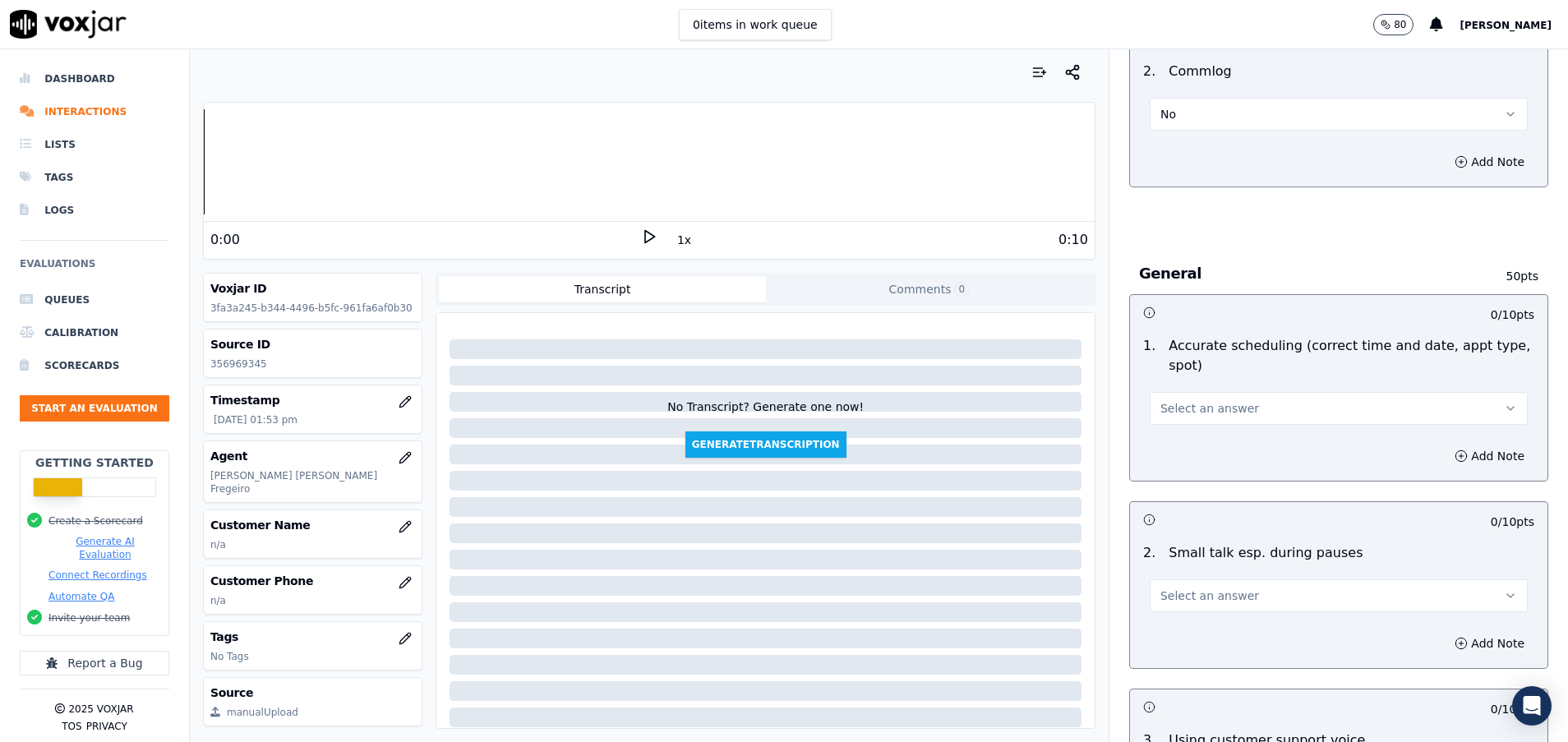
click at [1204, 408] on span "Select an answer" at bounding box center [1210, 408] width 99 height 16
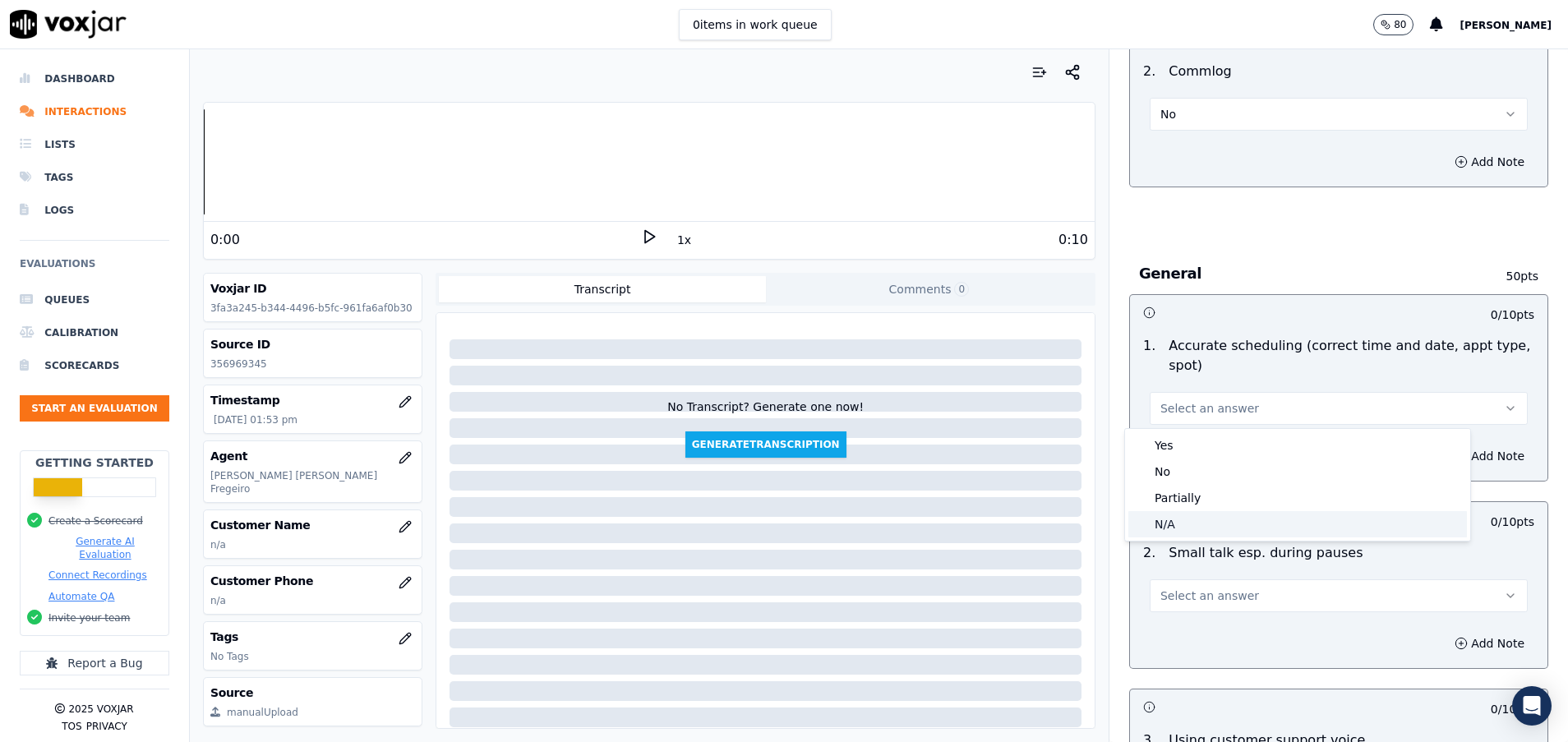
click at [1181, 531] on div "N/A" at bounding box center [1297, 524] width 338 height 26
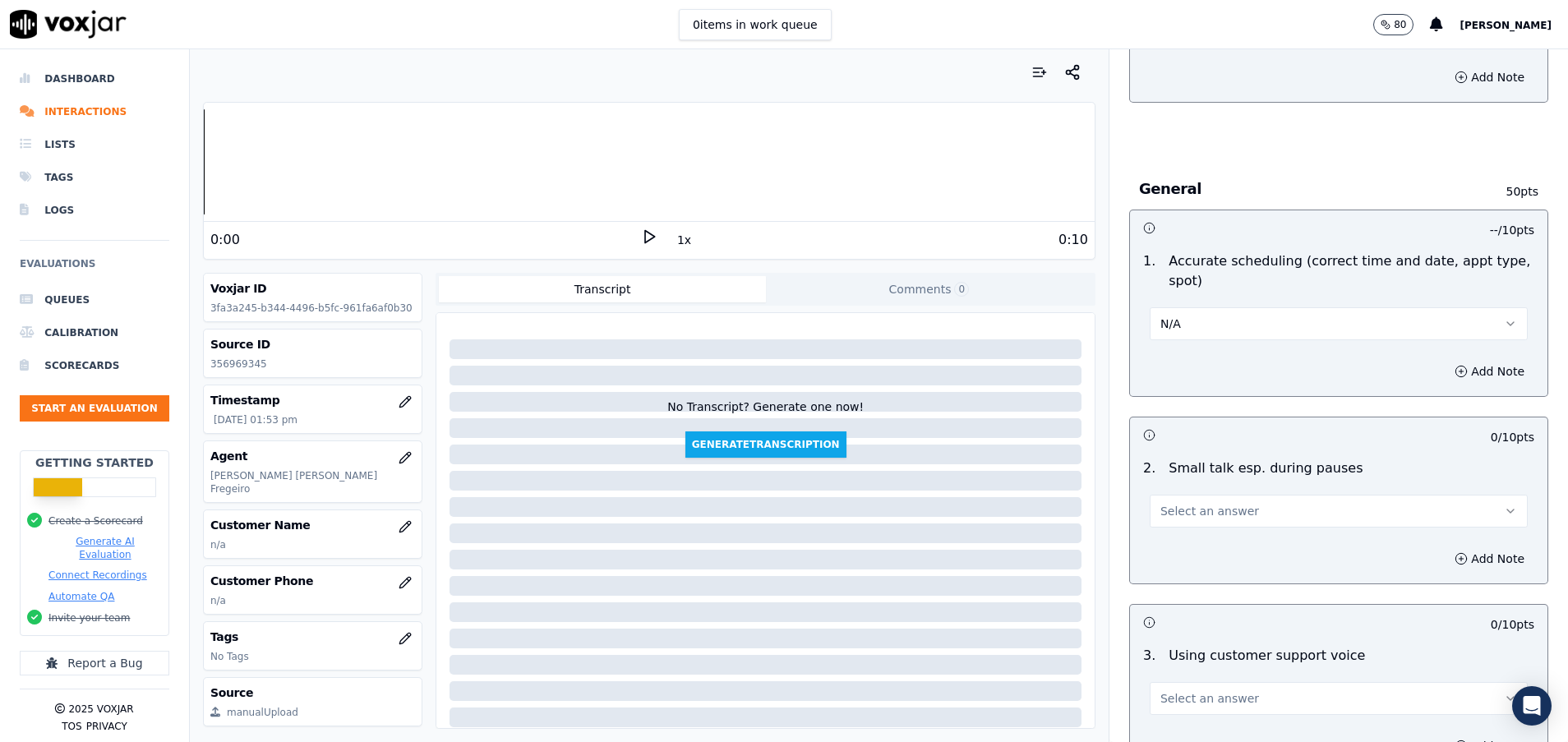
scroll to position [1602, 0]
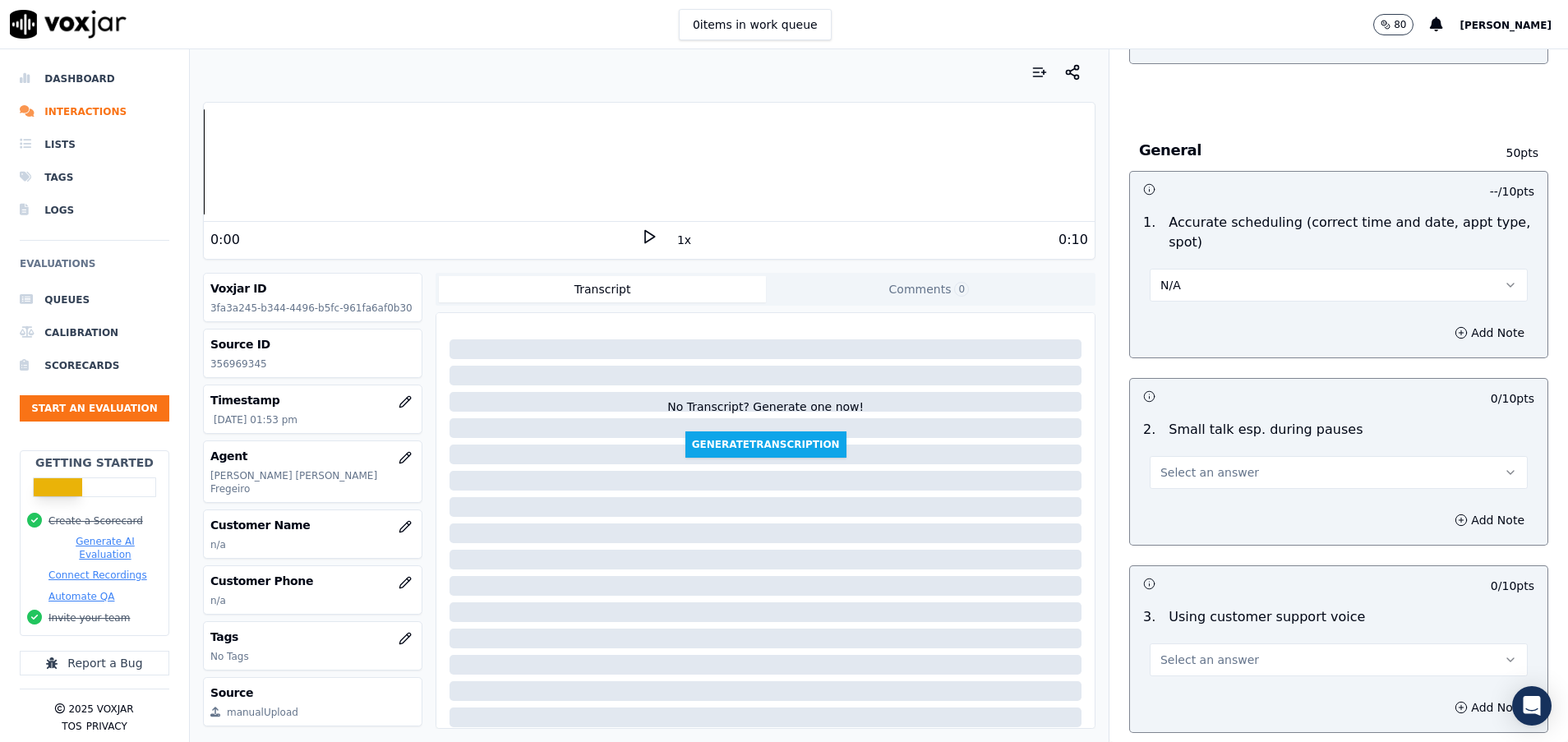
click at [1181, 470] on span "Select an answer" at bounding box center [1210, 472] width 99 height 16
click at [1177, 538] on div "No" at bounding box center [1297, 535] width 338 height 26
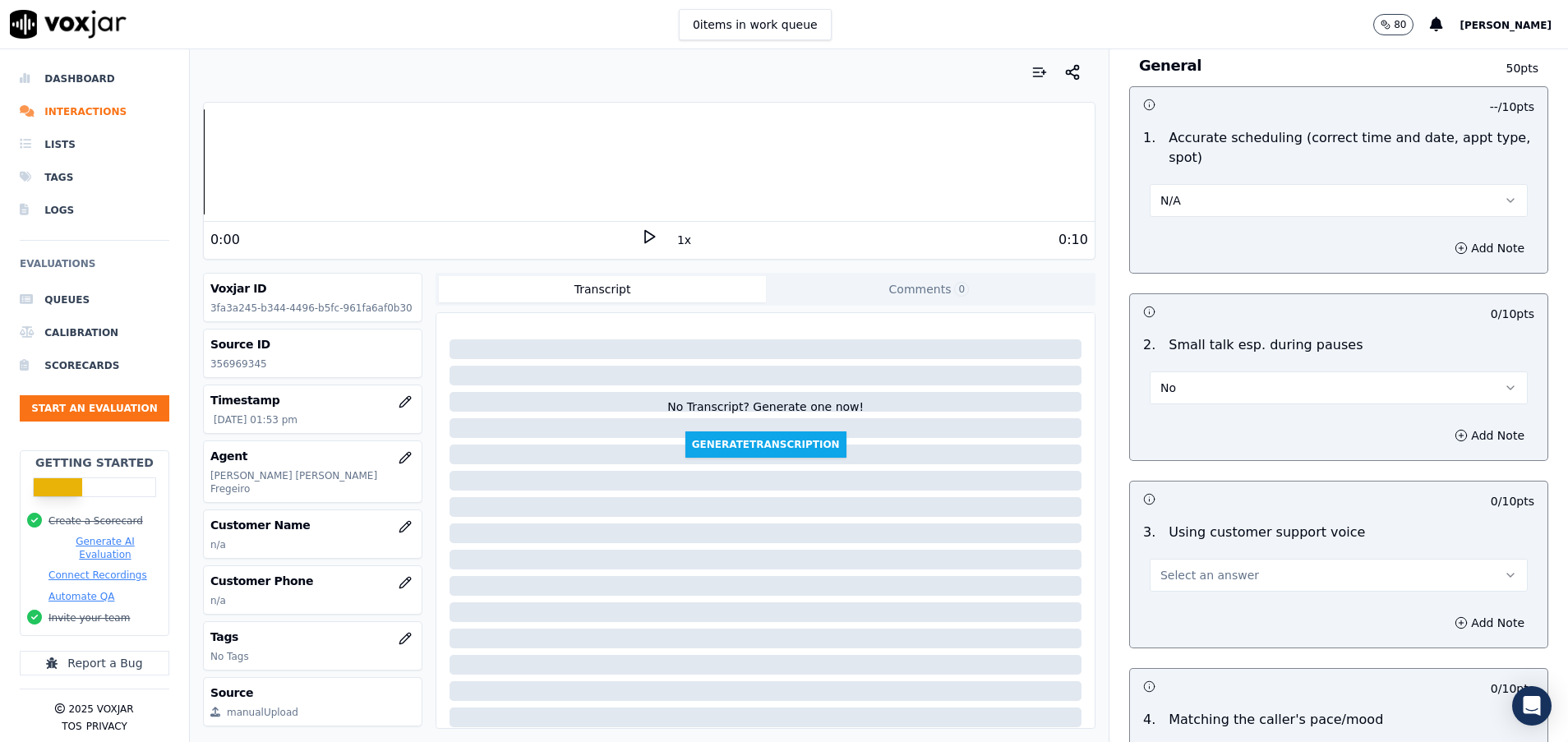
scroll to position [1726, 0]
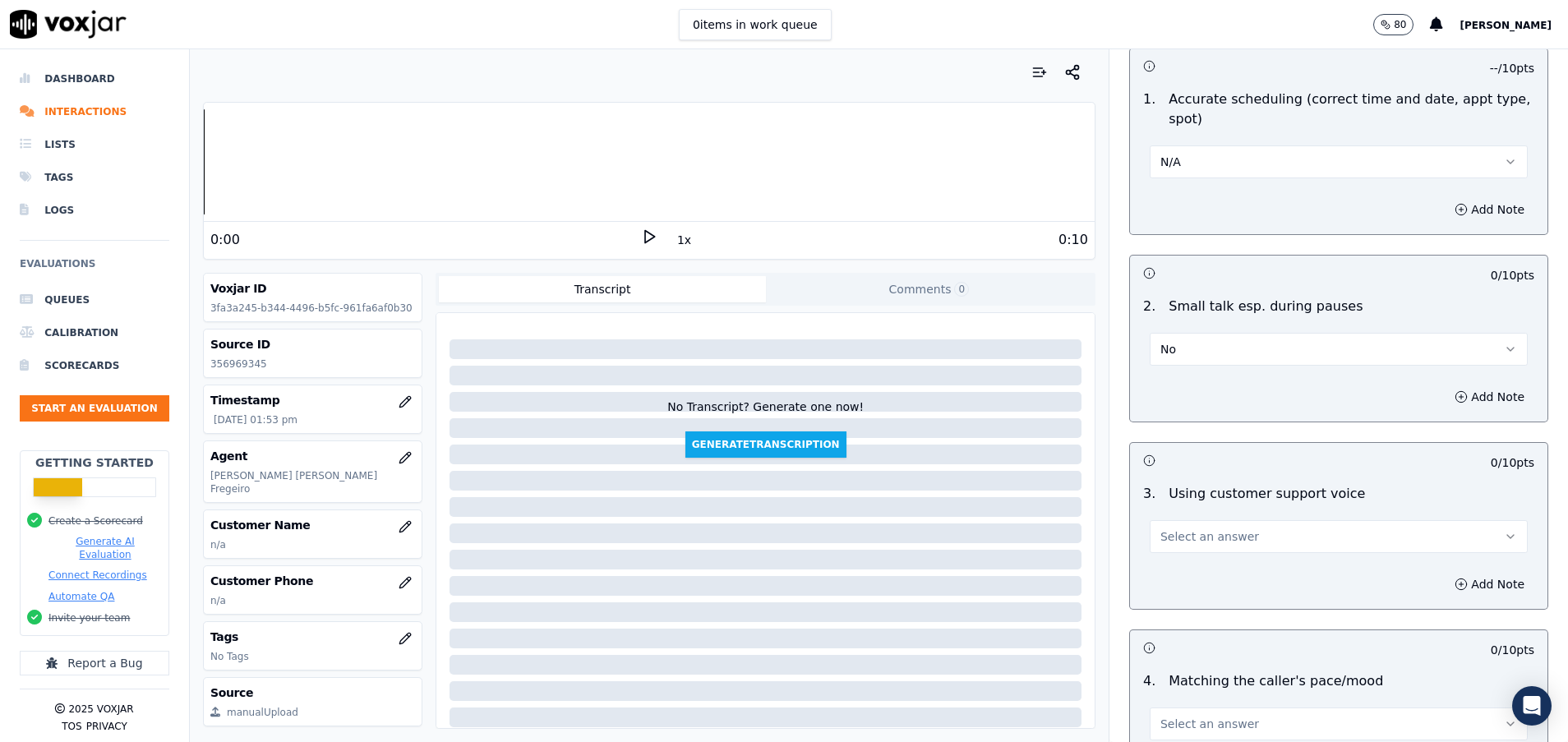
click at [1179, 543] on span "Select an answer" at bounding box center [1210, 536] width 99 height 16
click at [1180, 578] on div "Yes" at bounding box center [1297, 573] width 338 height 26
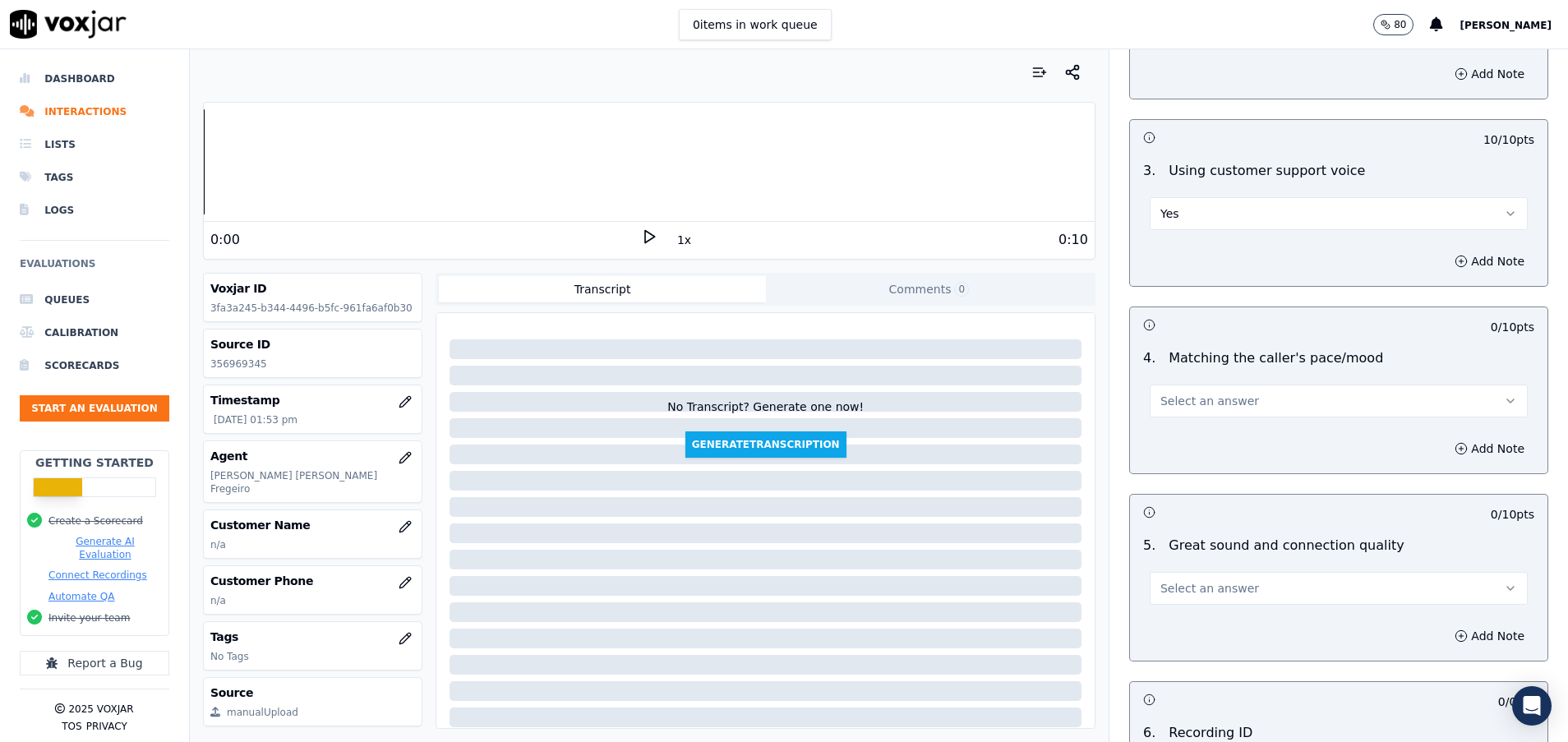
scroll to position [2096, 0]
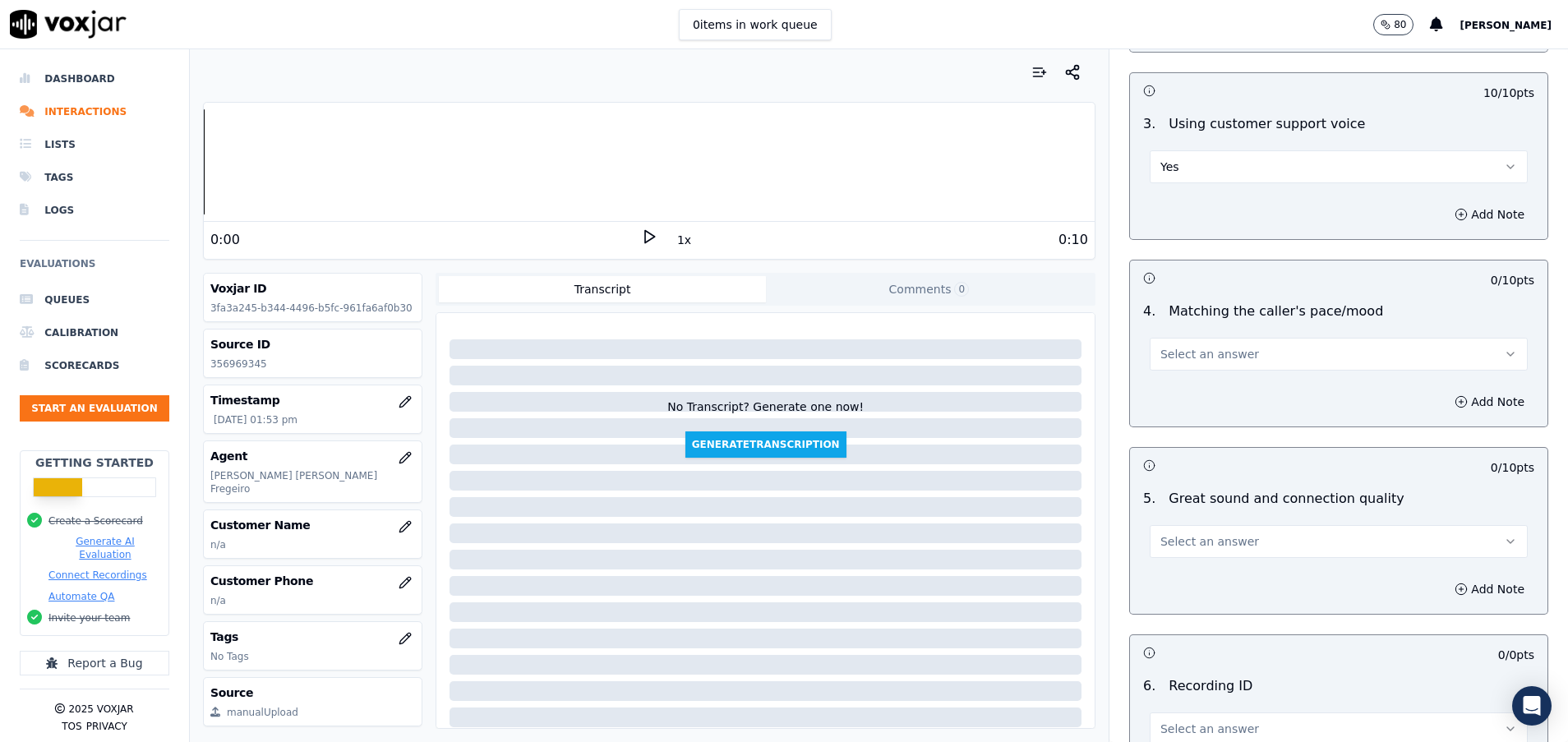
click at [1209, 352] on span "Select an answer" at bounding box center [1210, 354] width 99 height 16
click at [1214, 394] on div "Yes" at bounding box center [1297, 391] width 338 height 26
click at [1211, 542] on span "Select an answer" at bounding box center [1210, 541] width 99 height 16
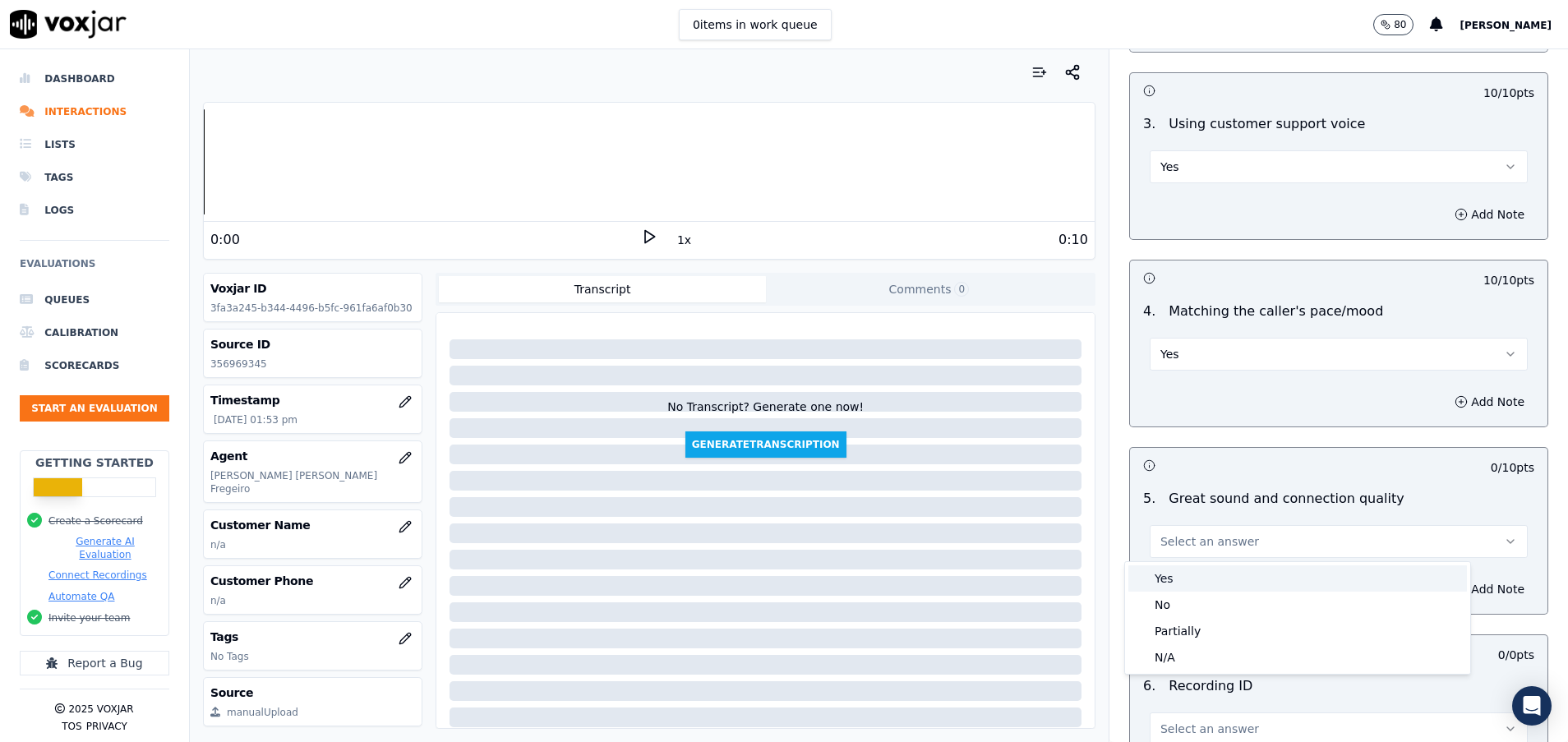
click at [1204, 578] on div "Yes" at bounding box center [1297, 578] width 338 height 26
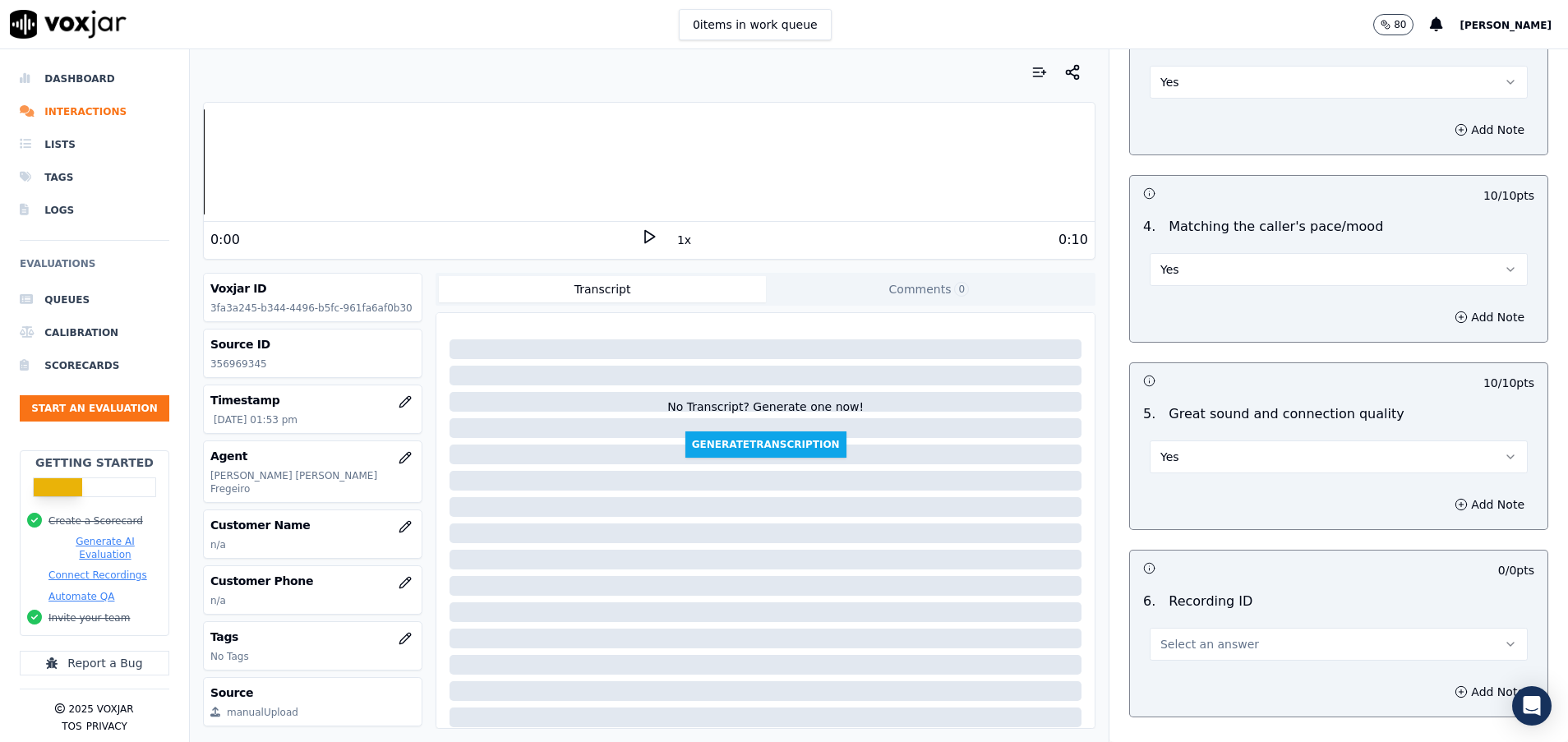
scroll to position [2218, 0]
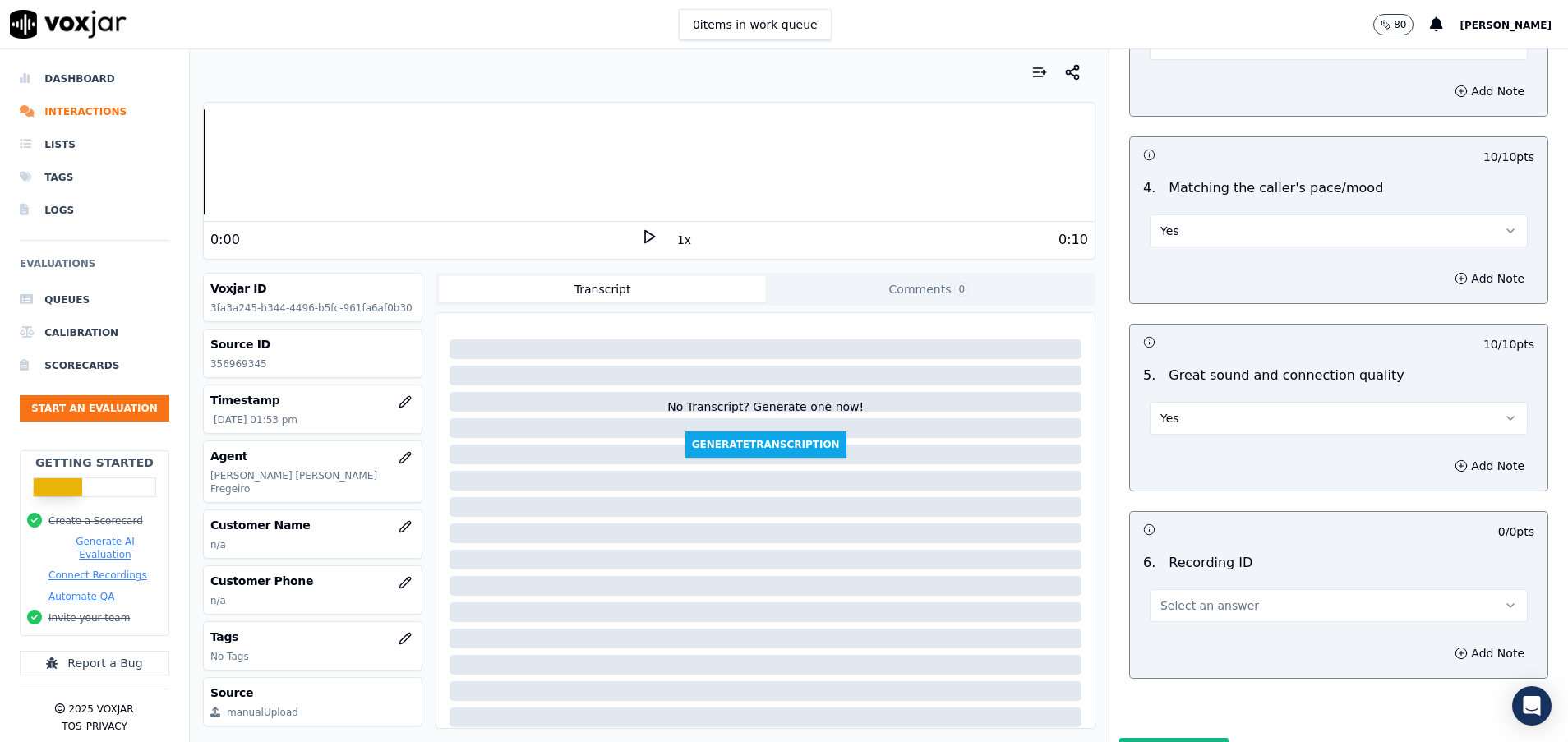
click at [1193, 604] on span "Select an answer" at bounding box center [1210, 605] width 99 height 16
click at [1186, 656] on div "N/A" at bounding box center [1297, 652] width 338 height 26
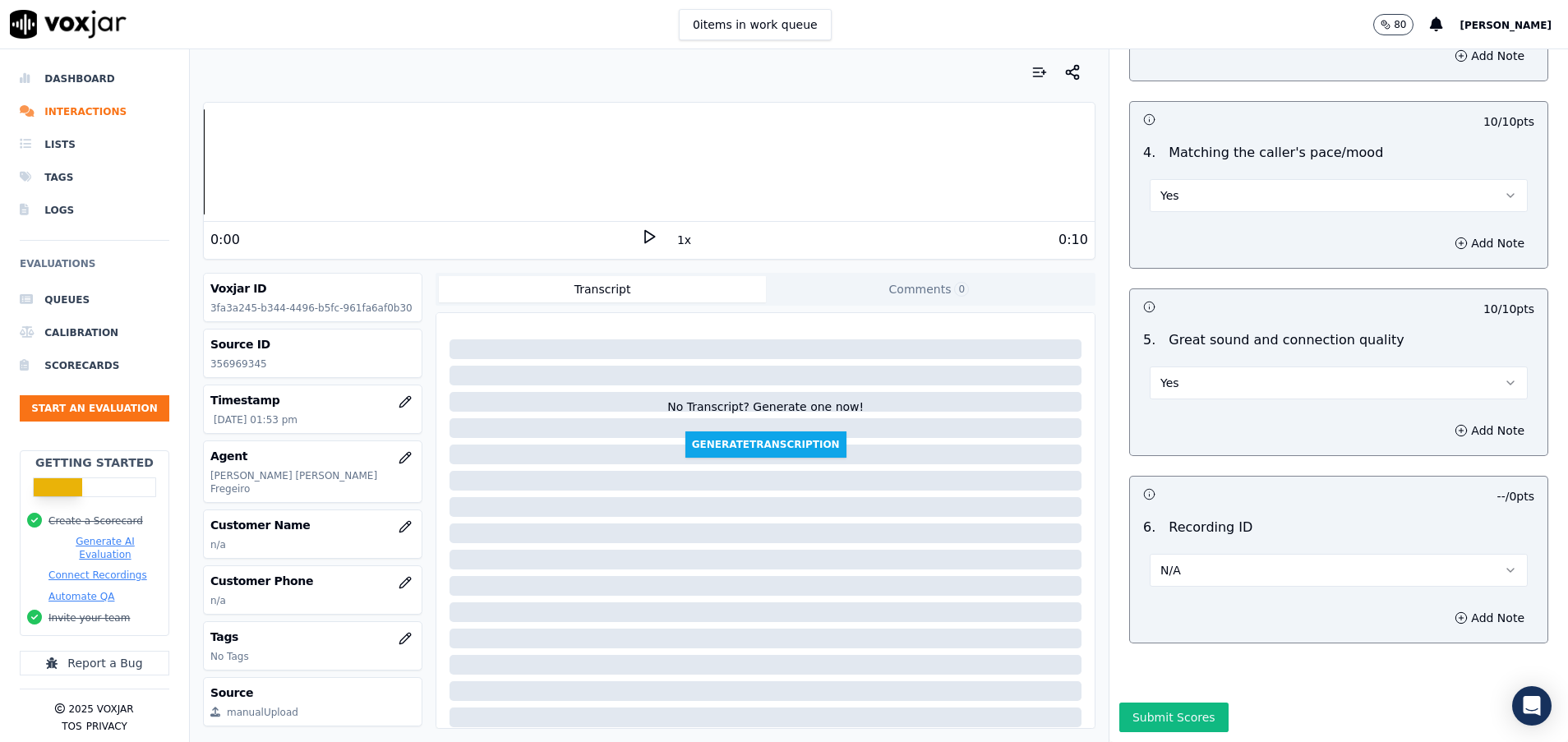
scroll to position [2310, 0]
click at [1163, 703] on button "Submit Scores" at bounding box center [1174, 717] width 109 height 30
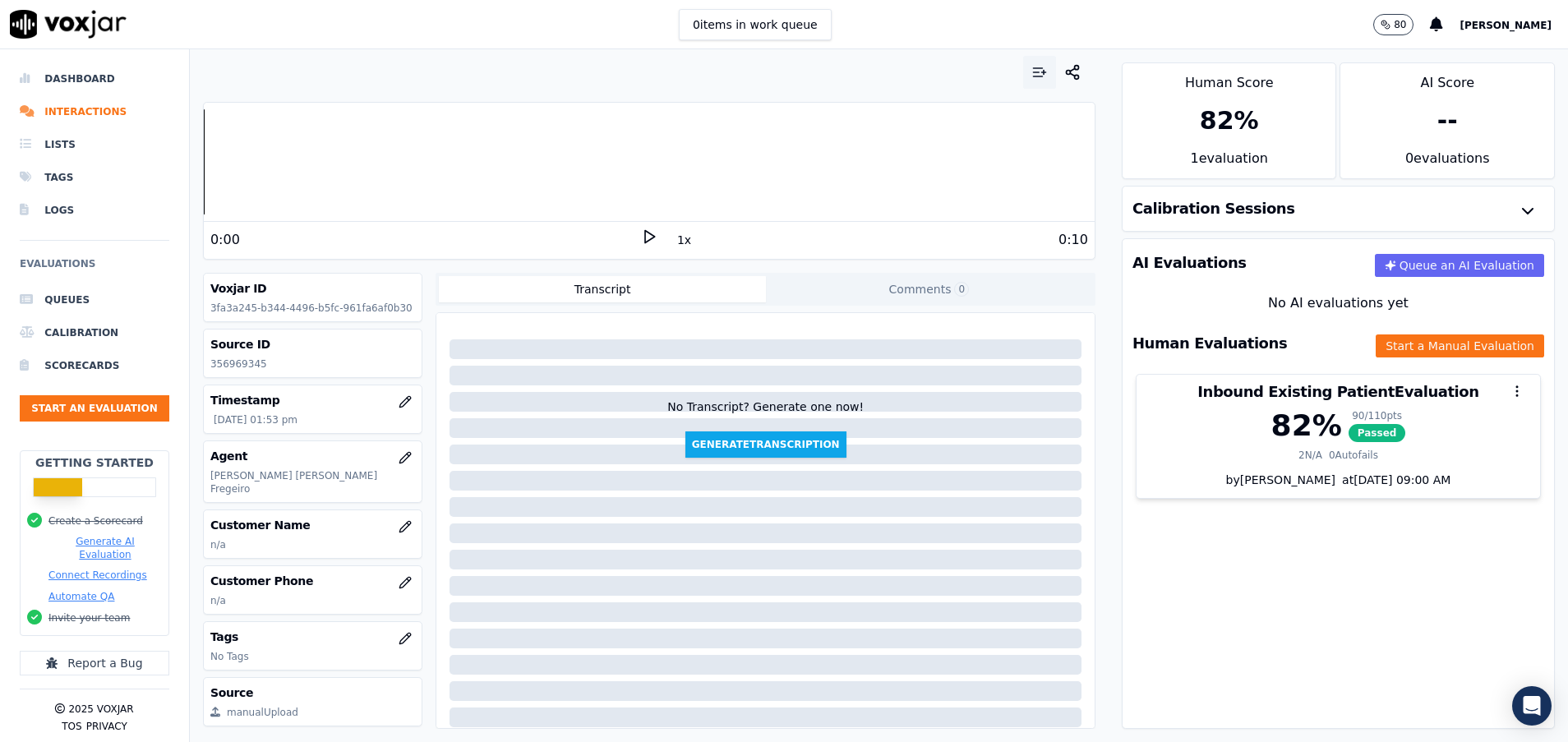
click at [1031, 73] on icon "button" at bounding box center [1039, 72] width 16 height 16
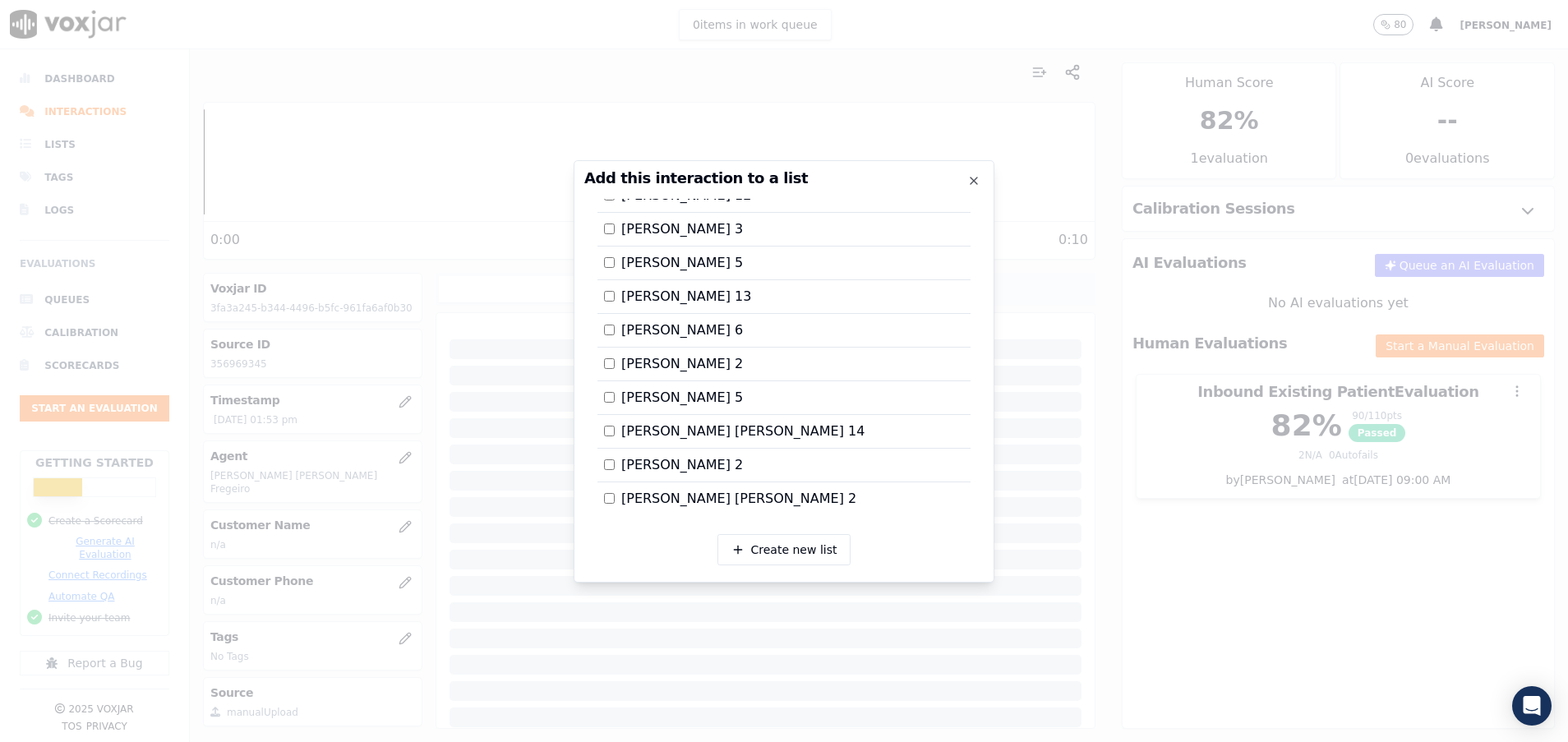
scroll to position [1482, 0]
click at [1194, 469] on div at bounding box center [784, 371] width 1568 height 742
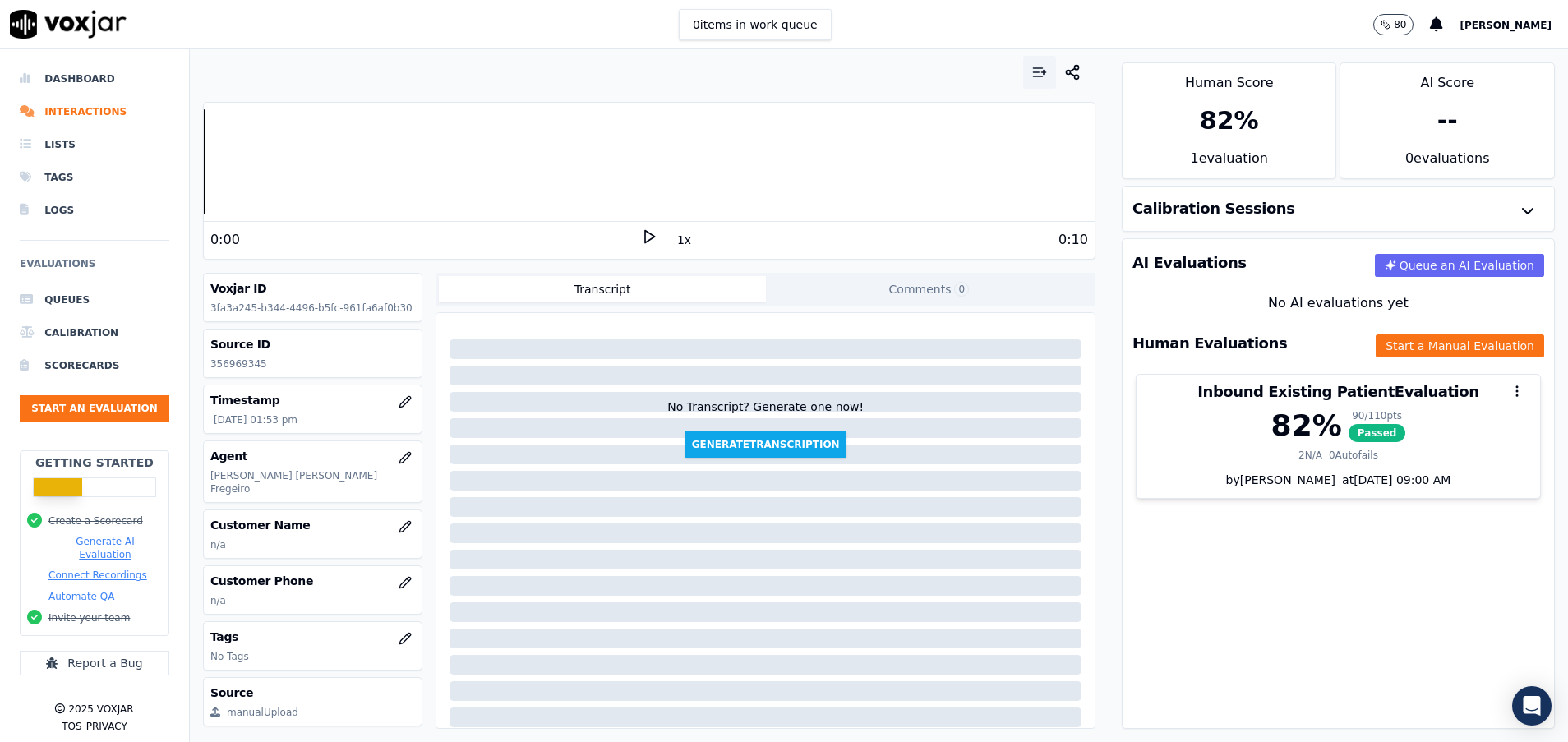
click at [1031, 74] on icon "button" at bounding box center [1039, 72] width 16 height 16
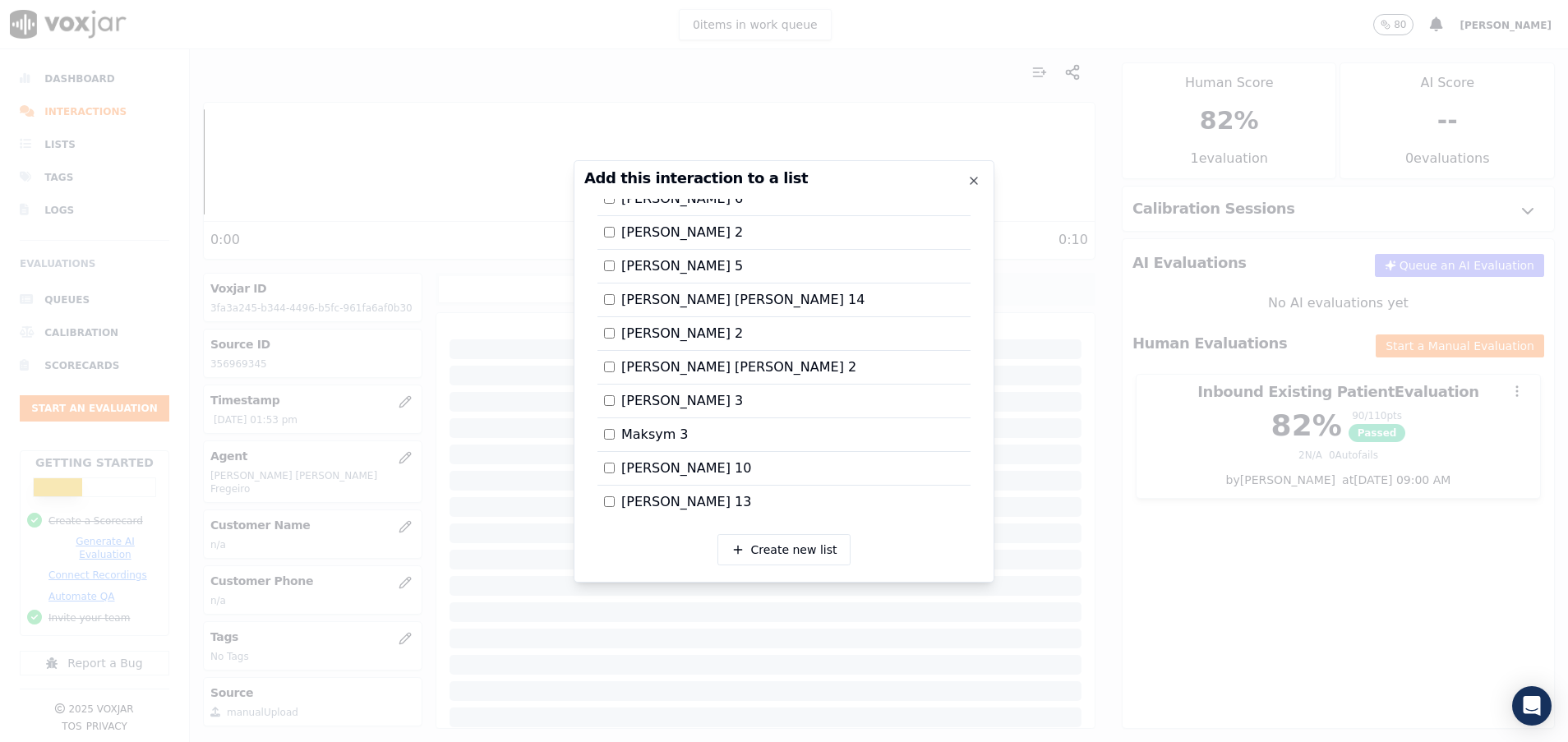
scroll to position [1628, 0]
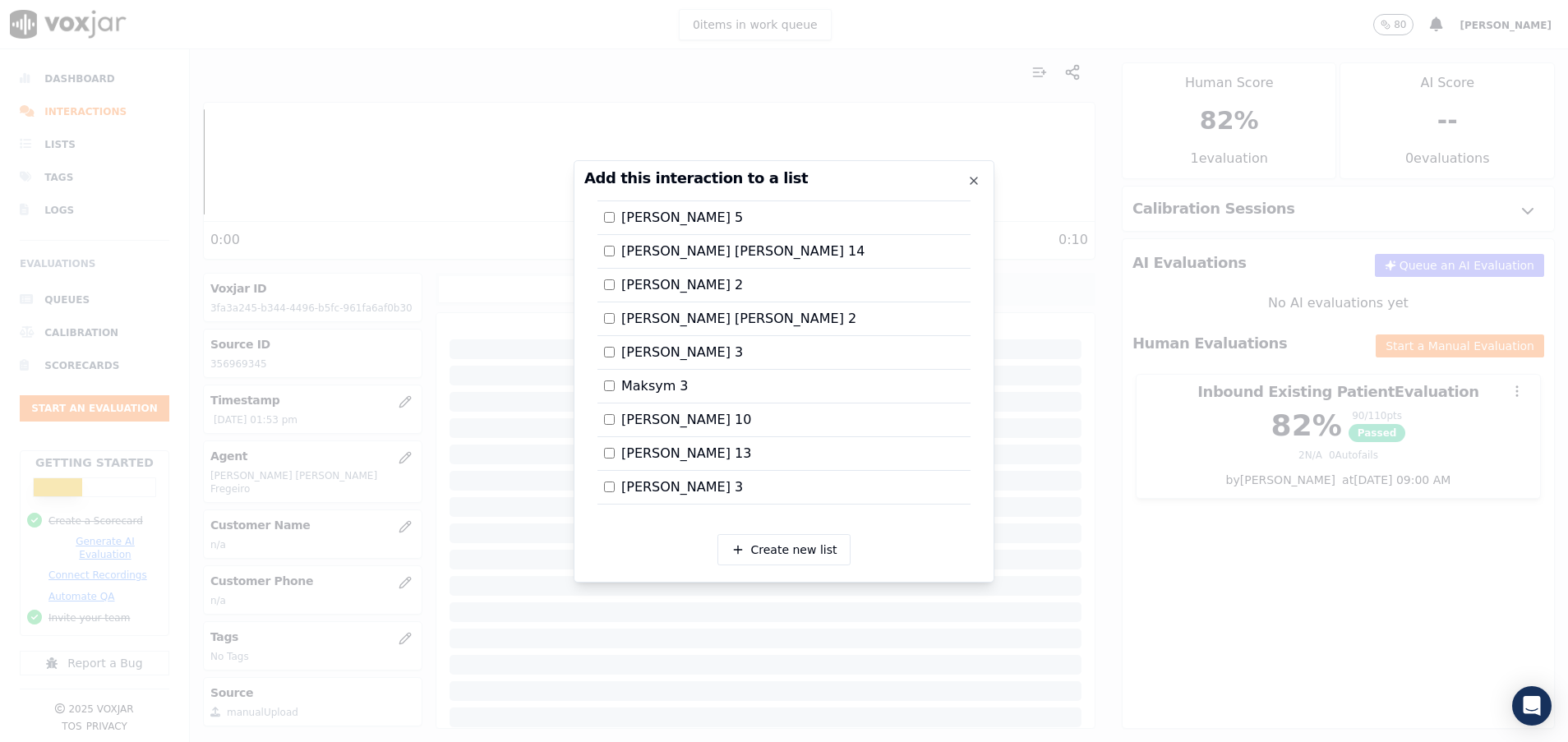
click at [1217, 587] on div at bounding box center [784, 371] width 1568 height 742
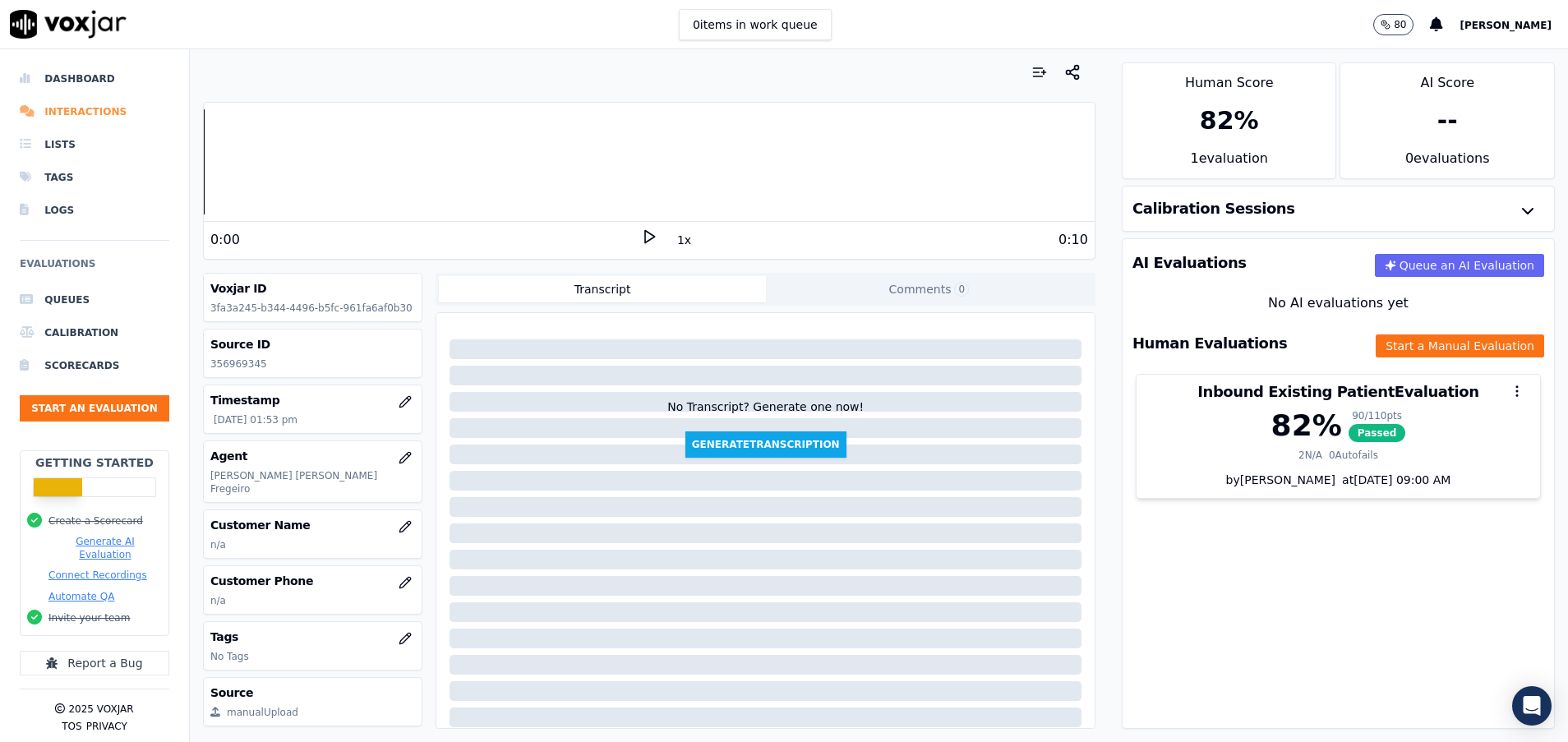
click at [99, 112] on li "Interactions" at bounding box center [95, 112] width 150 height 33
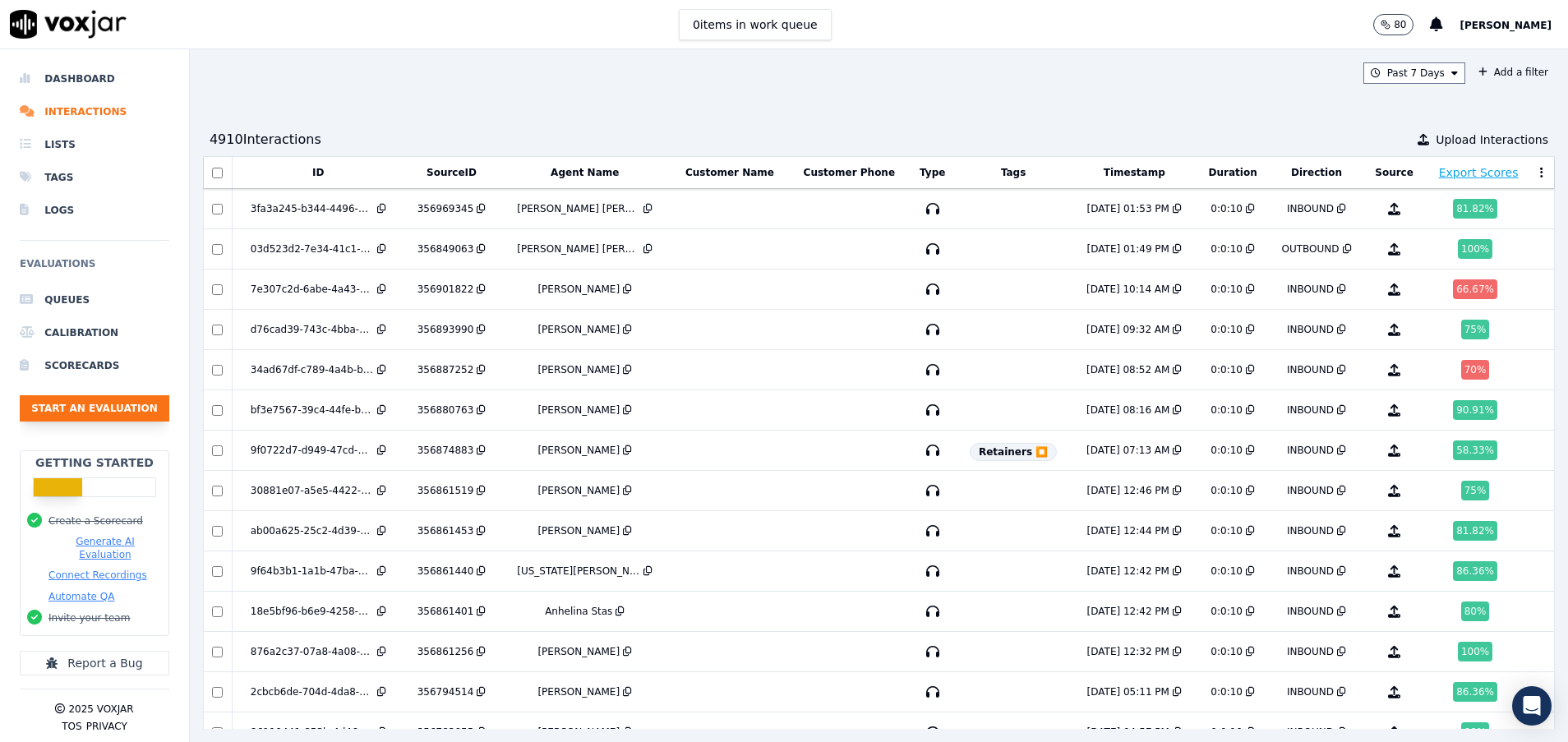
click at [123, 406] on button "Start an Evaluation" at bounding box center [95, 408] width 150 height 26
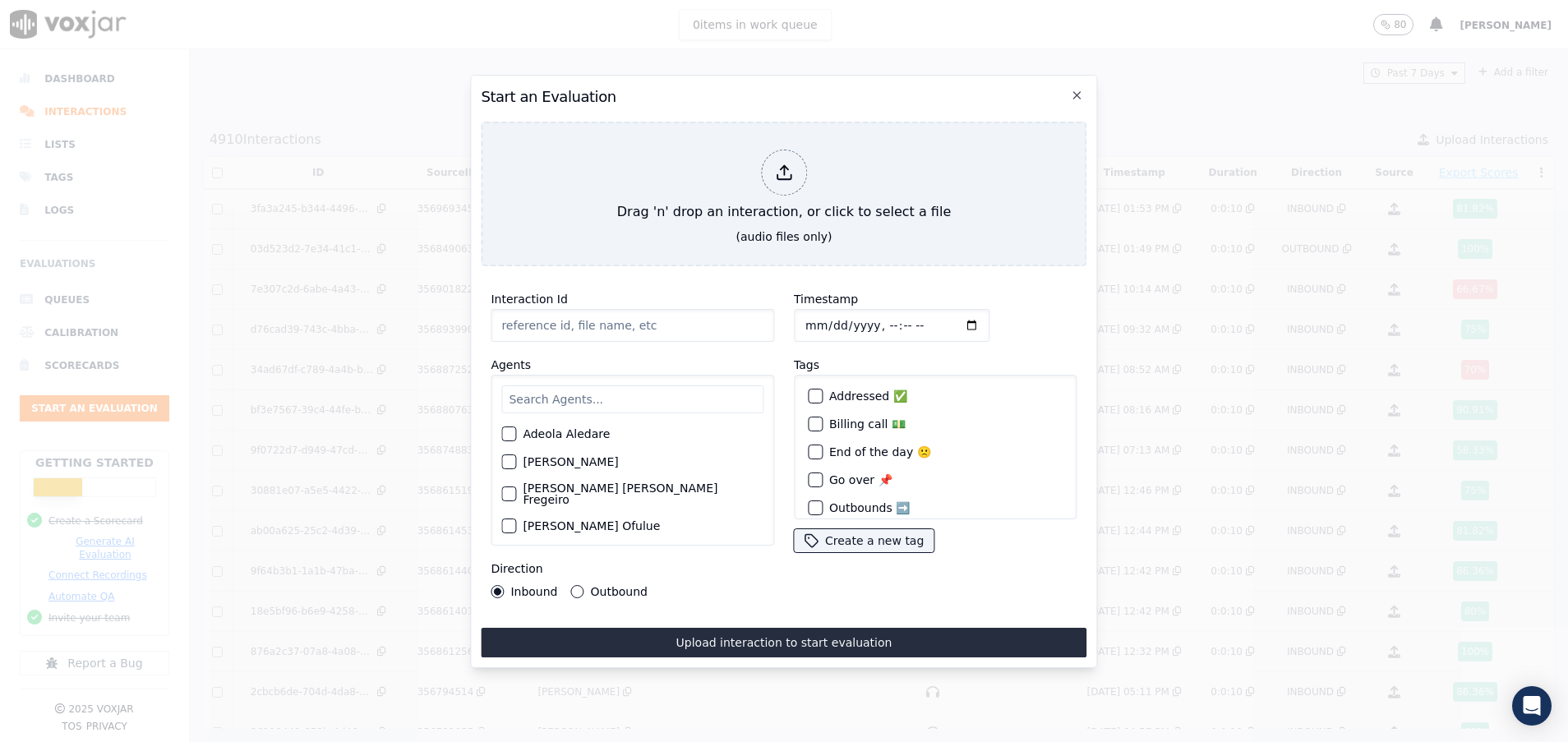
click at [555, 315] on input "Interaction Id" at bounding box center [632, 325] width 284 height 33
paste input "356963216"
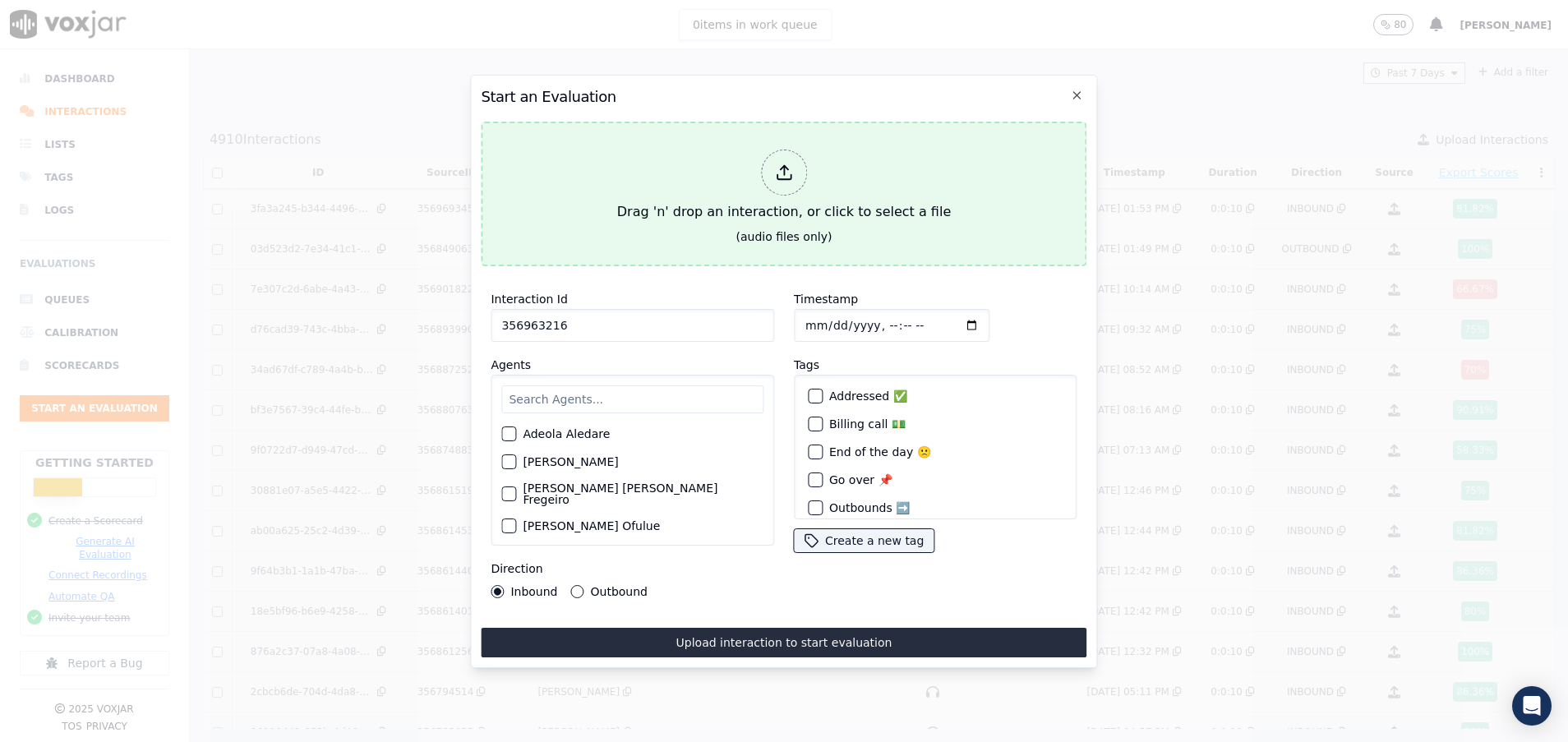
type input "356963216"
click at [620, 183] on button "Drag 'n' drop an interaction, or click to select a file (audio files only)" at bounding box center [783, 194] width 606 height 145
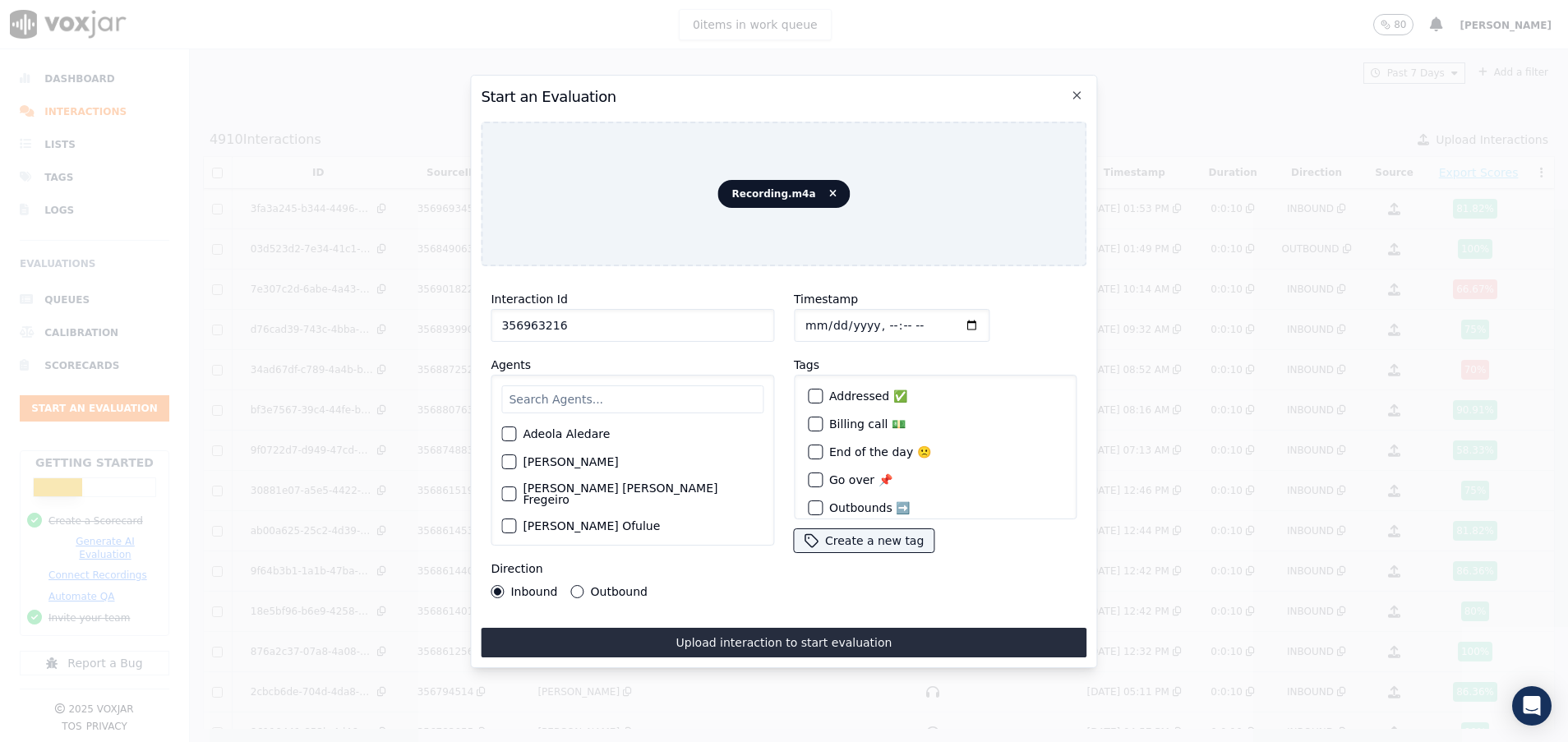
click at [531, 391] on input "text" at bounding box center [632, 399] width 262 height 28
type input "art"
click at [507, 433] on div "button" at bounding box center [508, 439] width 12 height 12
click at [579, 585] on button "Outbound" at bounding box center [577, 591] width 13 height 13
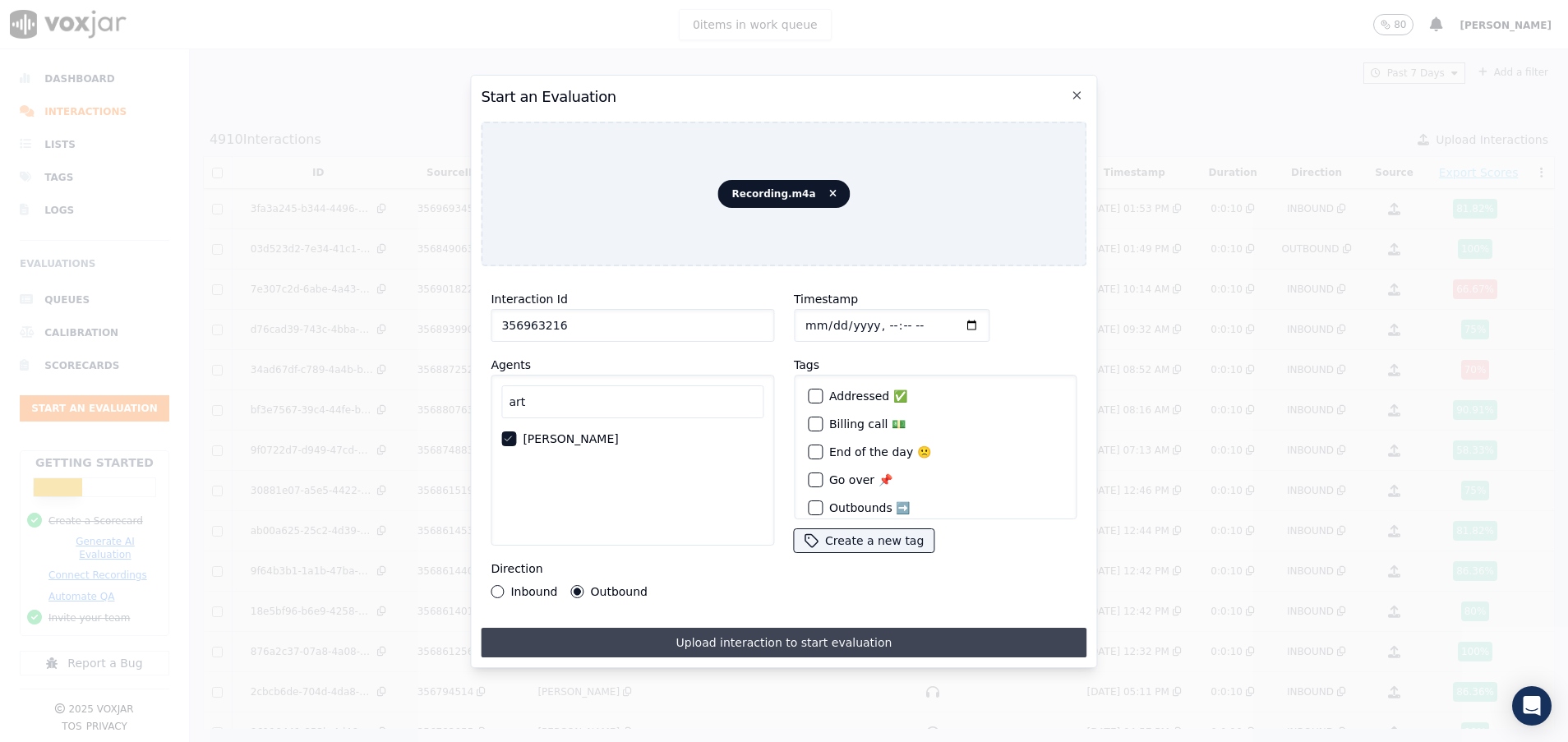
click at [847, 642] on button "Upload interaction to start evaluation" at bounding box center [783, 642] width 606 height 30
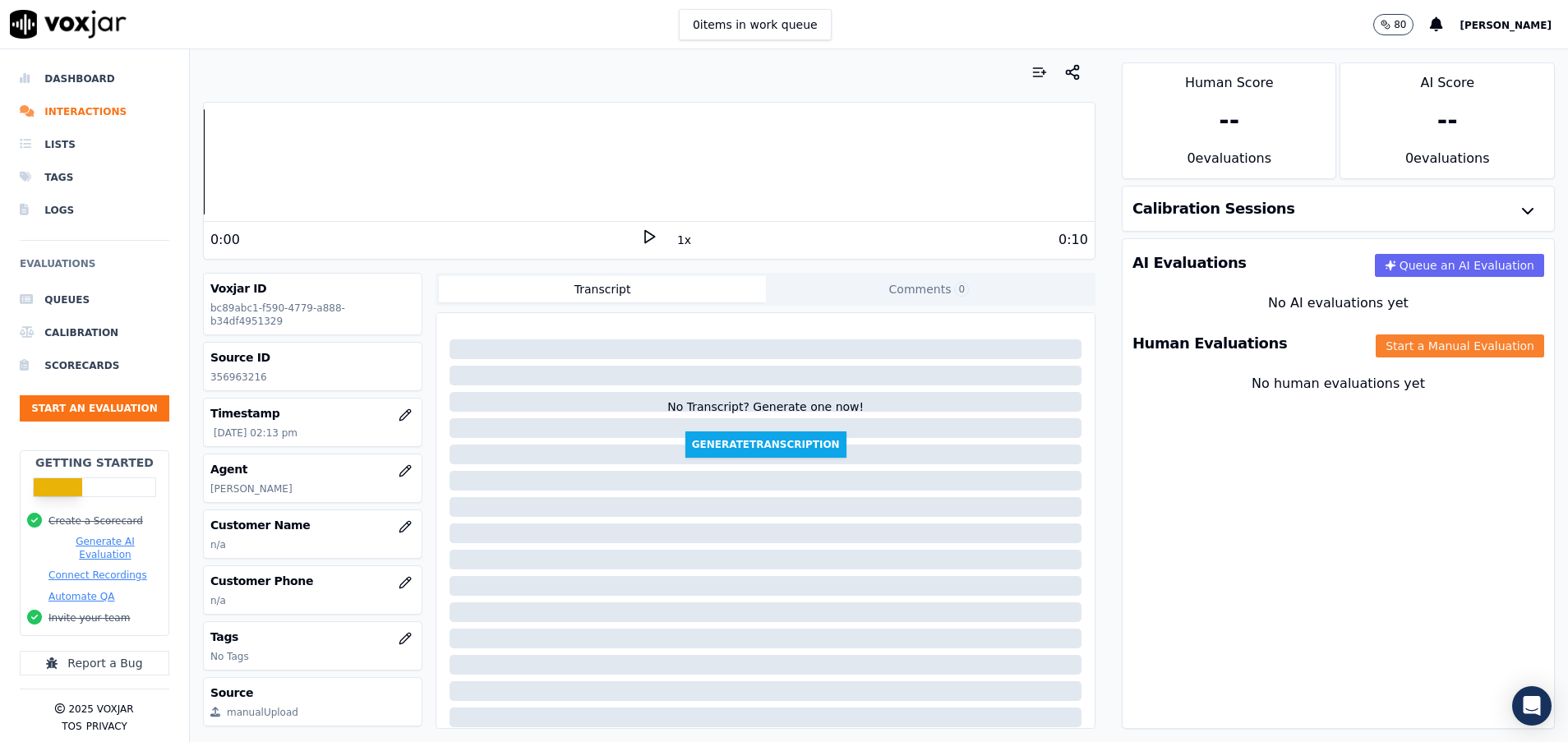
click at [1397, 340] on button "Start a Manual Evaluation" at bounding box center [1461, 346] width 169 height 23
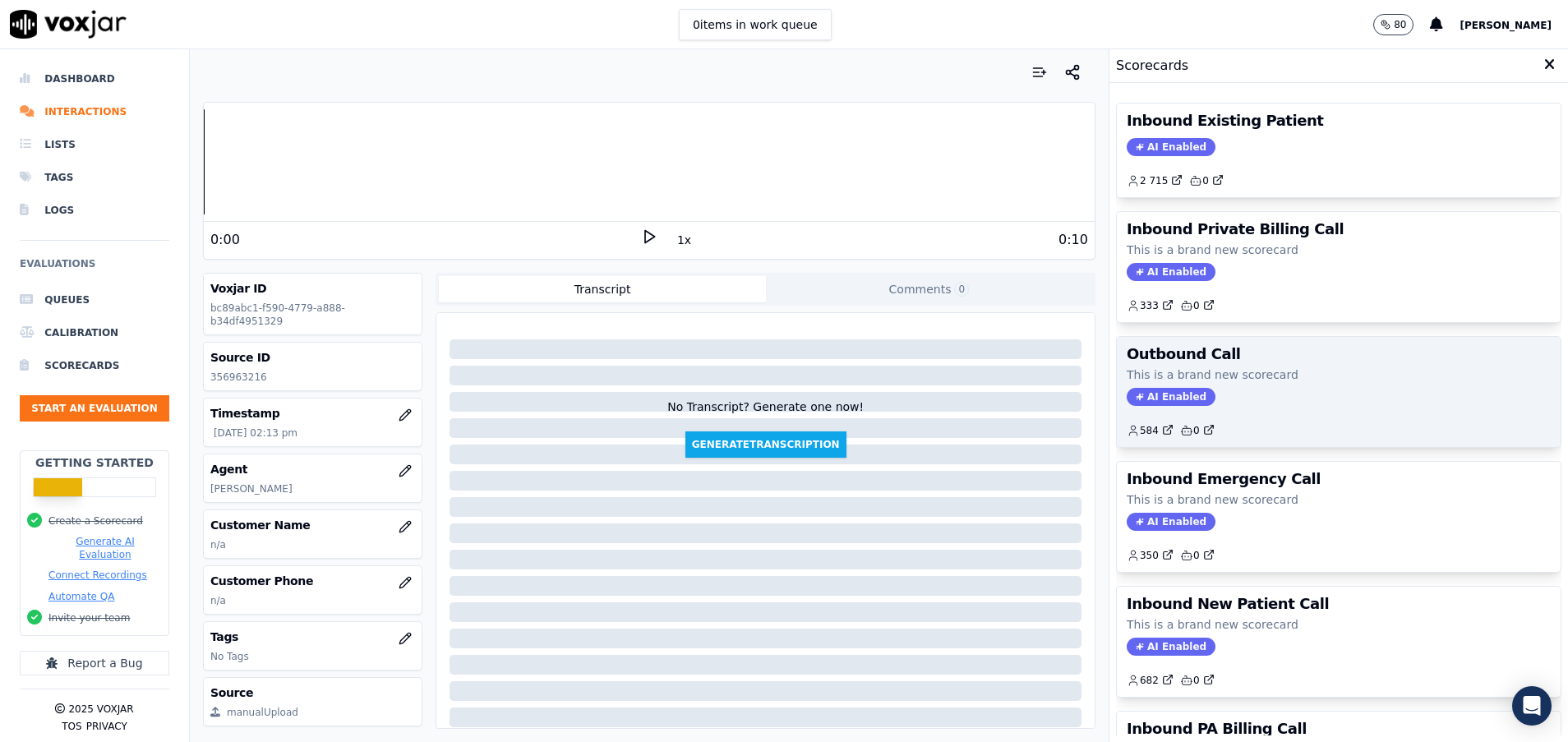
click at [1228, 370] on p "This is a brand new scorecard" at bounding box center [1339, 374] width 424 height 16
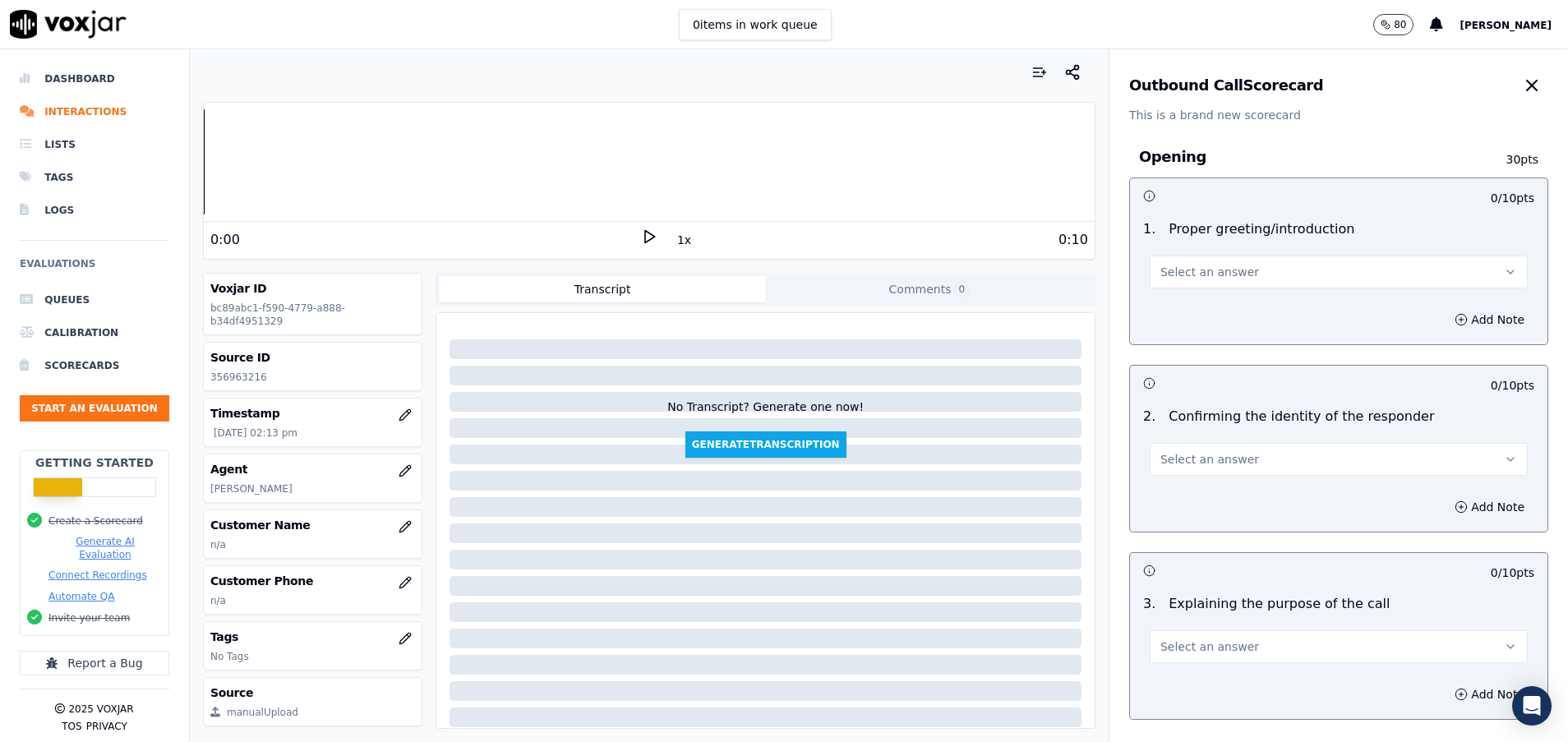
click at [1182, 273] on span "Select an answer" at bounding box center [1210, 272] width 99 height 16
click at [1174, 308] on div "Yes" at bounding box center [1297, 308] width 338 height 26
click at [1229, 458] on button "Select an answer" at bounding box center [1339, 459] width 378 height 33
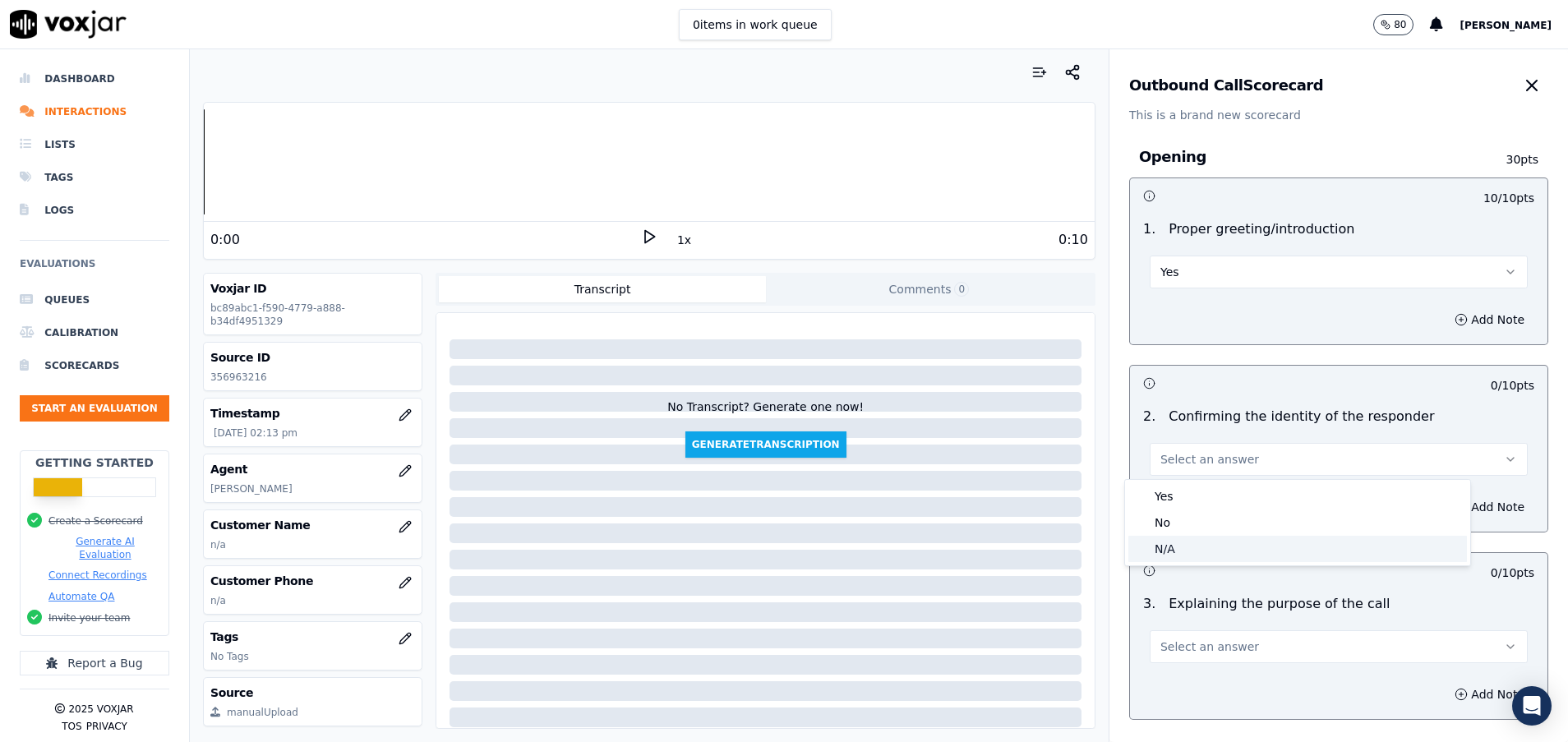
click at [1202, 546] on div "N/A" at bounding box center [1297, 549] width 338 height 26
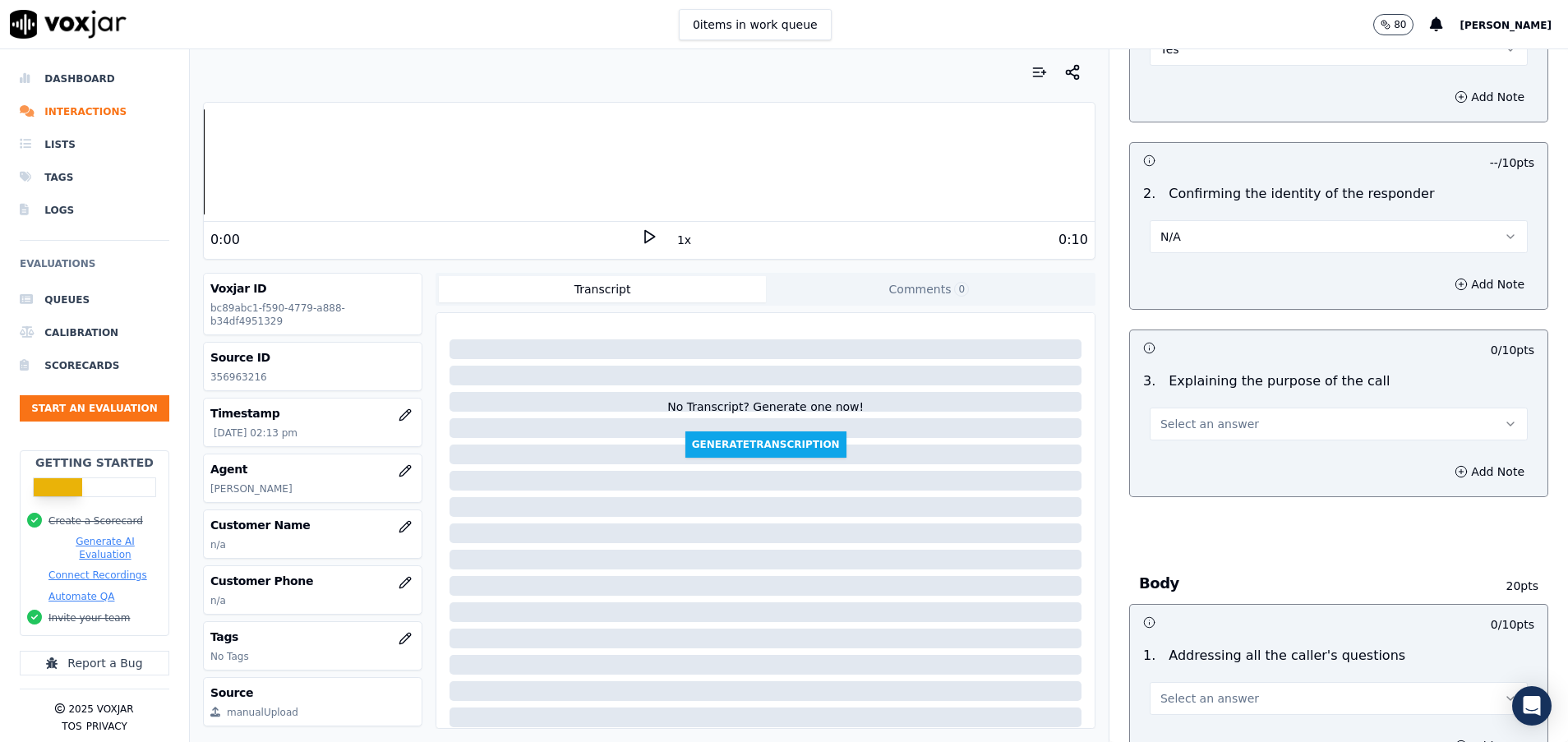
scroll to position [246, 0]
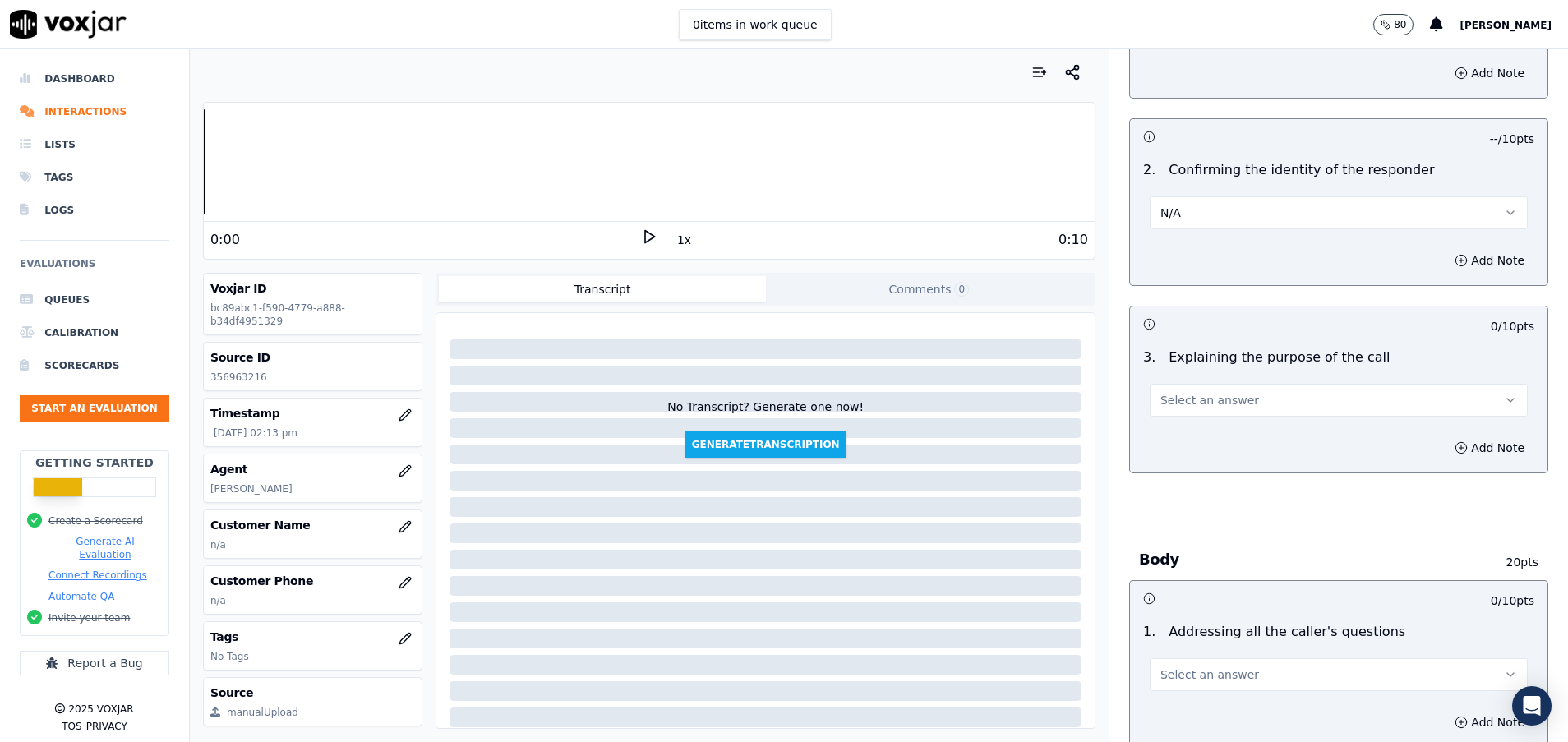
click at [1173, 398] on span "Select an answer" at bounding box center [1210, 400] width 99 height 16
click at [1173, 436] on div "Yes" at bounding box center [1297, 437] width 338 height 26
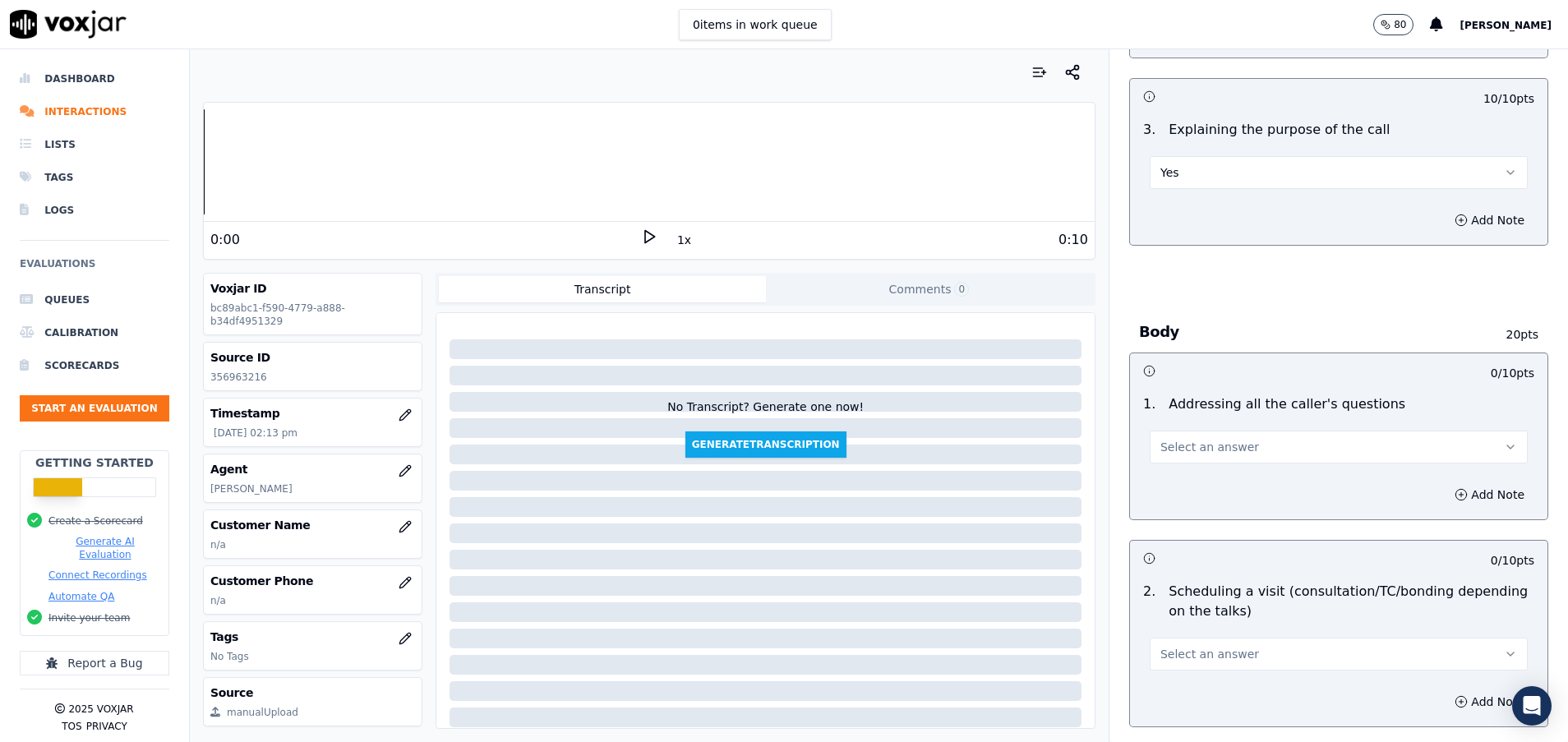
scroll to position [493, 0]
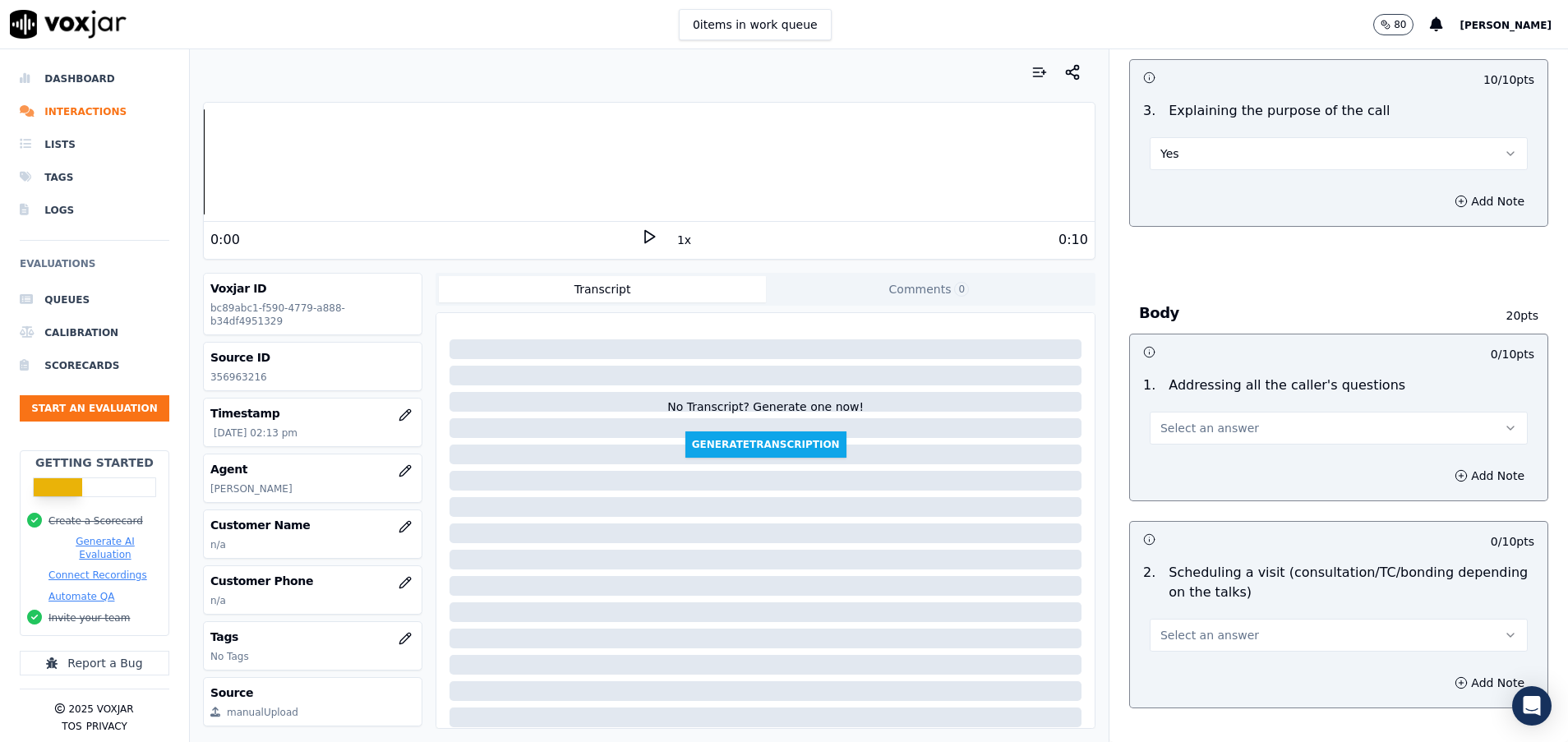
click at [1177, 435] on span "Select an answer" at bounding box center [1210, 428] width 99 height 16
click at [1190, 520] on div "N/A" at bounding box center [1297, 517] width 338 height 26
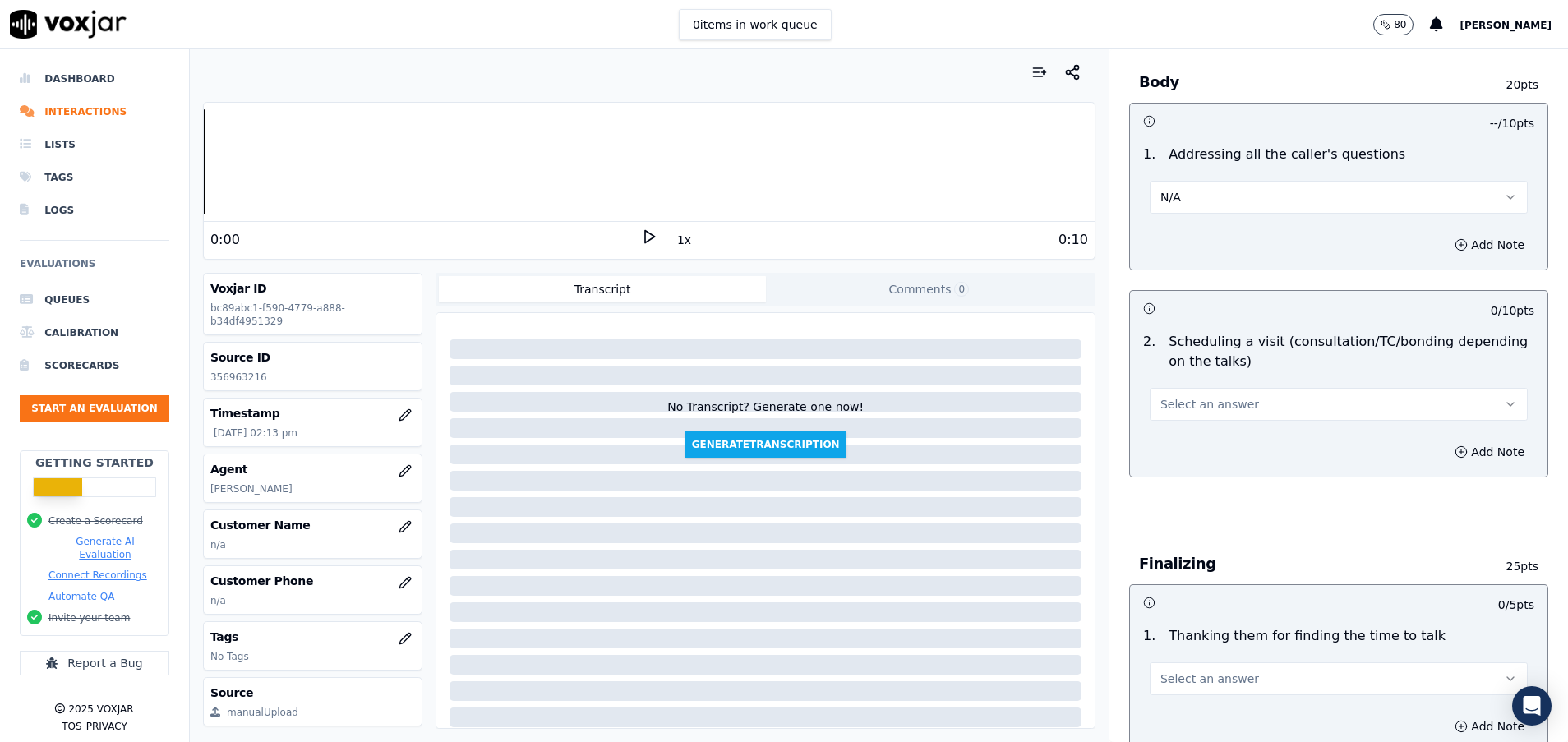
scroll to position [739, 0]
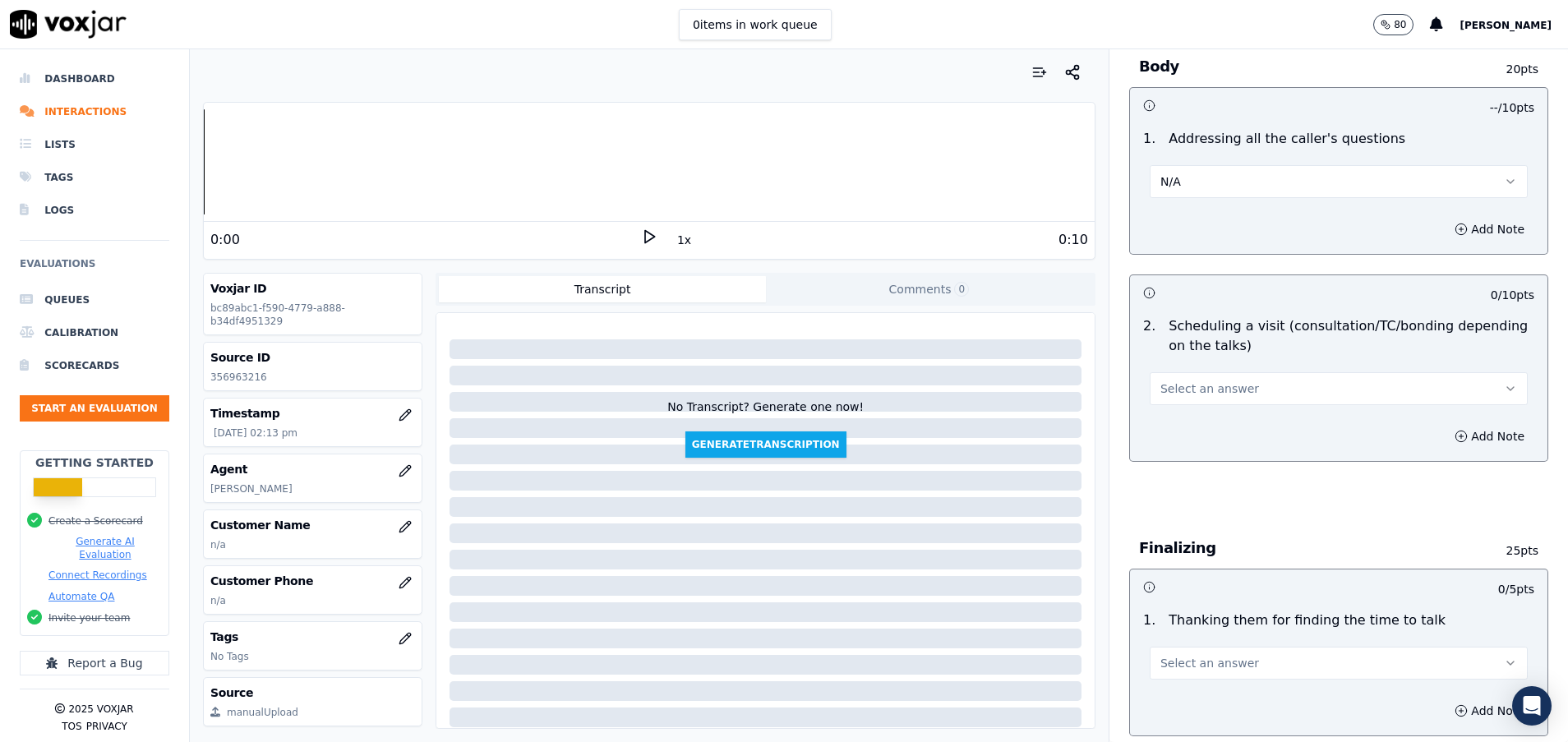
click at [1237, 396] on button "Select an answer" at bounding box center [1339, 388] width 378 height 33
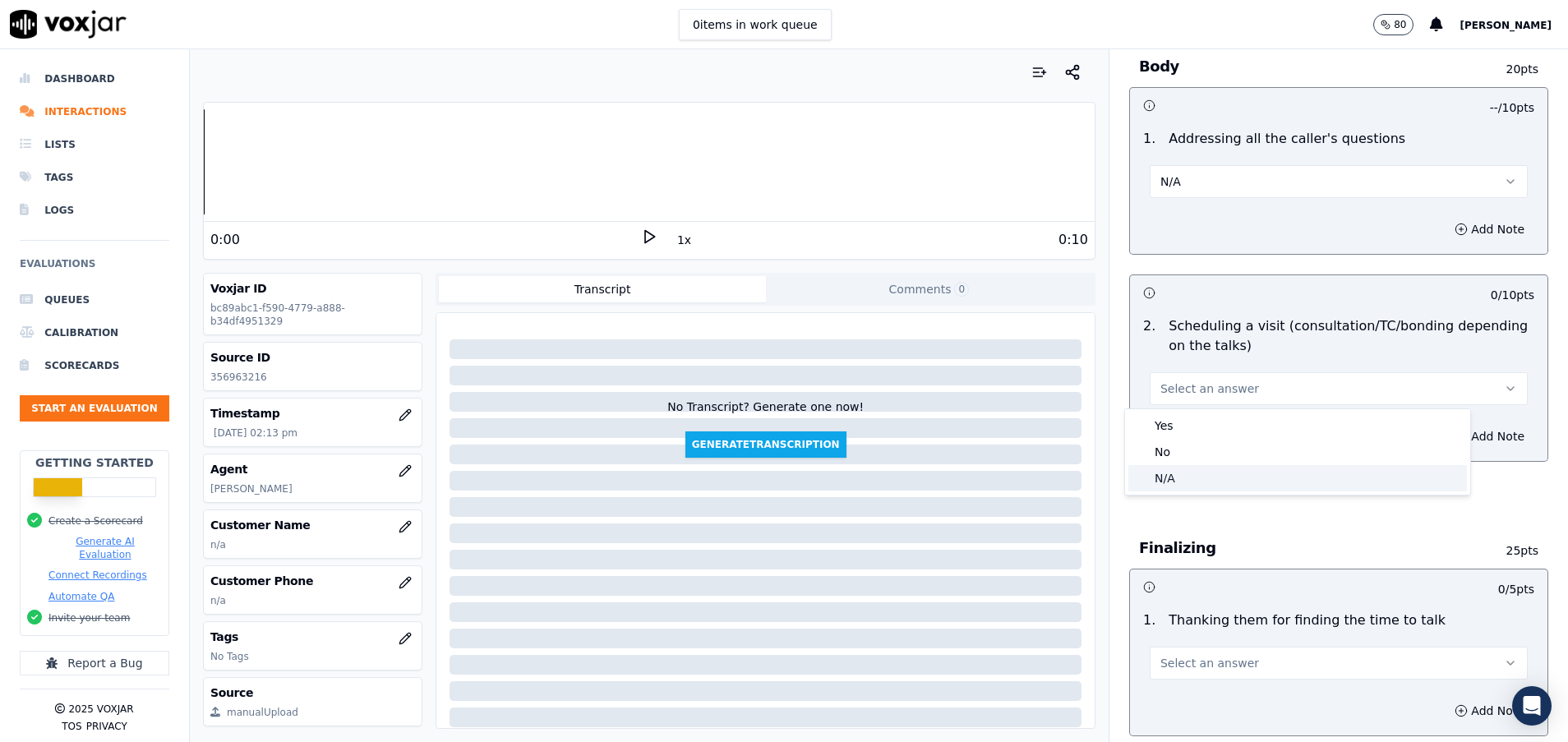
click at [1212, 476] on div "N/A" at bounding box center [1297, 478] width 338 height 26
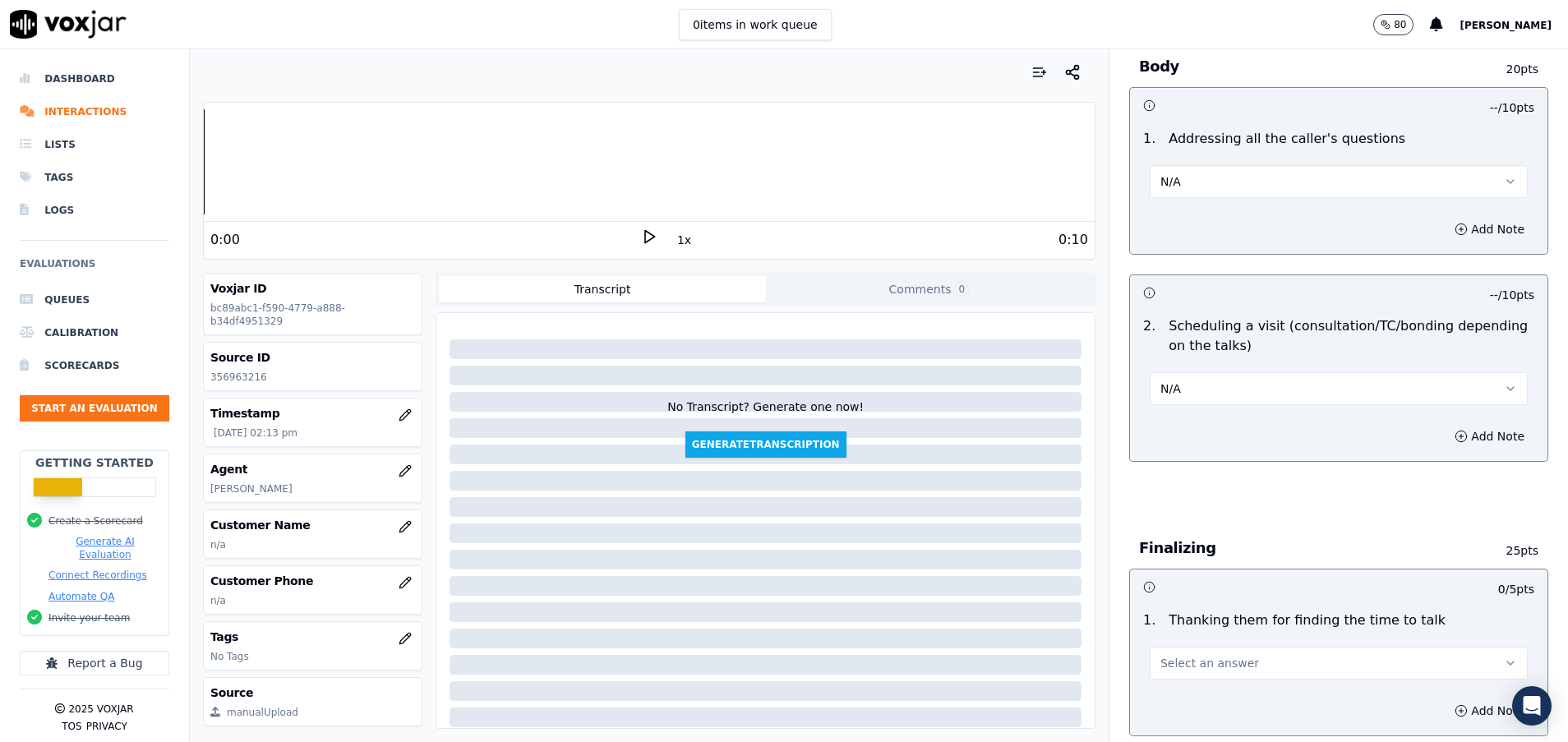
scroll to position [986, 0]
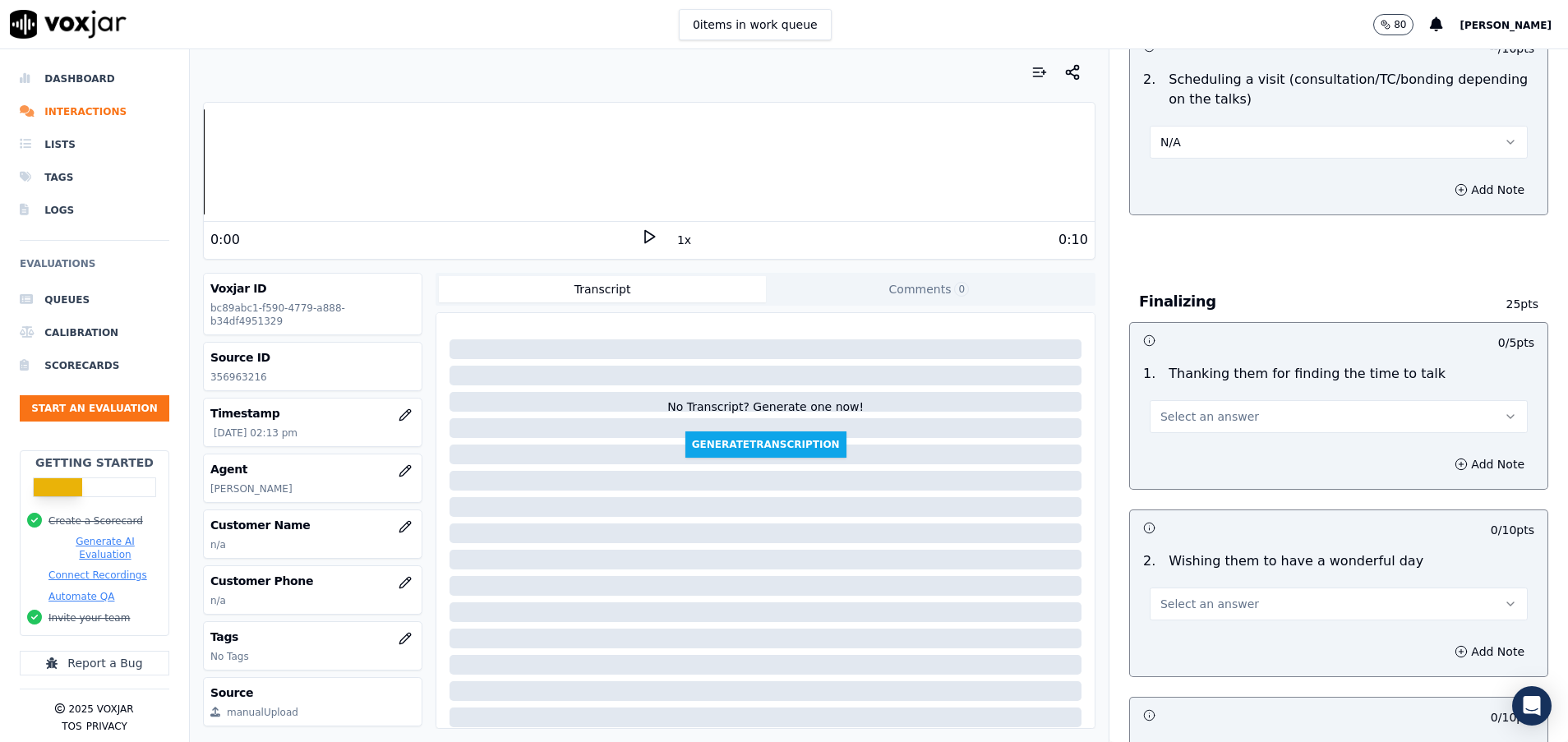
click at [1208, 415] on span "Select an answer" at bounding box center [1210, 416] width 99 height 16
drag, startPoint x: 1179, startPoint y: 498, endPoint x: 1180, endPoint y: 516, distance: 18.0
click at [1179, 498] on div "N/A" at bounding box center [1297, 506] width 338 height 26
click at [1190, 594] on button "Select an answer" at bounding box center [1339, 604] width 378 height 33
click at [1189, 633] on div "Yes" at bounding box center [1297, 641] width 338 height 26
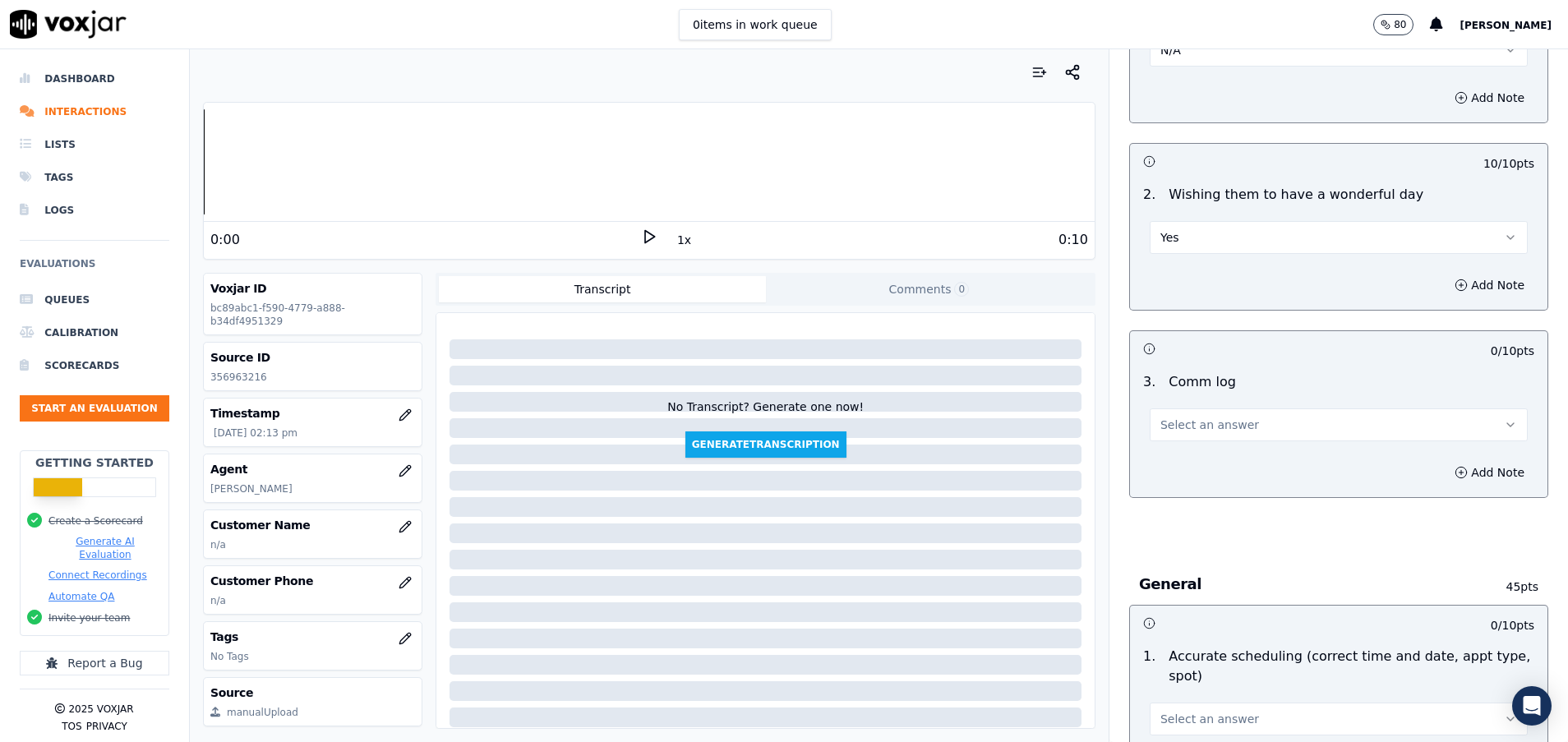
scroll to position [1355, 0]
click at [1184, 424] on span "Select an answer" at bounding box center [1210, 421] width 99 height 16
click at [1175, 459] on div "Yes" at bounding box center [1297, 458] width 338 height 26
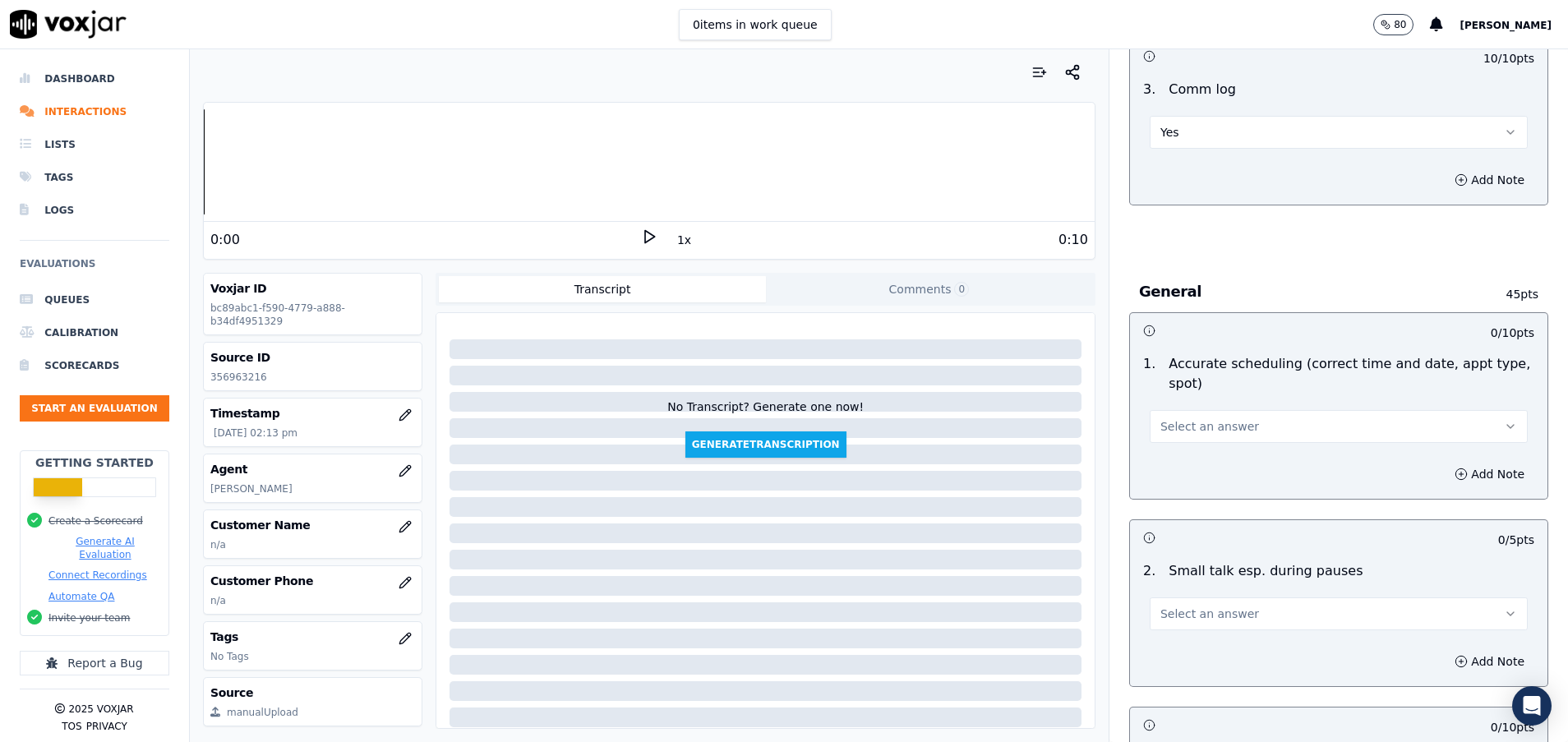
scroll to position [1726, 0]
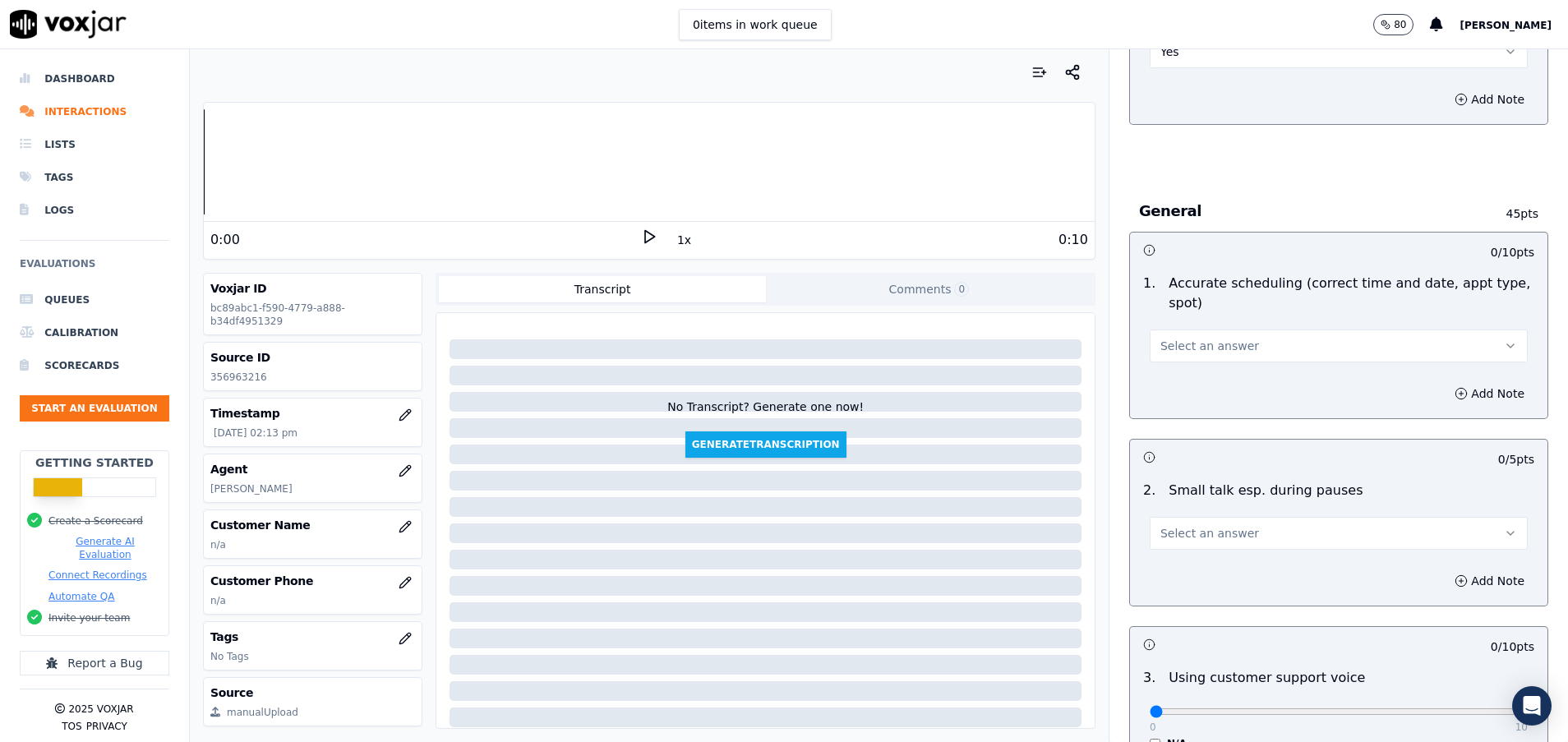
click at [1192, 338] on span "Select an answer" at bounding box center [1210, 345] width 99 height 16
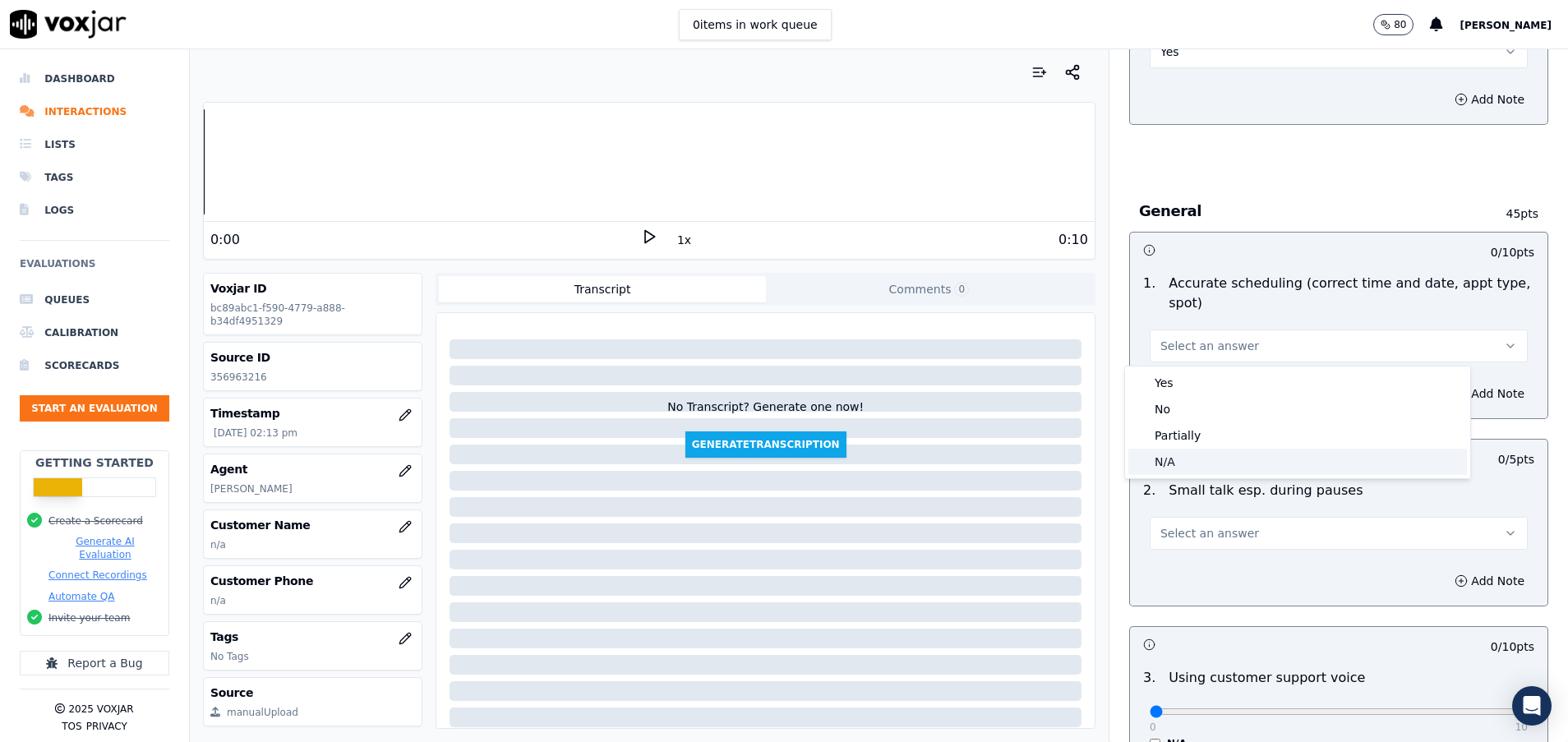
click at [1194, 459] on div "N/A" at bounding box center [1297, 462] width 338 height 26
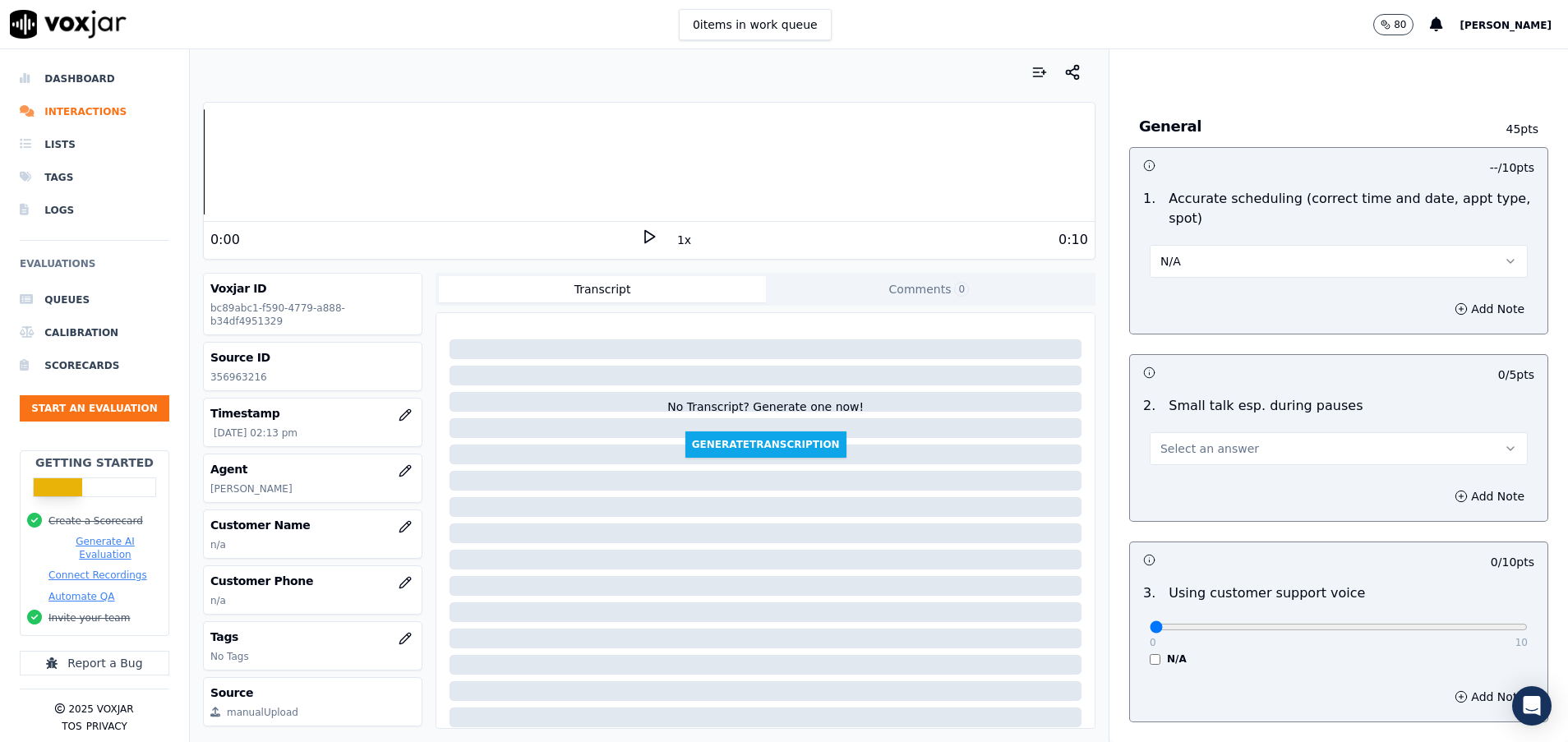
scroll to position [1849, 0]
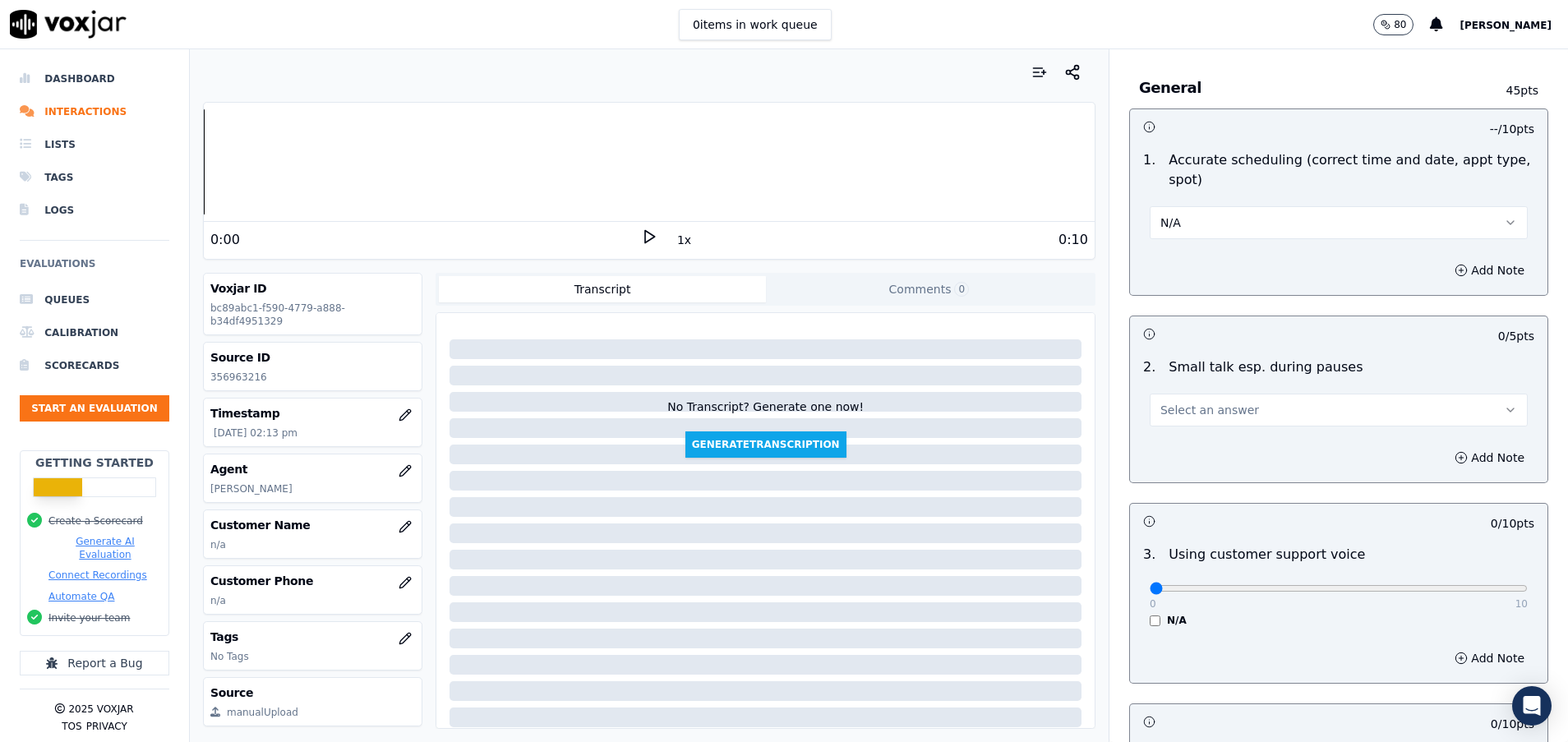
click at [1183, 411] on span "Select an answer" at bounding box center [1210, 410] width 99 height 16
click at [1183, 505] on div "N/A" at bounding box center [1297, 499] width 338 height 26
drag, startPoint x: 1127, startPoint y: 590, endPoint x: 1572, endPoint y: 609, distance: 445.4
type input "10"
click at [1528, 591] on input "range" at bounding box center [1339, 589] width 378 height 7
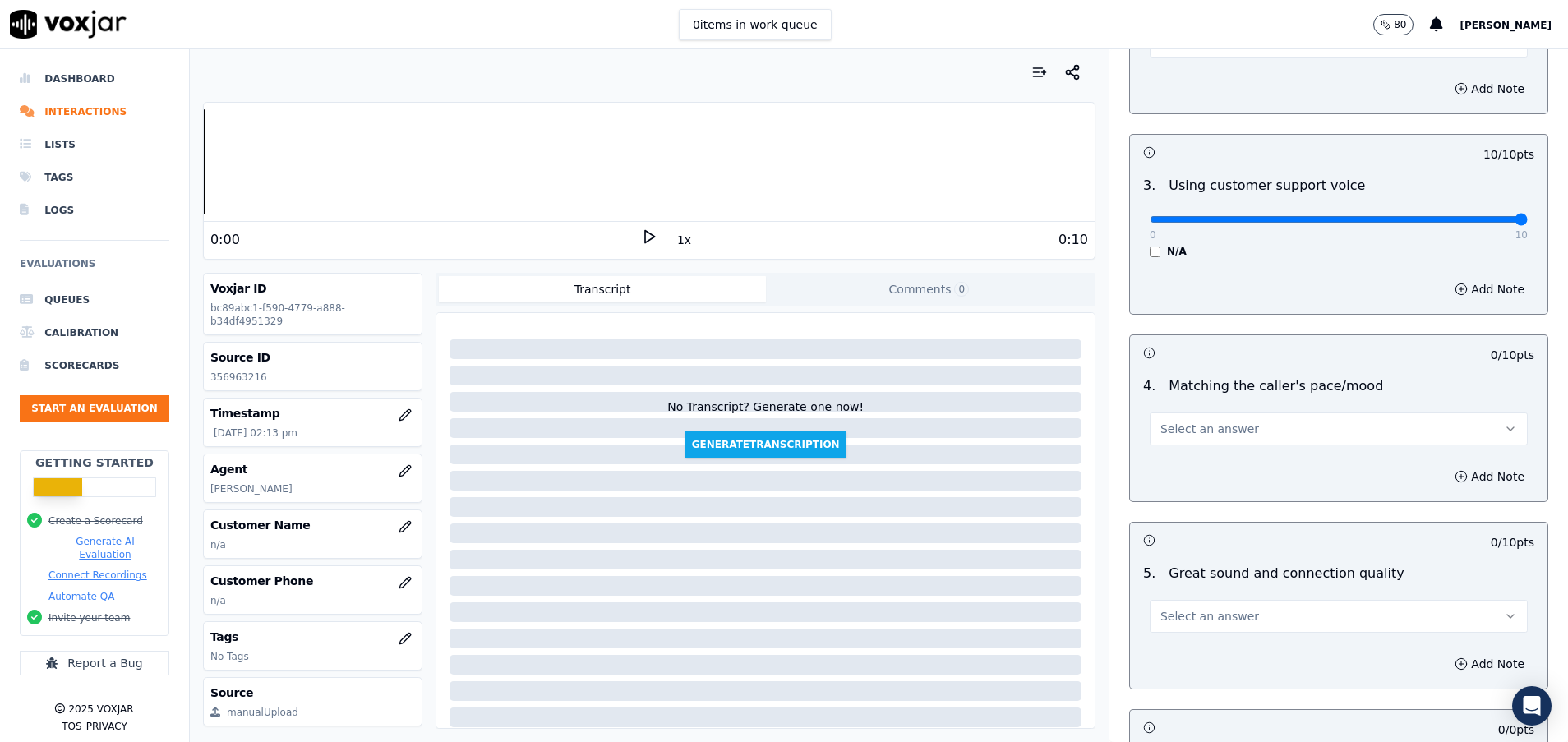
scroll to position [2218, 0]
click at [1235, 429] on button "Select an answer" at bounding box center [1339, 428] width 378 height 33
click at [1233, 509] on div "N/A" at bounding box center [1297, 517] width 338 height 26
click at [1232, 615] on button "Select an answer" at bounding box center [1339, 615] width 378 height 33
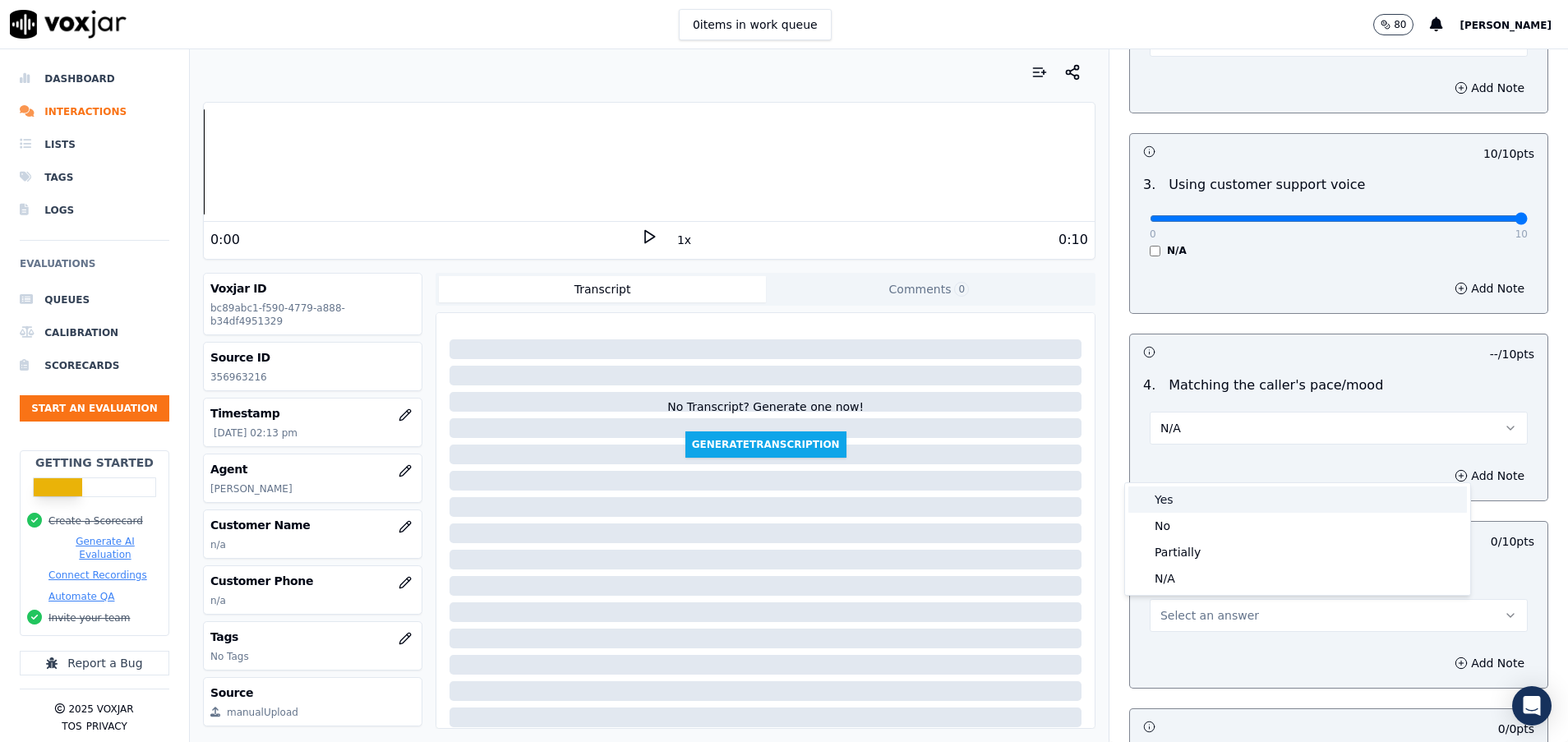
click at [1205, 494] on div "Yes" at bounding box center [1297, 499] width 338 height 26
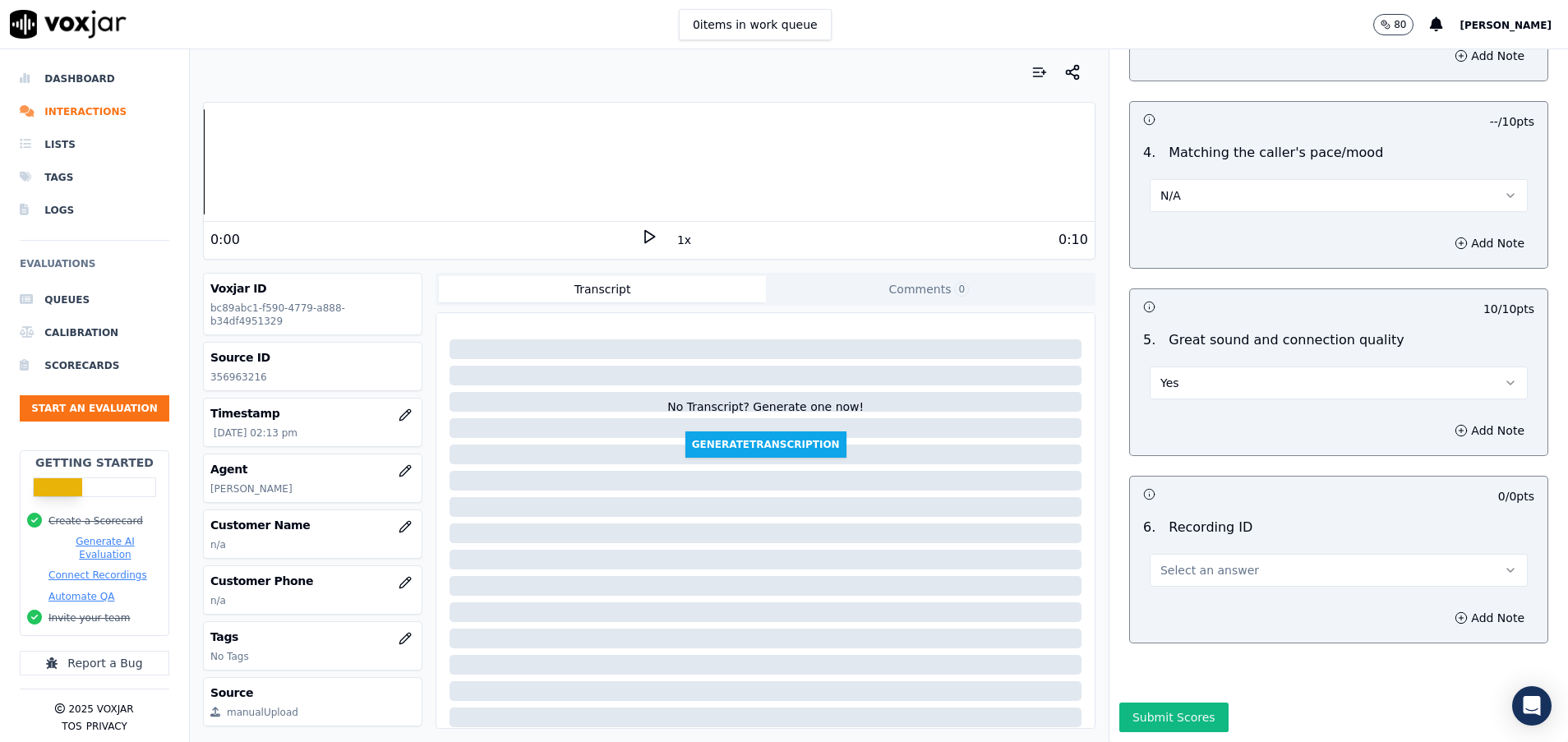
scroll to position [2465, 0]
click at [1209, 554] on button "Select an answer" at bounding box center [1339, 570] width 378 height 33
click at [1209, 607] on div "N/A" at bounding box center [1297, 603] width 338 height 26
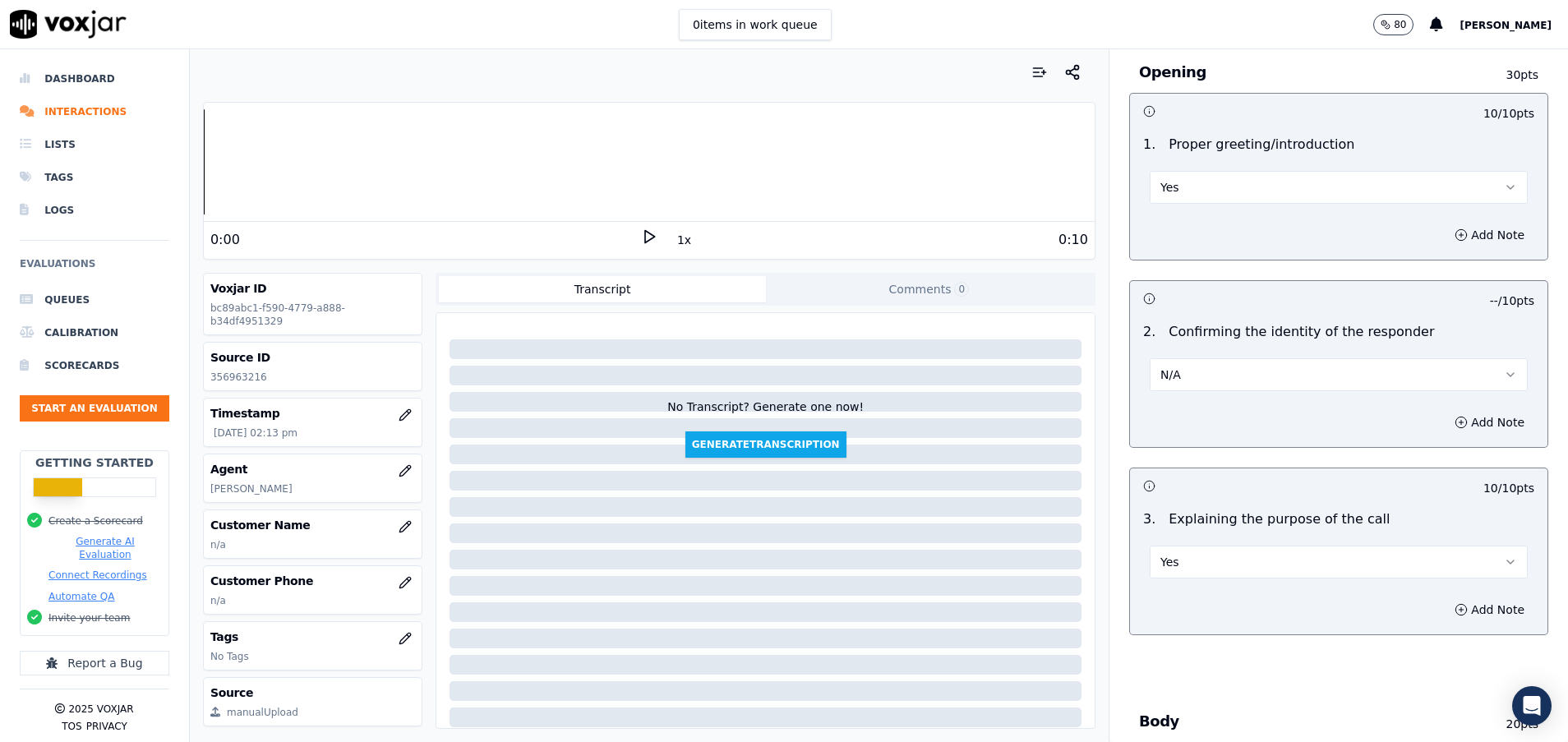
scroll to position [0, 0]
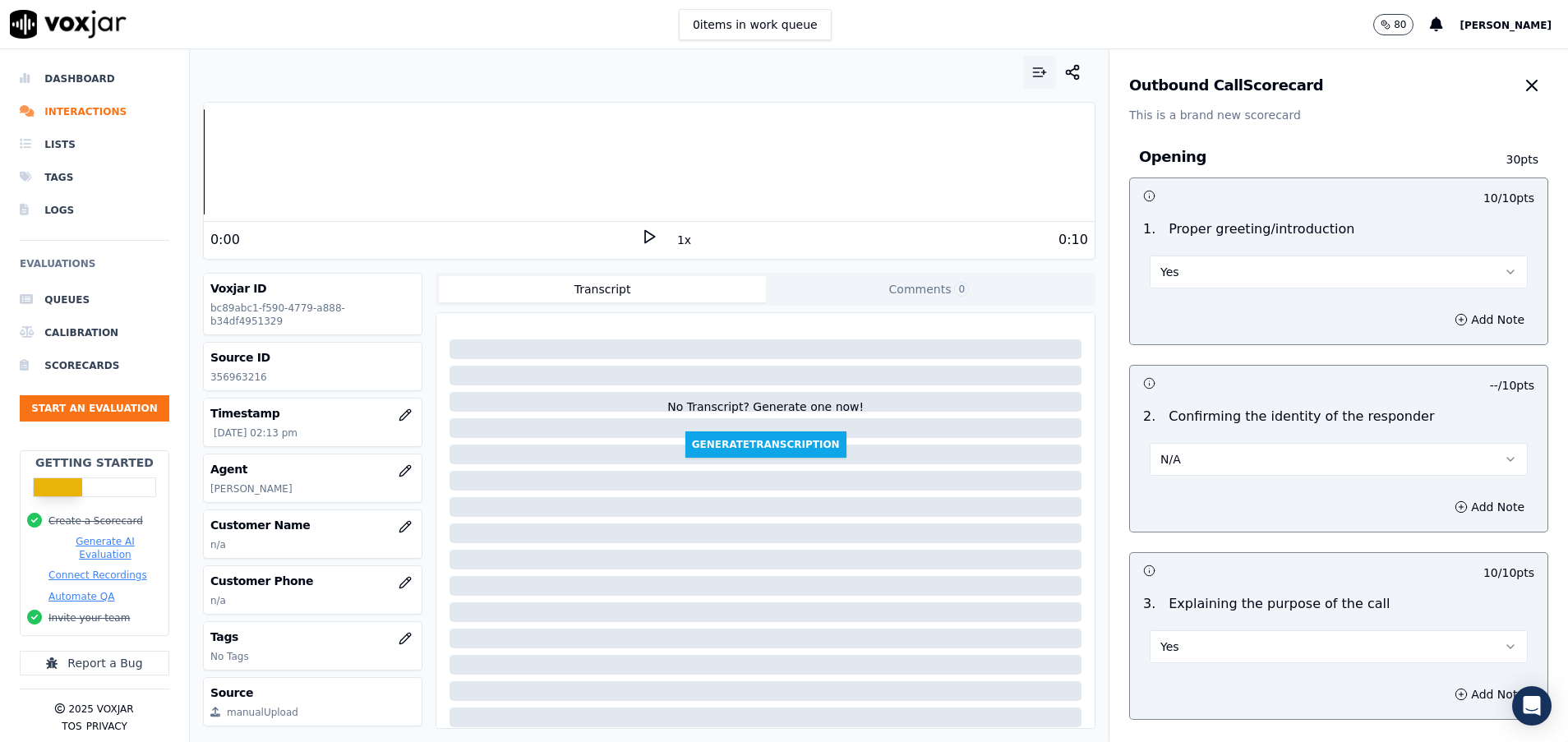
click at [1031, 72] on icon "button" at bounding box center [1039, 72] width 16 height 16
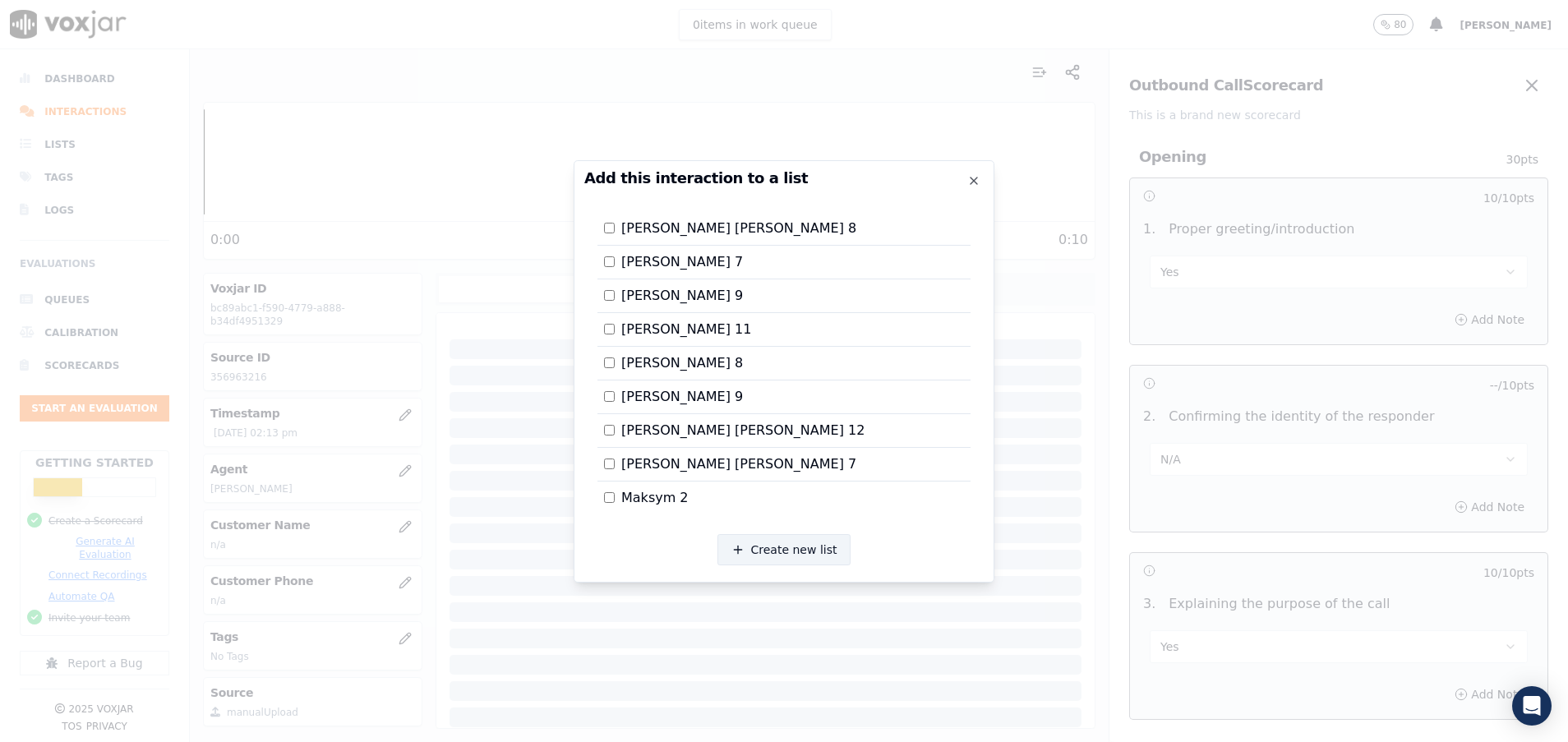
click at [758, 550] on button "Create new list" at bounding box center [784, 549] width 134 height 32
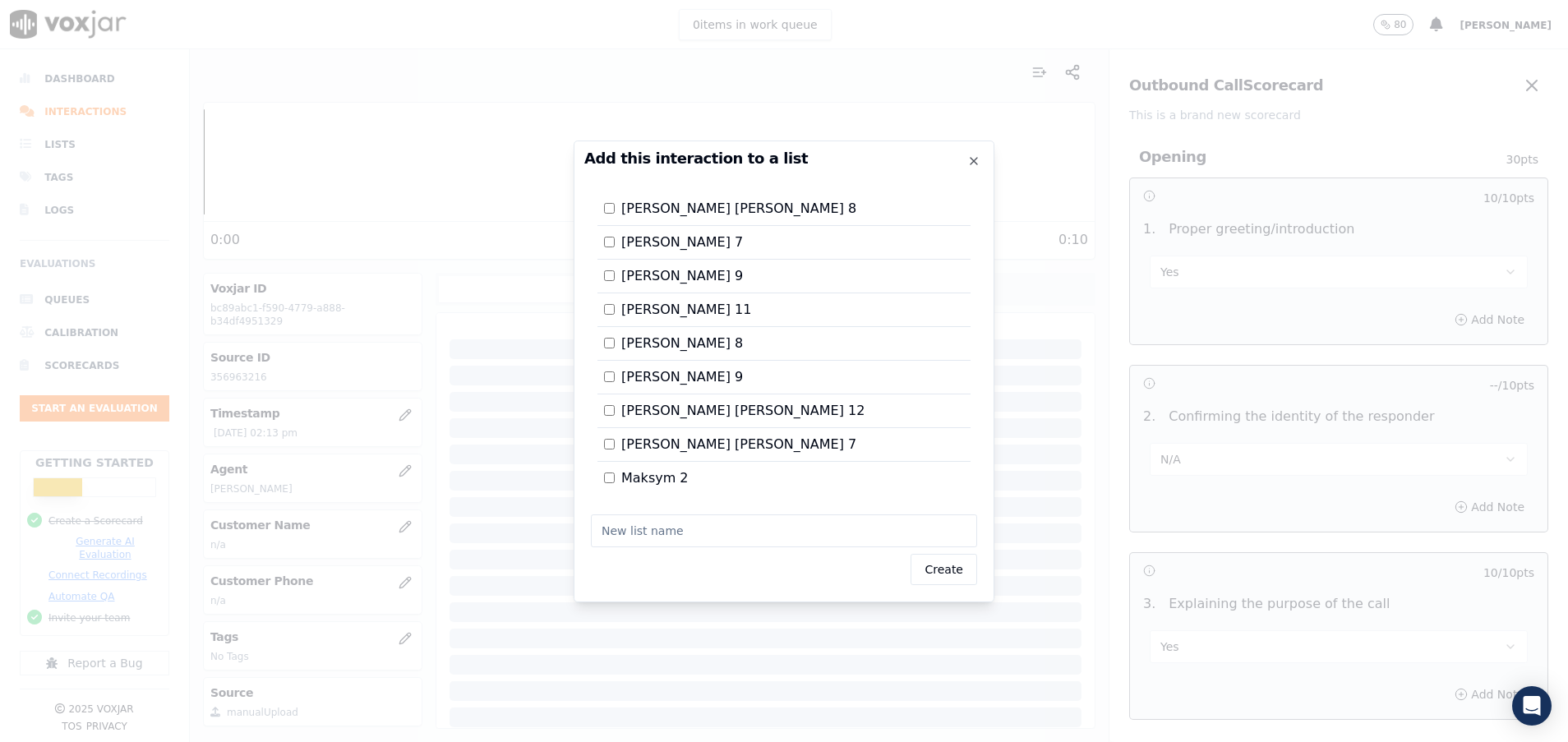
click at [666, 537] on input "text" at bounding box center [783, 531] width 386 height 33
type input "[PERSON_NAME] 14"
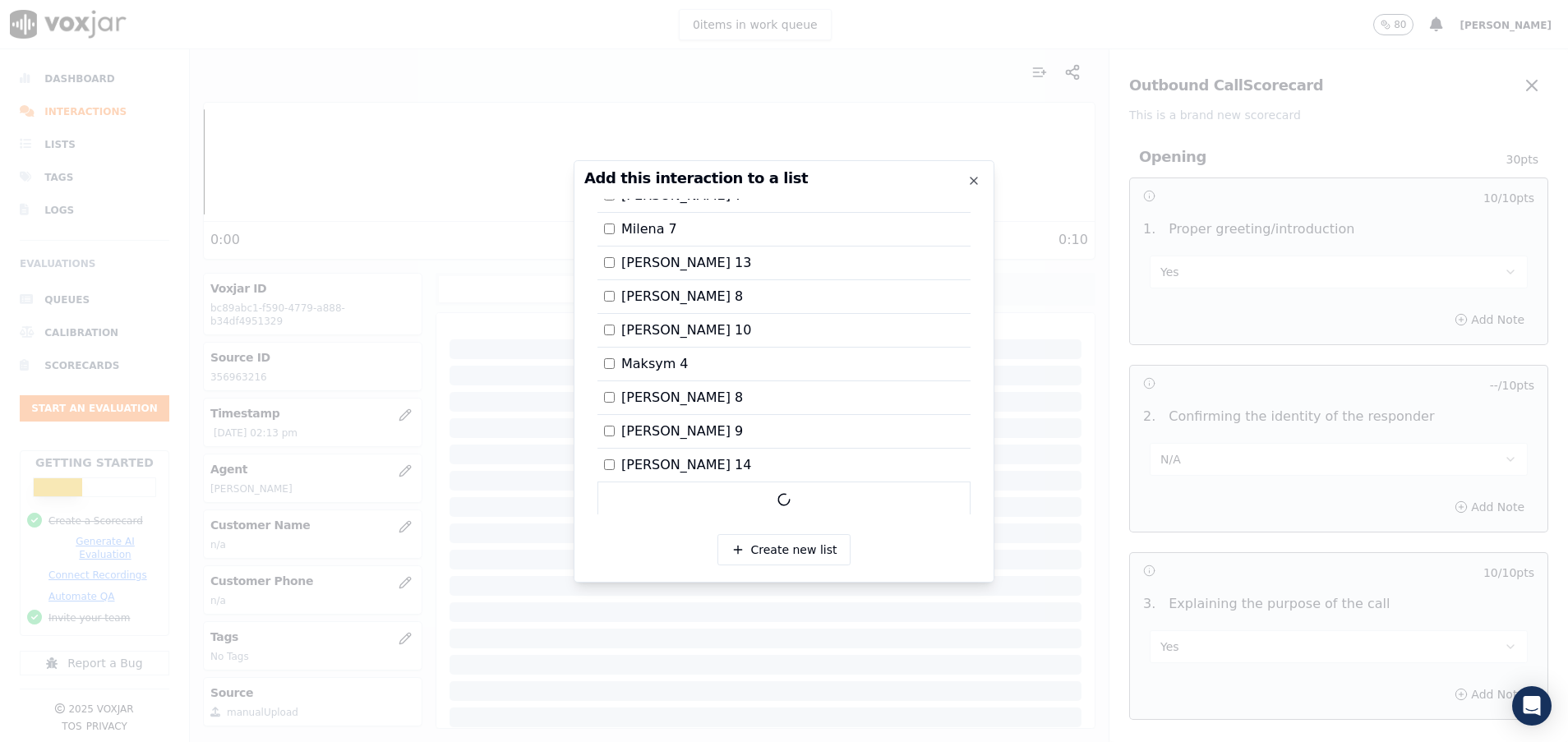
scroll to position [473, 0]
click at [1089, 508] on div at bounding box center [784, 371] width 1568 height 742
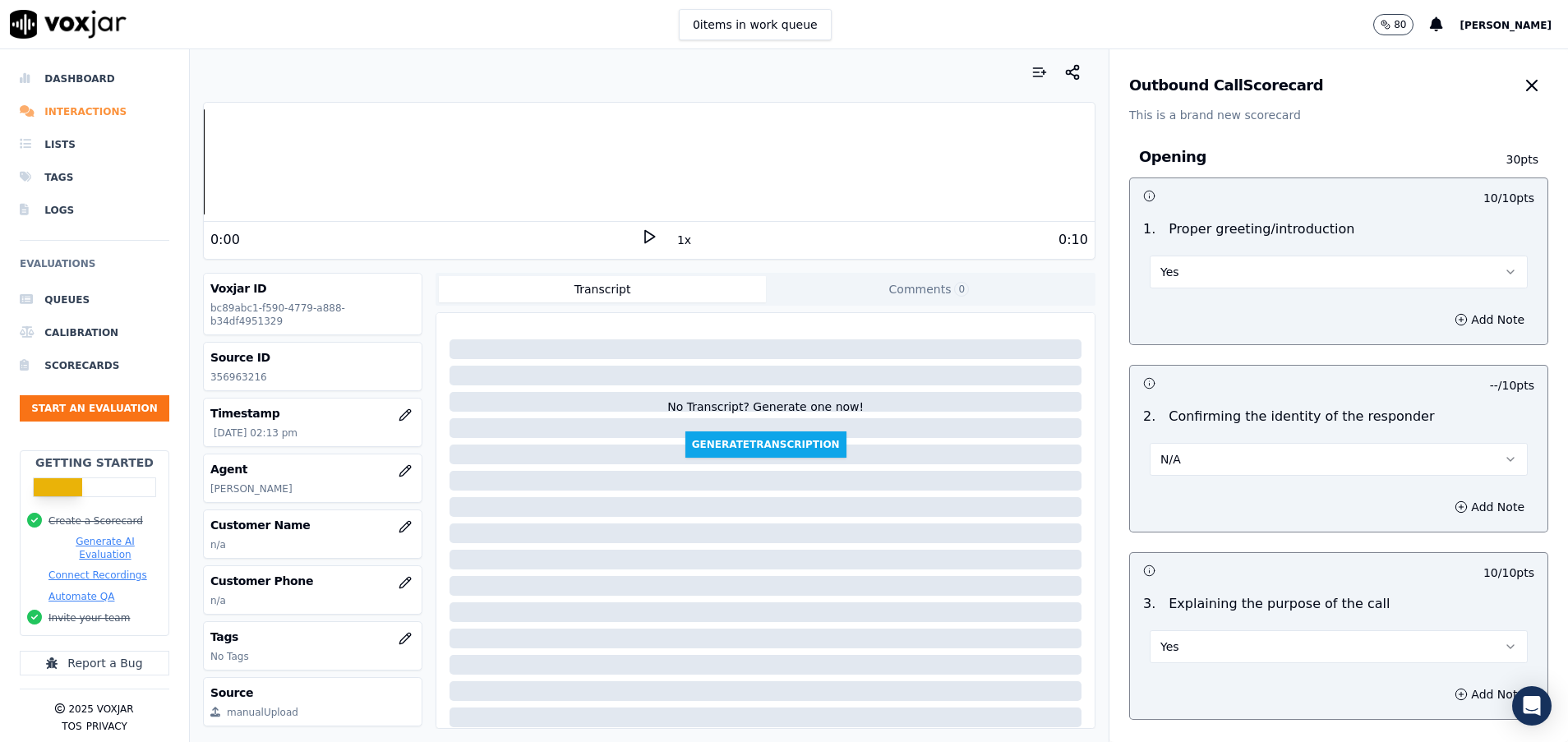
click at [76, 112] on li "Interactions" at bounding box center [95, 112] width 150 height 33
